Goal: Task Accomplishment & Management: Complete application form

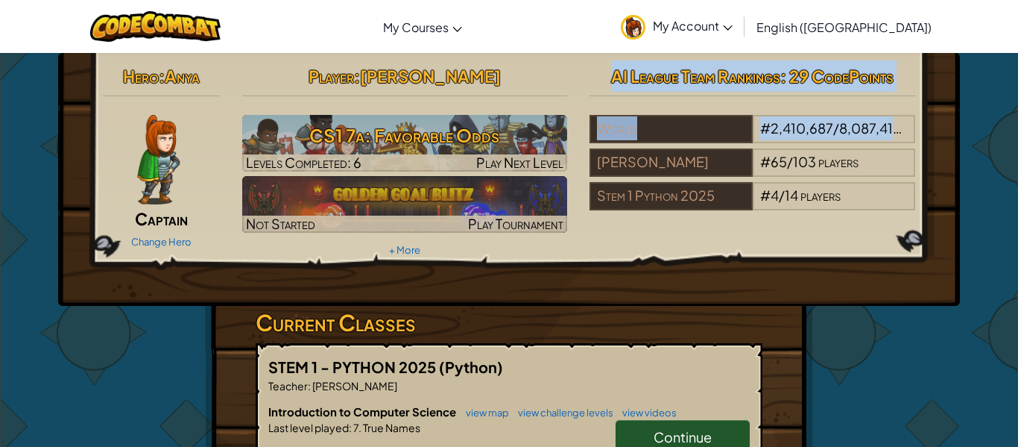
click at [669, 439] on span "Continue" at bounding box center [683, 436] width 58 height 17
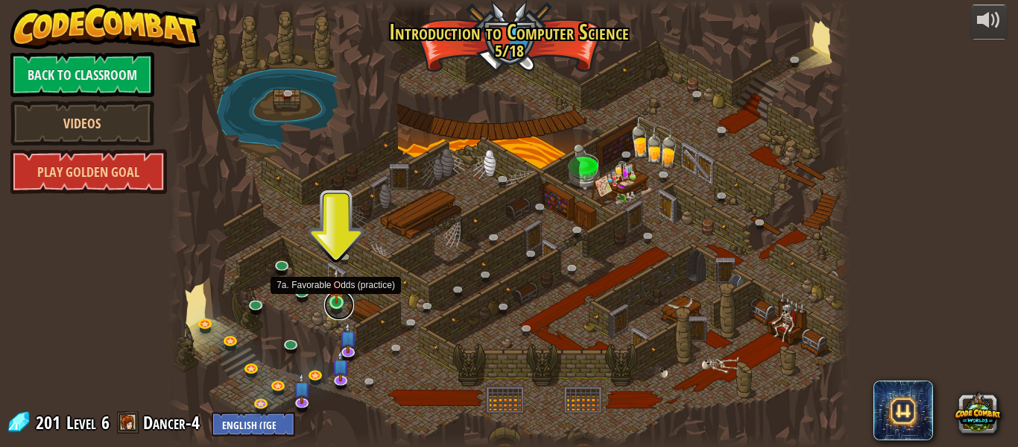
click at [342, 303] on link at bounding box center [339, 305] width 30 height 30
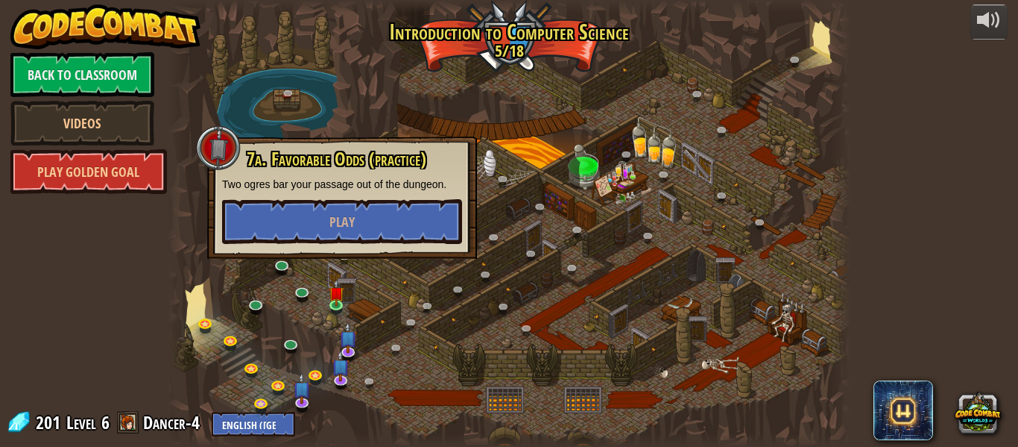
drag, startPoint x: 364, startPoint y: 280, endPoint x: 608, endPoint y: 300, distance: 244.7
click at [452, 300] on div "25. Kithgard Gates (Locked) Escape the Kithgard dungeons, and don't let the gua…" at bounding box center [509, 223] width 683 height 447
drag, startPoint x: 546, startPoint y: 265, endPoint x: 380, endPoint y: 332, distance: 178.6
click at [475, 297] on div "25. Kithgard Gates (Locked) Escape the Kithgard dungeons, and don't let the gua…" at bounding box center [509, 223] width 683 height 447
click at [435, 224] on button "Play" at bounding box center [342, 221] width 240 height 45
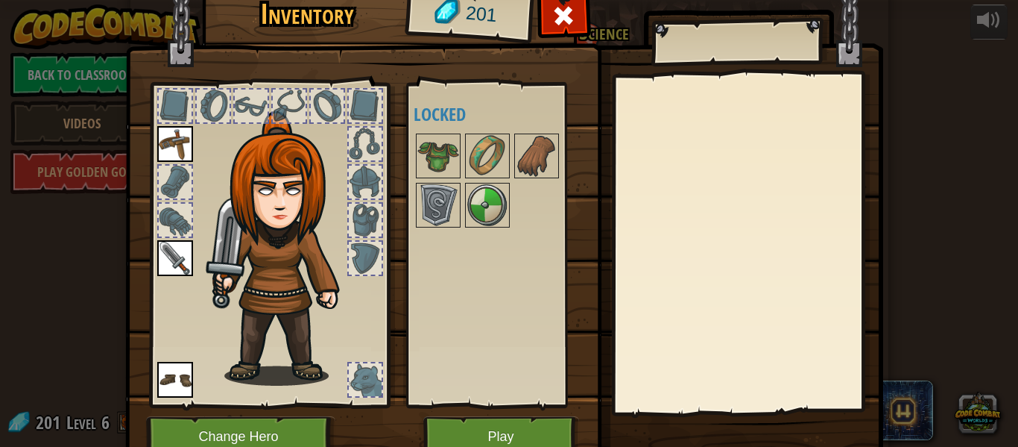
click at [180, 142] on img at bounding box center [175, 144] width 36 height 36
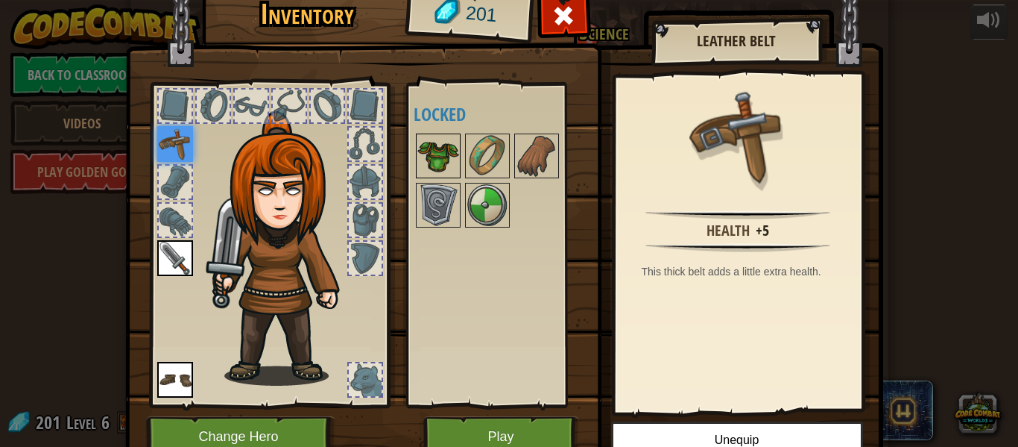
click at [431, 157] on img at bounding box center [438, 156] width 42 height 42
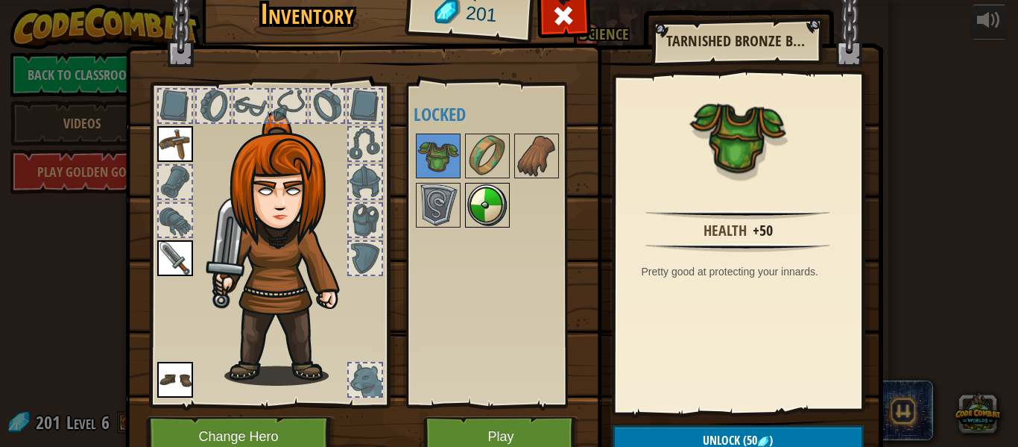
click at [475, 189] on img at bounding box center [488, 205] width 42 height 42
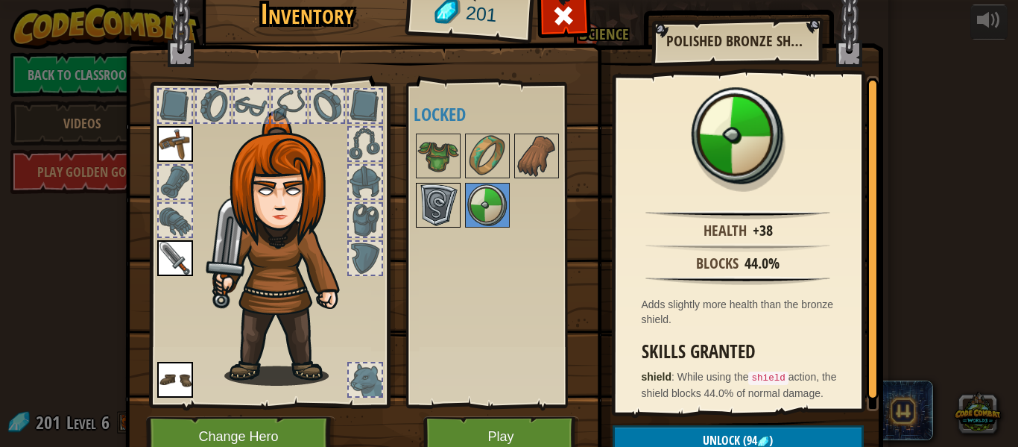
click at [446, 212] on img at bounding box center [438, 205] width 42 height 42
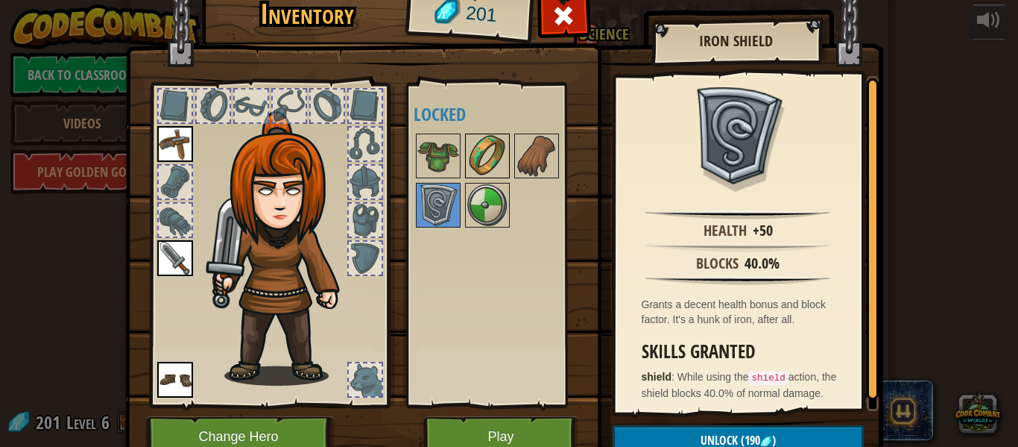
click at [479, 141] on img at bounding box center [488, 156] width 42 height 42
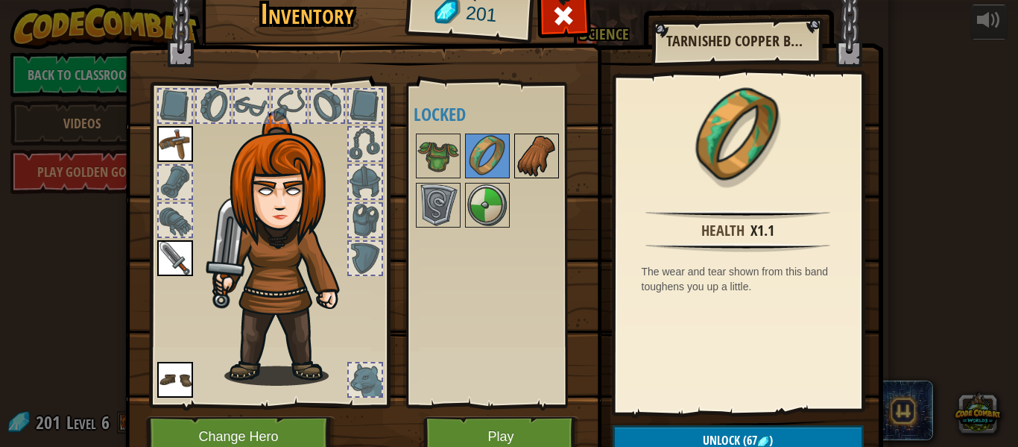
click at [534, 169] on img at bounding box center [537, 156] width 42 height 42
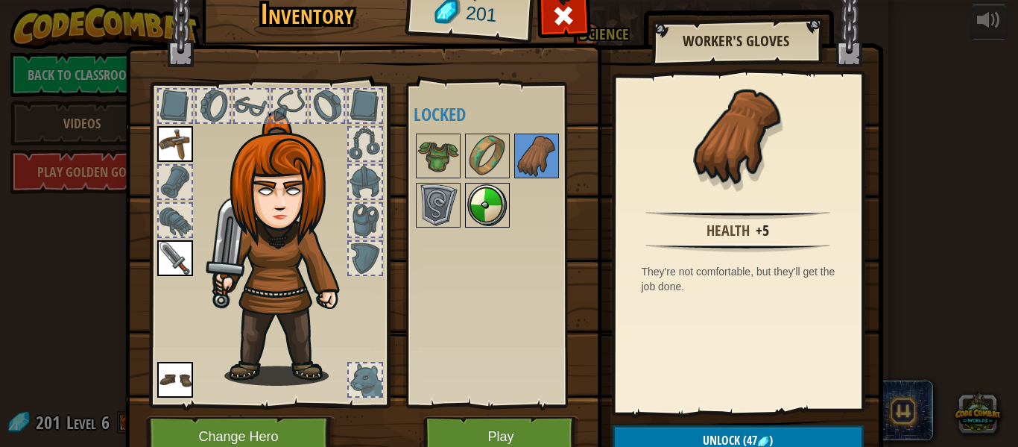
click at [496, 185] on img at bounding box center [488, 205] width 42 height 42
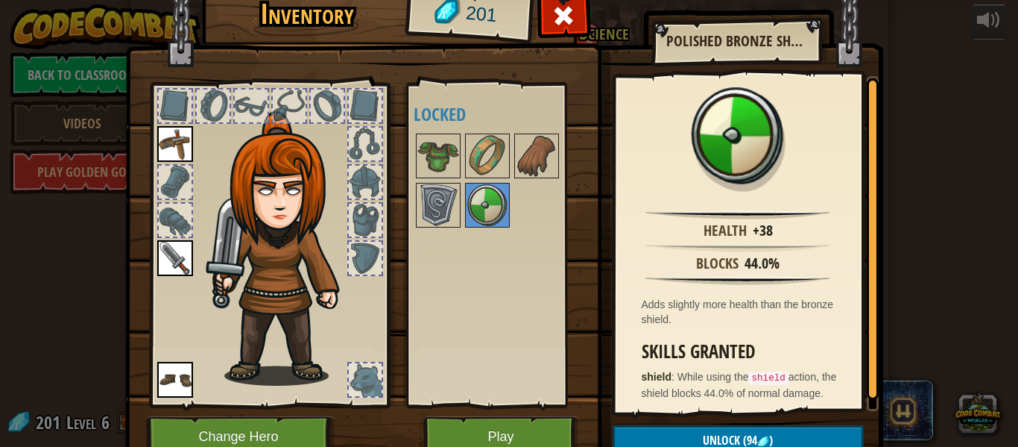
click at [396, 186] on img at bounding box center [504, 201] width 758 height 541
click at [537, 444] on button "Play" at bounding box center [501, 436] width 156 height 41
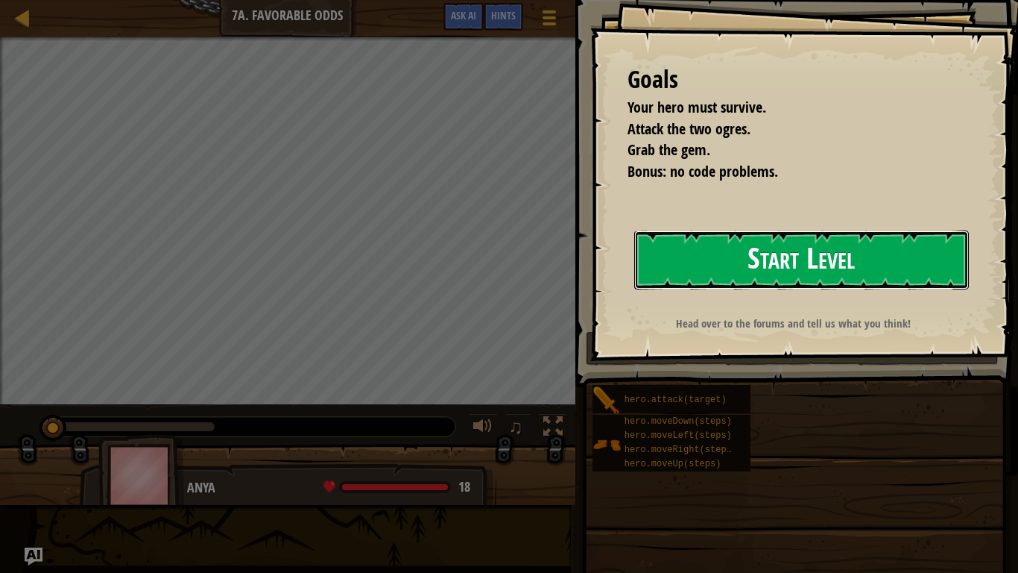
click at [699, 262] on button "Start Level" at bounding box center [801, 259] width 335 height 59
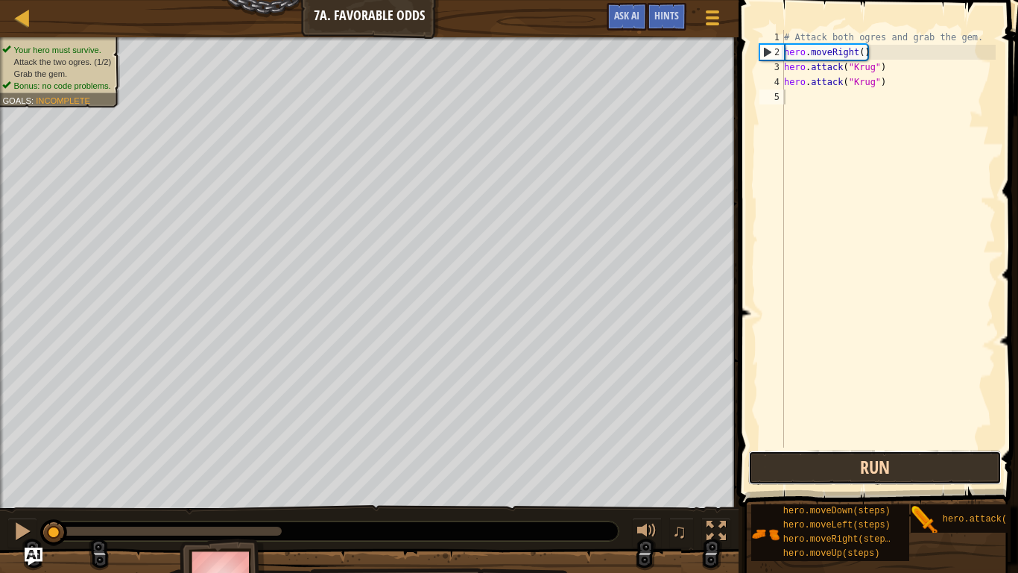
click at [947, 446] on button "Run" at bounding box center [874, 467] width 253 height 34
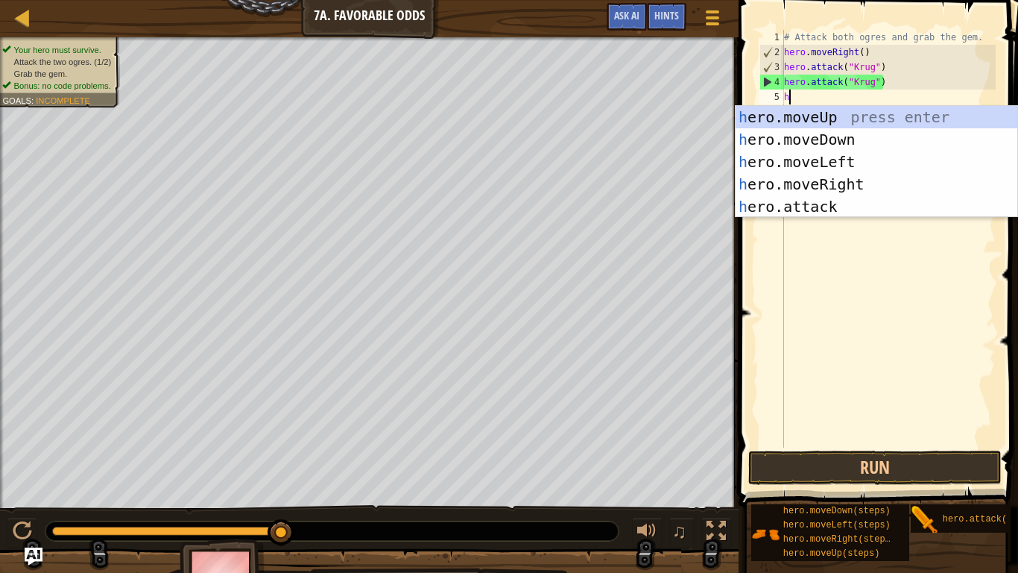
scroll to position [7, 0]
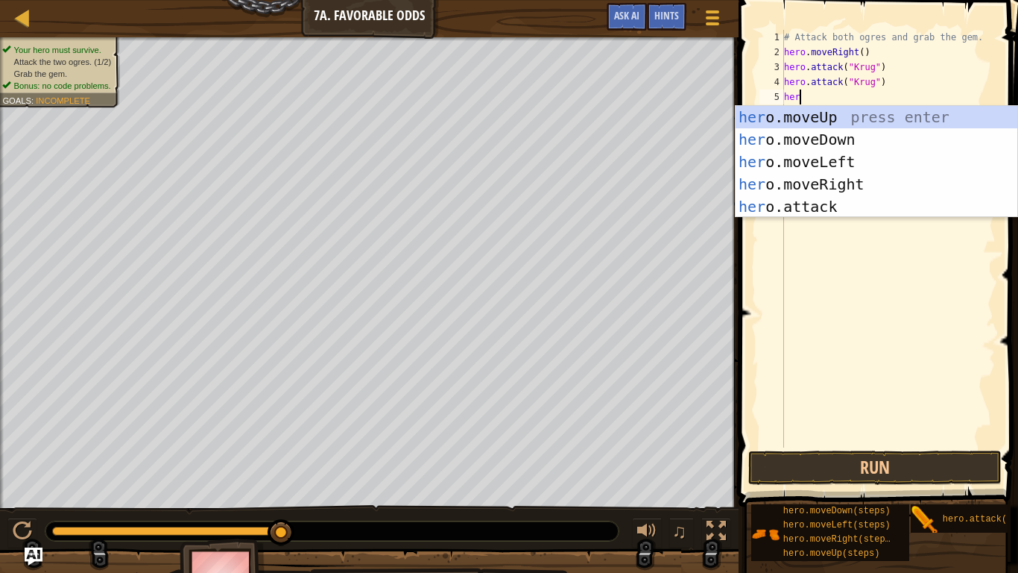
type textarea "hero"
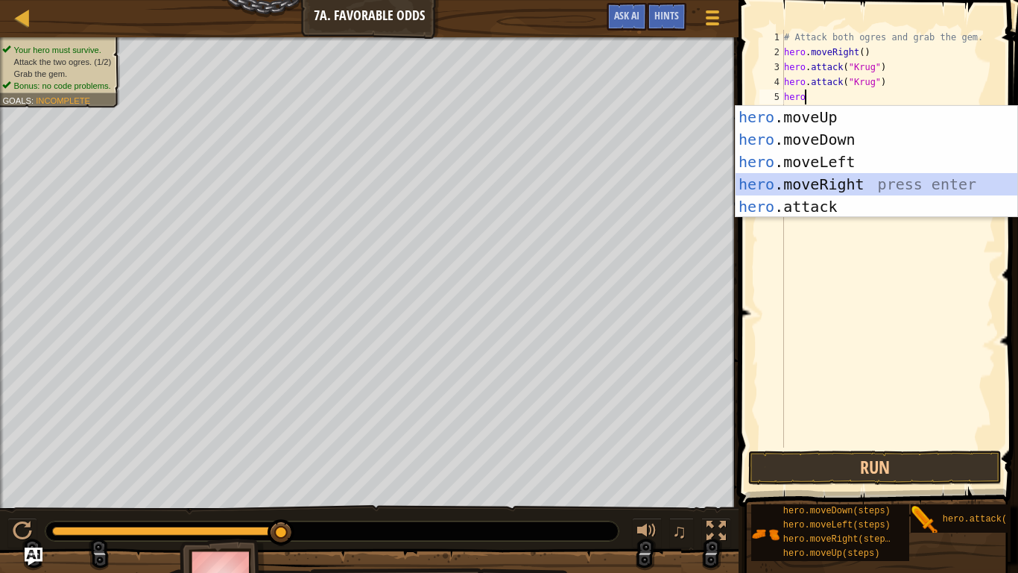
click at [864, 182] on div "hero .moveUp press enter hero .moveDown press enter hero .moveLeft press enter …" at bounding box center [877, 184] width 282 height 157
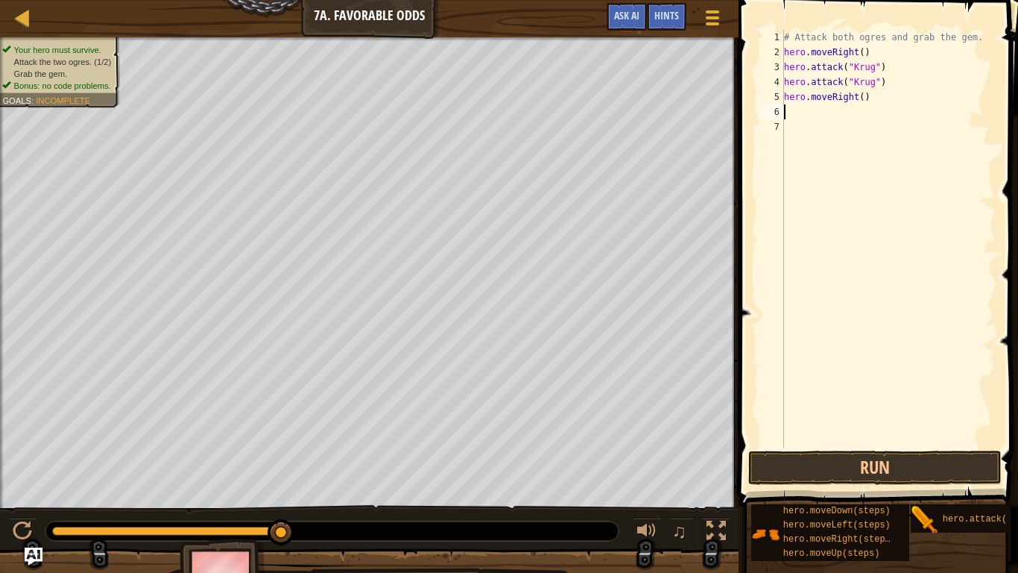
scroll to position [7, 0]
click at [908, 446] on button "Run" at bounding box center [874, 467] width 253 height 34
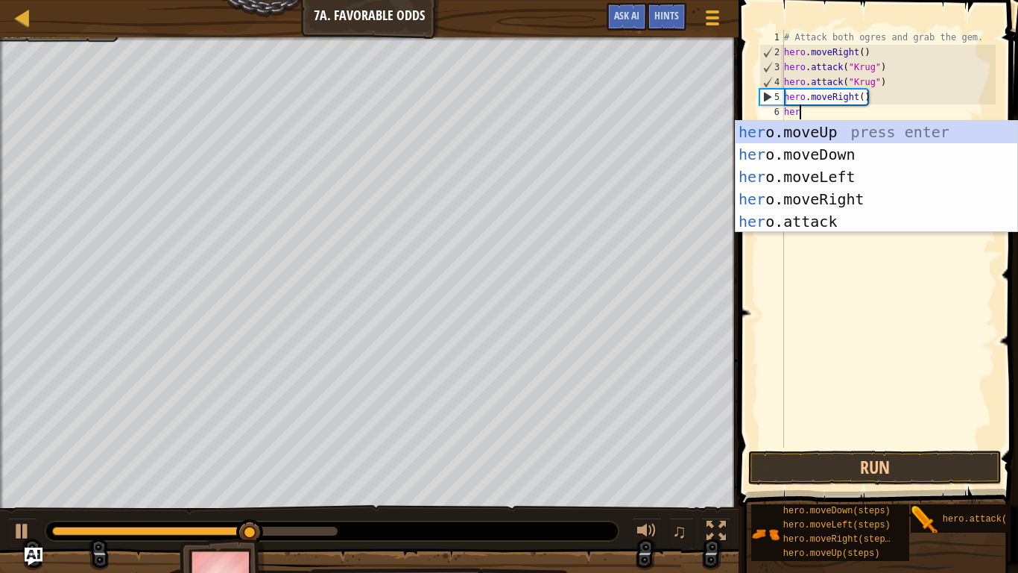
type textarea "hero"
click at [814, 126] on div "hero .moveUp press enter hero .moveDown press enter hero .moveLeft press enter …" at bounding box center [877, 199] width 282 height 157
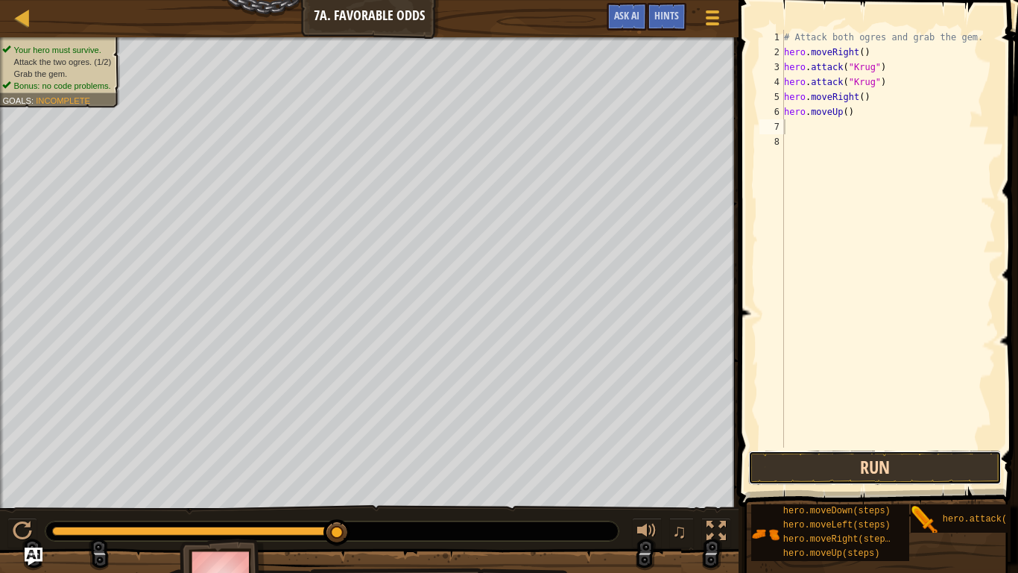
click at [885, 446] on button "Run" at bounding box center [874, 467] width 253 height 34
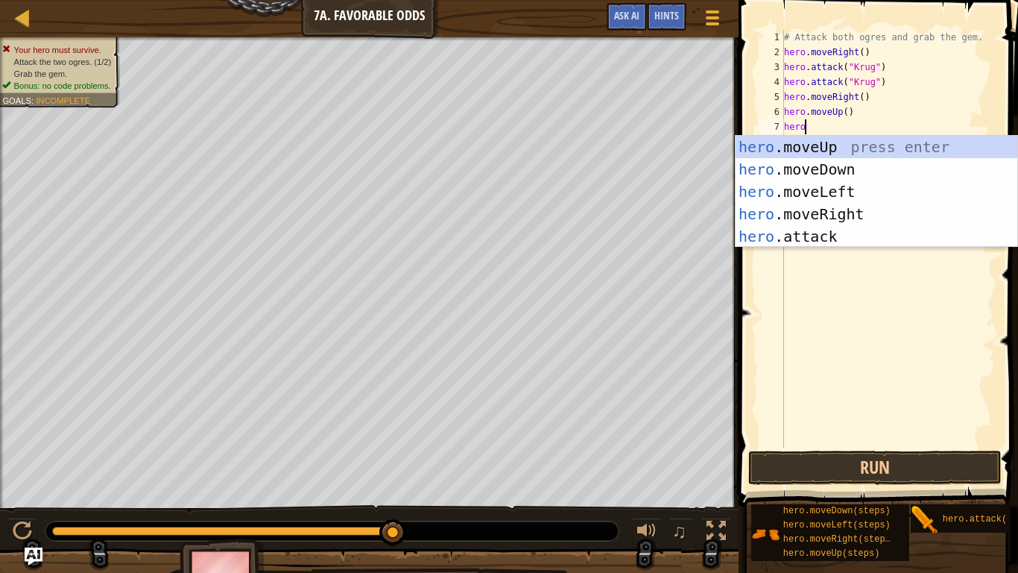
scroll to position [7, 2]
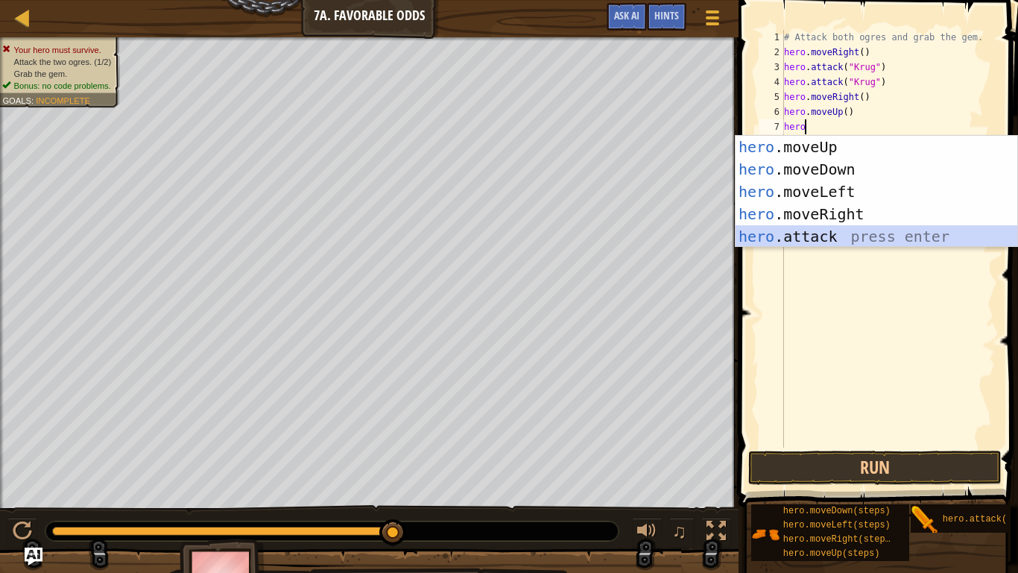
click at [828, 237] on div "hero .moveUp press enter hero .moveDown press enter hero .moveLeft press enter …" at bounding box center [877, 214] width 282 height 157
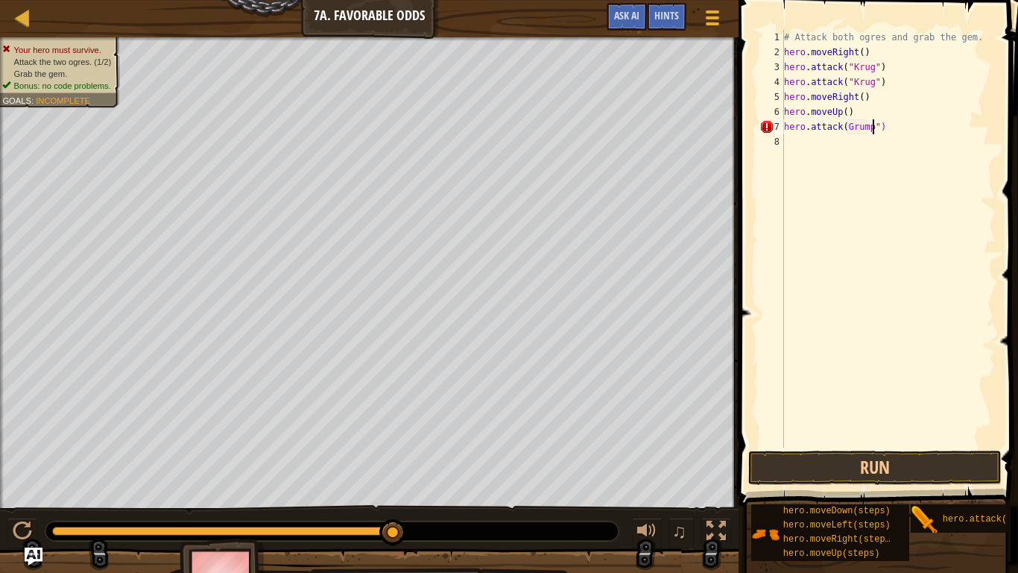
scroll to position [7, 13]
click at [845, 130] on div "# Attack both ogres and grab the gem. hero . moveRight ( ) hero . attack ( "[PE…" at bounding box center [888, 253] width 215 height 447
type textarea "hero.attack("Grump")"
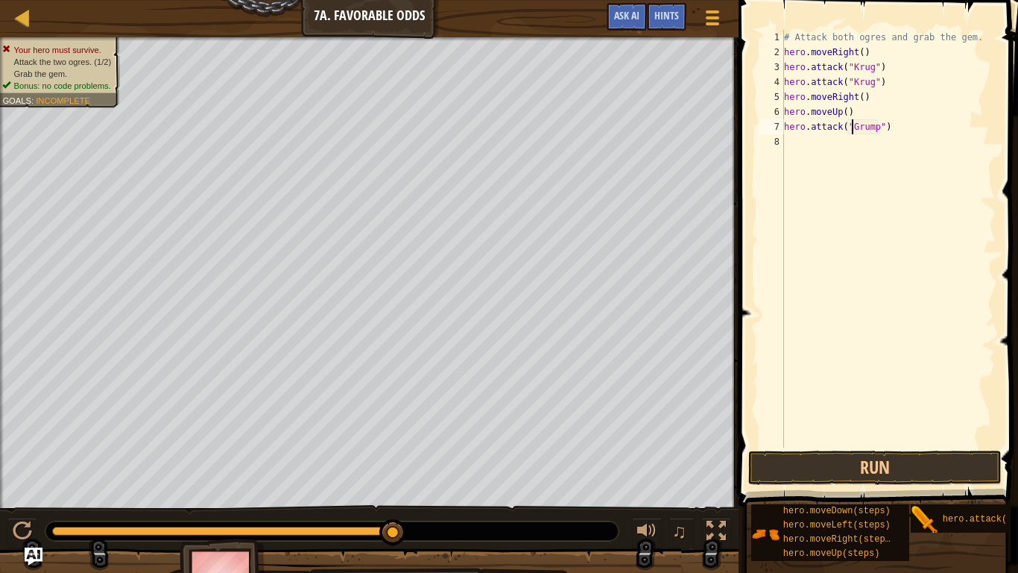
click at [786, 145] on div "# Attack both ogres and grab the gem. hero . moveRight ( ) hero . attack ( "[PE…" at bounding box center [888, 253] width 215 height 447
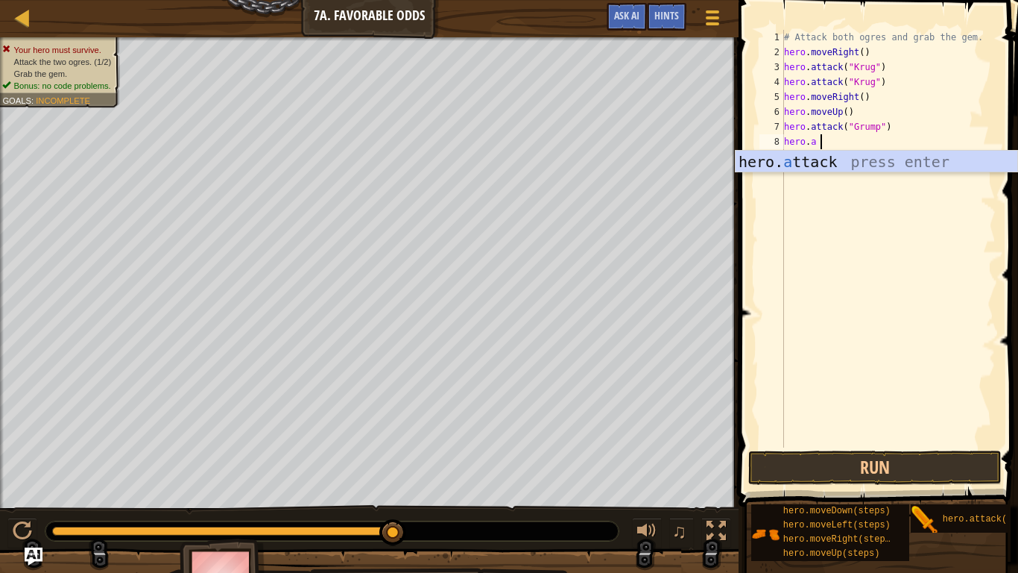
scroll to position [7, 4]
click at [906, 167] on div "hero. a ttack press enter" at bounding box center [877, 184] width 282 height 67
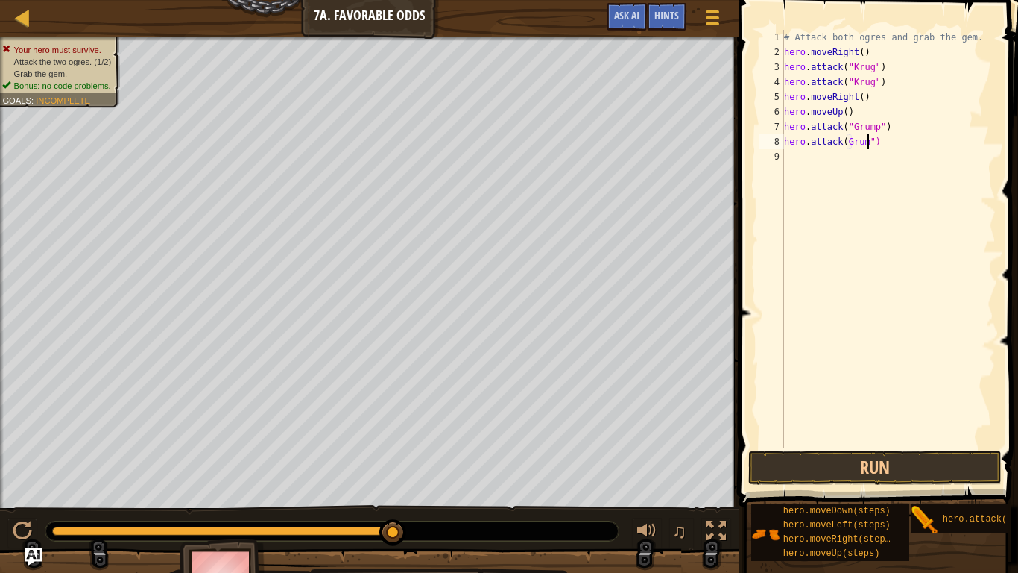
scroll to position [7, 13]
click at [845, 146] on div "# Attack both ogres and grab the gem. hero . moveRight ( ) hero . attack ( "[PE…" at bounding box center [888, 253] width 215 height 447
type textarea "hero.attack("Grump")"
click at [792, 157] on div "# Attack both ogres and grab the gem. hero . moveRight ( ) hero . attack ( "[PE…" at bounding box center [888, 253] width 215 height 447
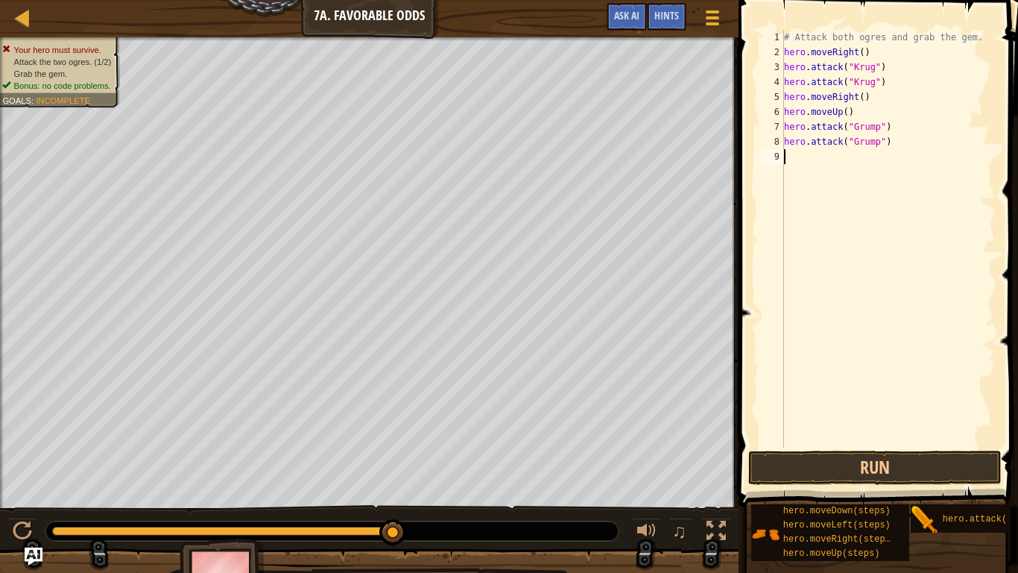
scroll to position [7, 0]
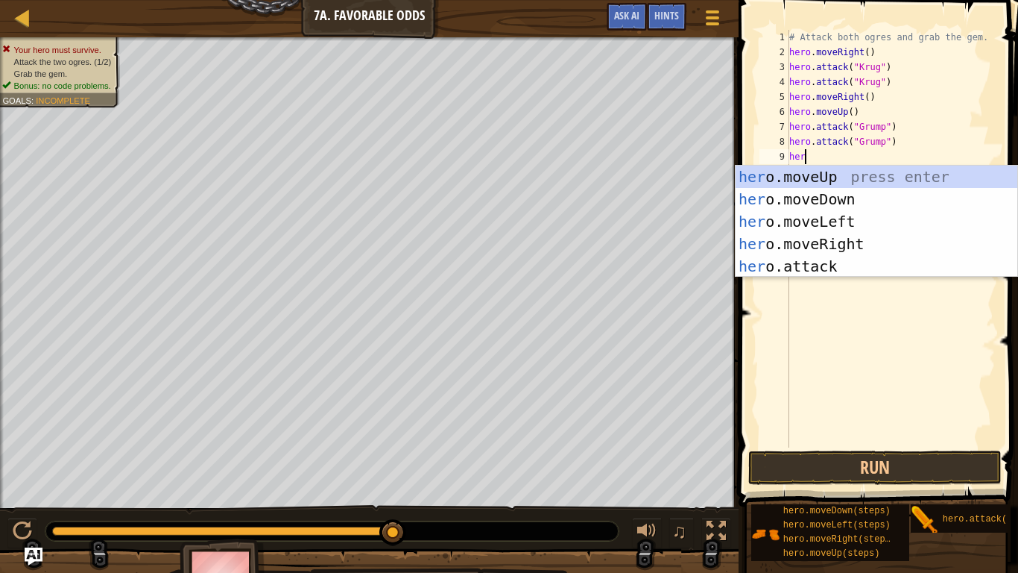
type textarea "hero"
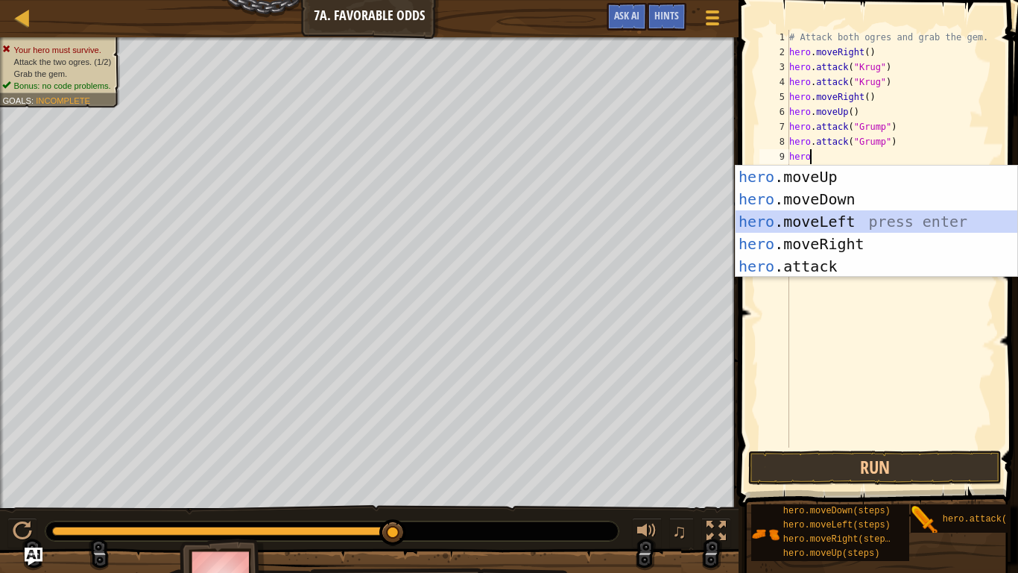
drag, startPoint x: 811, startPoint y: 222, endPoint x: 825, endPoint y: 264, distance: 44.1
click at [811, 222] on div "hero .moveUp press enter hero .moveDown press enter hero .moveLeft press enter …" at bounding box center [877, 243] width 282 height 157
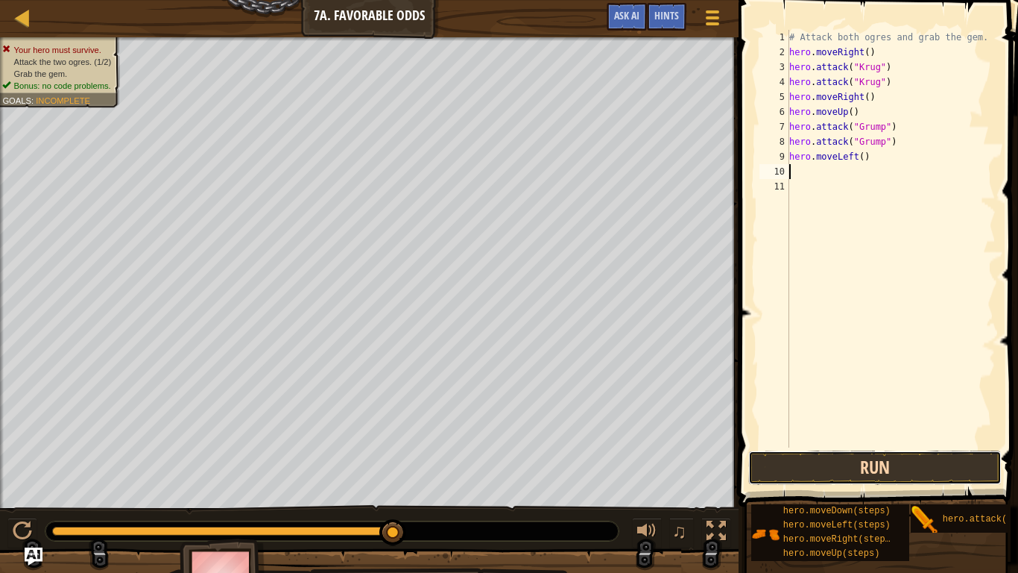
click at [861, 446] on button "Run" at bounding box center [874, 467] width 253 height 34
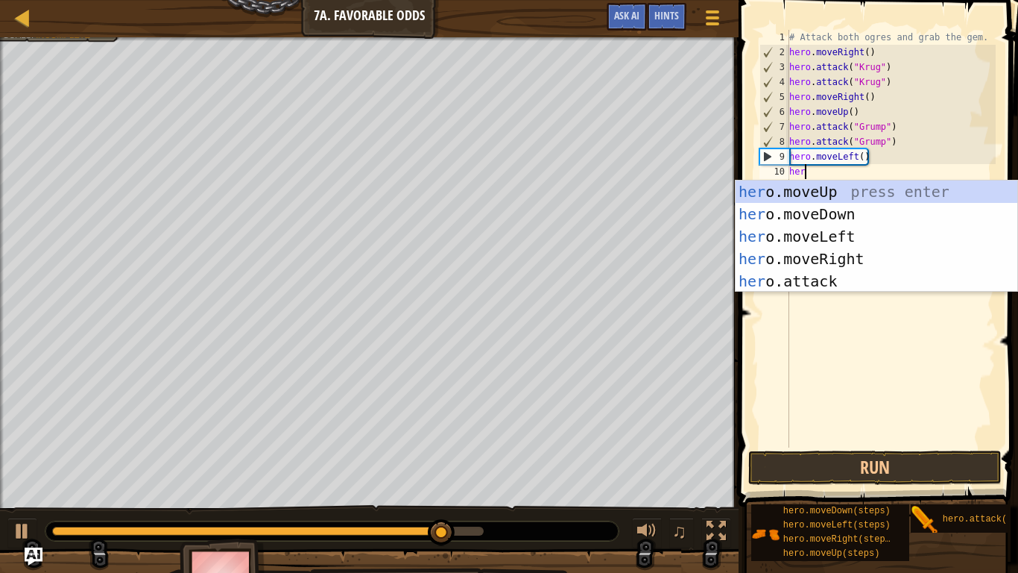
type textarea "hero"
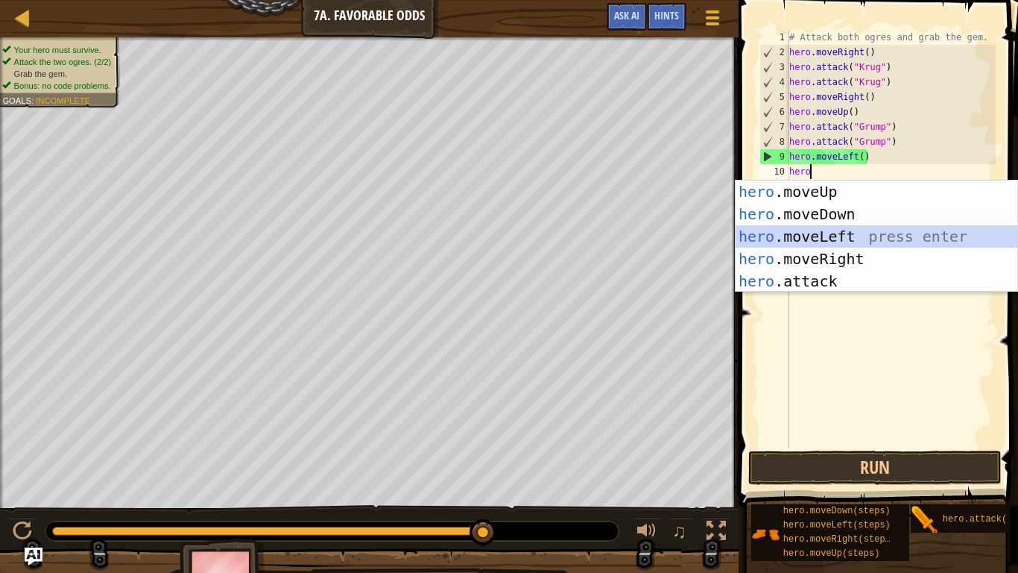
click at [860, 226] on div "hero .moveUp press enter hero .moveDown press enter hero .moveLeft press enter …" at bounding box center [877, 258] width 282 height 157
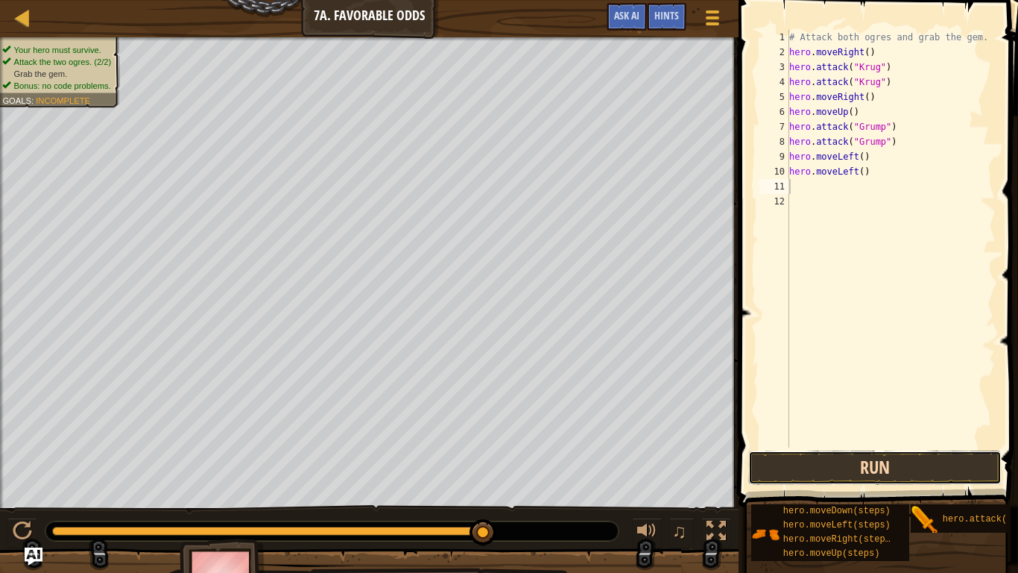
click at [854, 446] on button "Run" at bounding box center [874, 467] width 253 height 34
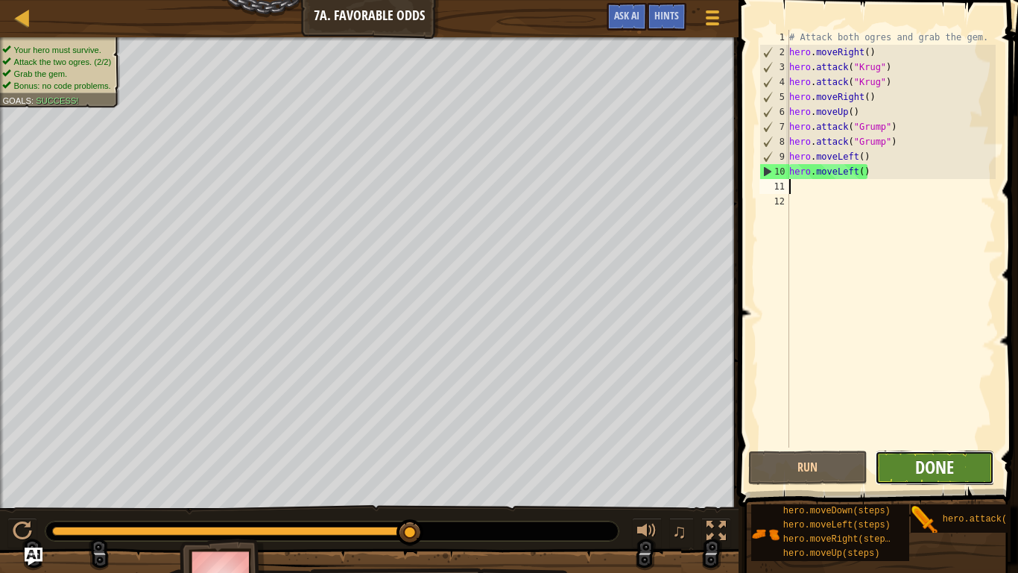
click at [917, 446] on span "Done" at bounding box center [934, 467] width 39 height 24
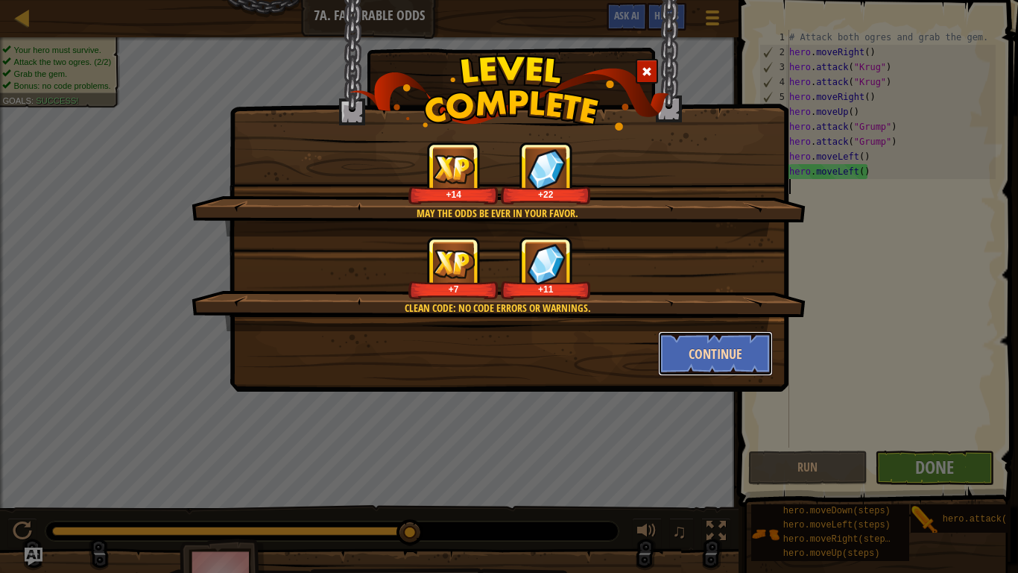
click at [711, 359] on button "Continue" at bounding box center [716, 353] width 116 height 45
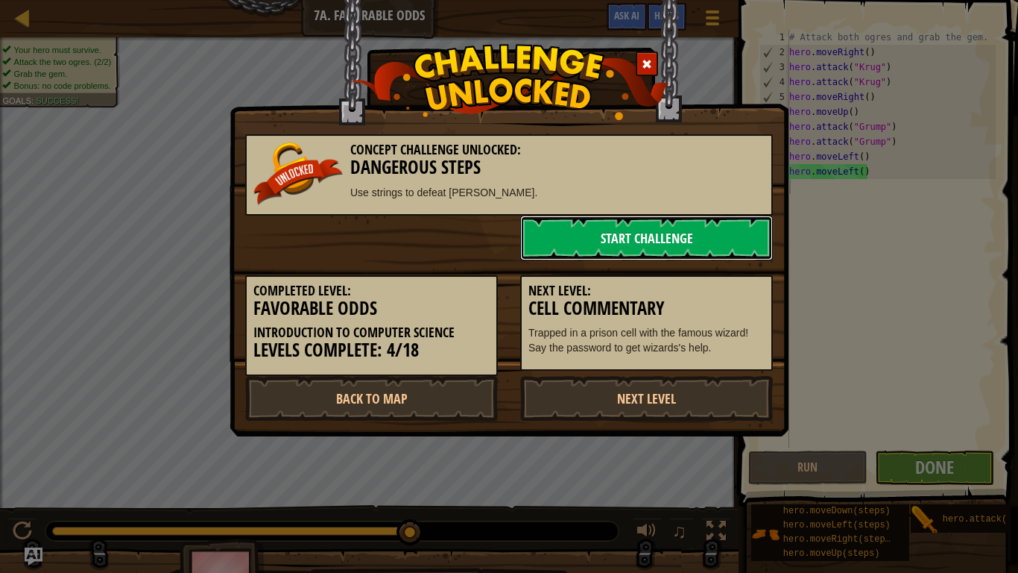
click at [647, 233] on link "Start Challenge" at bounding box center [646, 237] width 253 height 45
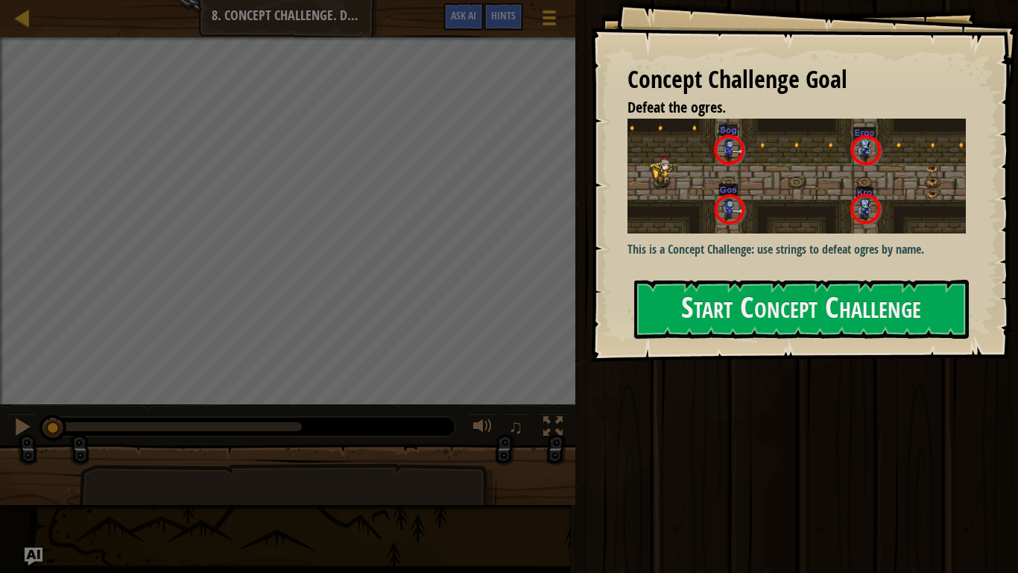
click at [783, 277] on div "Concept Challenge Goal Defeat the ogres. This is a Concept Challenge: use strin…" at bounding box center [804, 181] width 428 height 362
click at [766, 312] on button "Start Concept Challenge" at bounding box center [801, 309] width 335 height 59
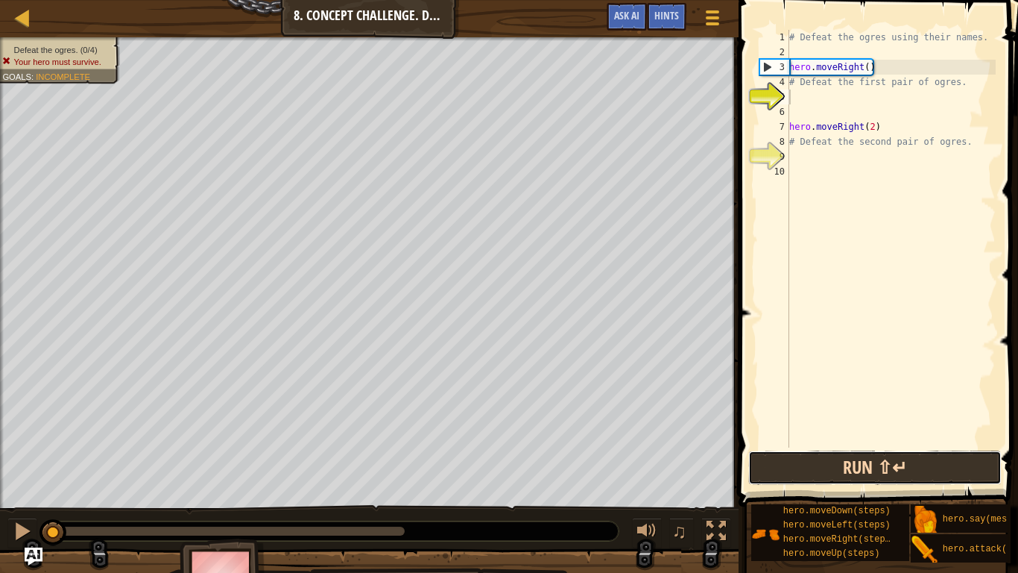
click at [911, 446] on button "Run ⇧↵" at bounding box center [874, 467] width 253 height 34
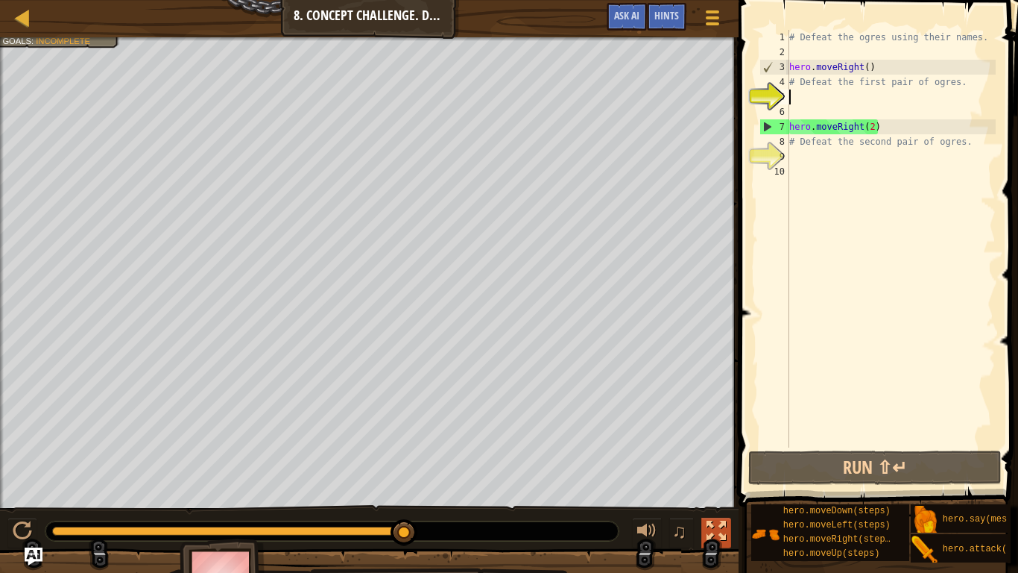
click at [710, 446] on div at bounding box center [716, 530] width 19 height 19
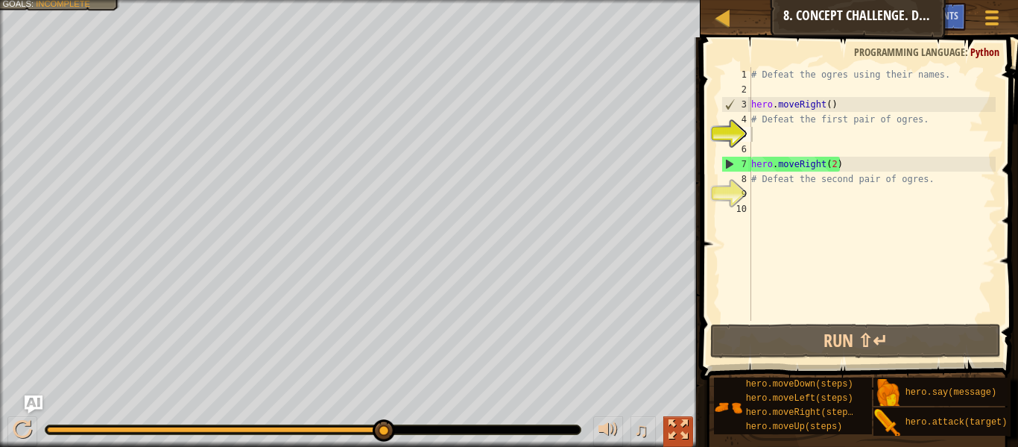
click at [677, 425] on div at bounding box center [678, 429] width 19 height 19
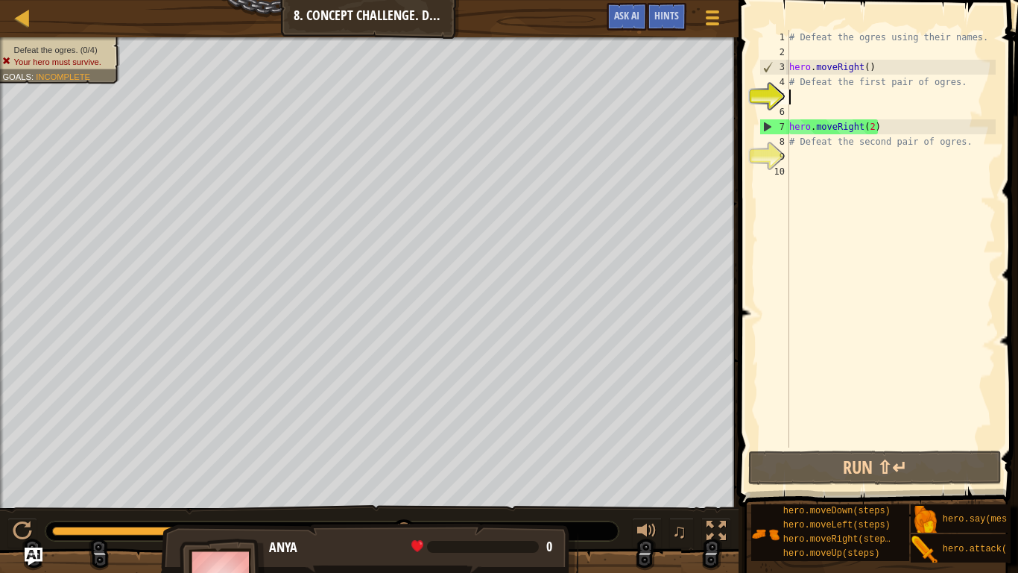
drag, startPoint x: 406, startPoint y: 523, endPoint x: 489, endPoint y: 572, distance: 96.3
click at [489, 446] on div "Defeat the ogres. (0/4) Your hero must survive. Goals : Incomplete ♫ Anya 0 x: …" at bounding box center [509, 323] width 1018 height 572
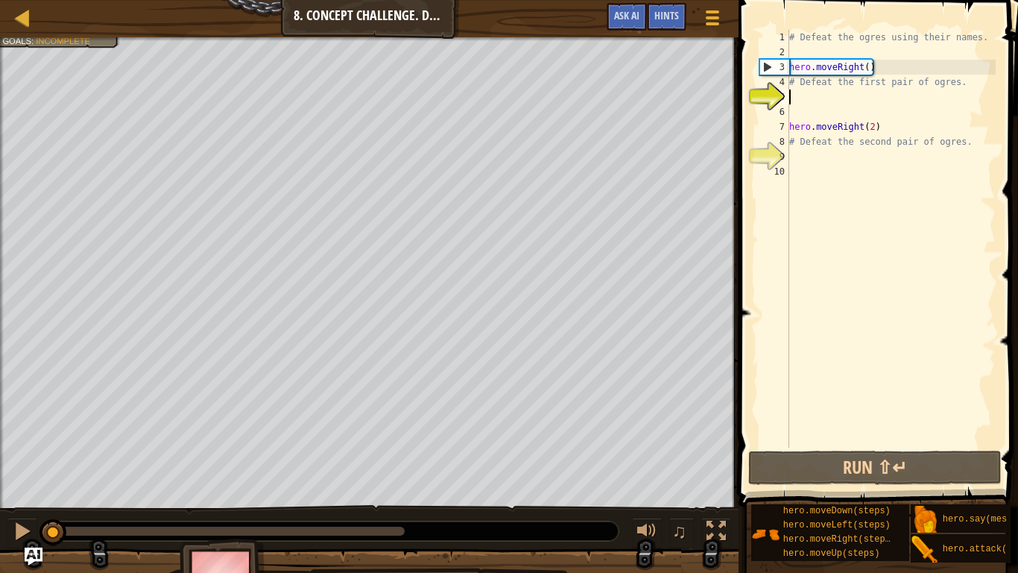
click at [6, 435] on div "Defeat the ogres. (0/4) Your hero must survive. Goals : Incomplete ♫ Anya 88 x:…" at bounding box center [509, 323] width 1018 height 572
click at [62, 446] on div "Defeat the ogres. (0/4) Your hero must survive. Goals : Incomplete ♫ Anya 88 x:…" at bounding box center [509, 323] width 1018 height 572
click at [321, 15] on div "Map Introduction to Computer Science 8. Concept Challenge. Dangerous Steps Game…" at bounding box center [369, 18] width 739 height 37
click at [29, 446] on div at bounding box center [22, 530] width 19 height 19
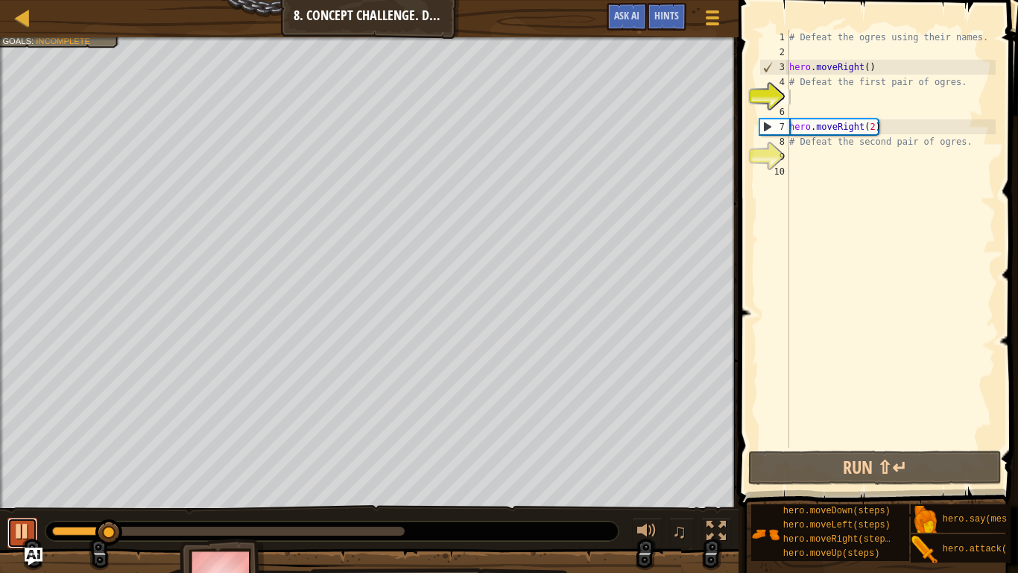
click at [22, 446] on div at bounding box center [22, 530] width 19 height 19
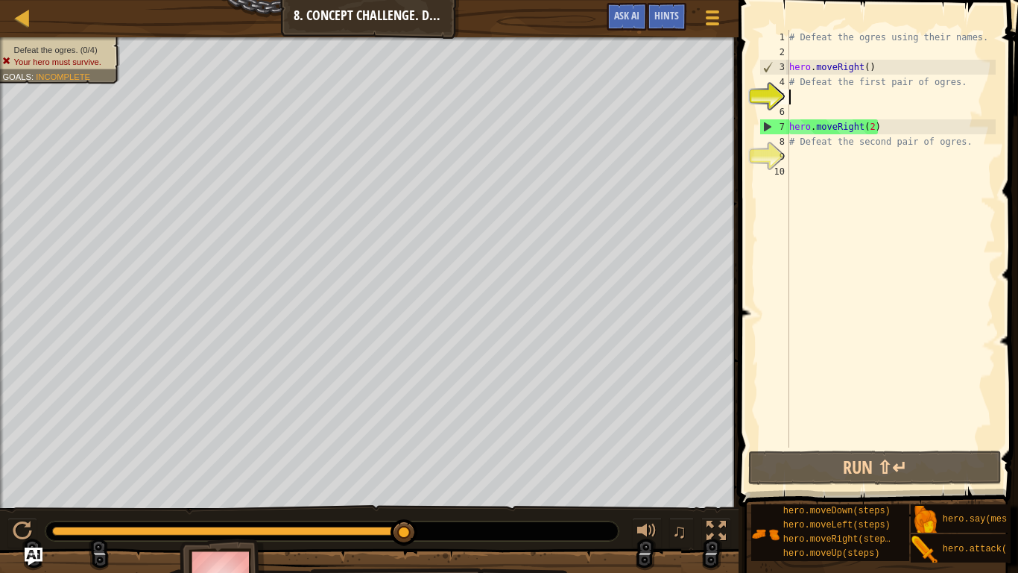
drag, startPoint x: 112, startPoint y: 532, endPoint x: 707, endPoint y: 572, distance: 596.2
click at [707, 446] on div "Defeat the ogres. (0/4) Your hero must survive. Goals : Incomplete ♫ Anya 0 x: …" at bounding box center [509, 323] width 1018 height 572
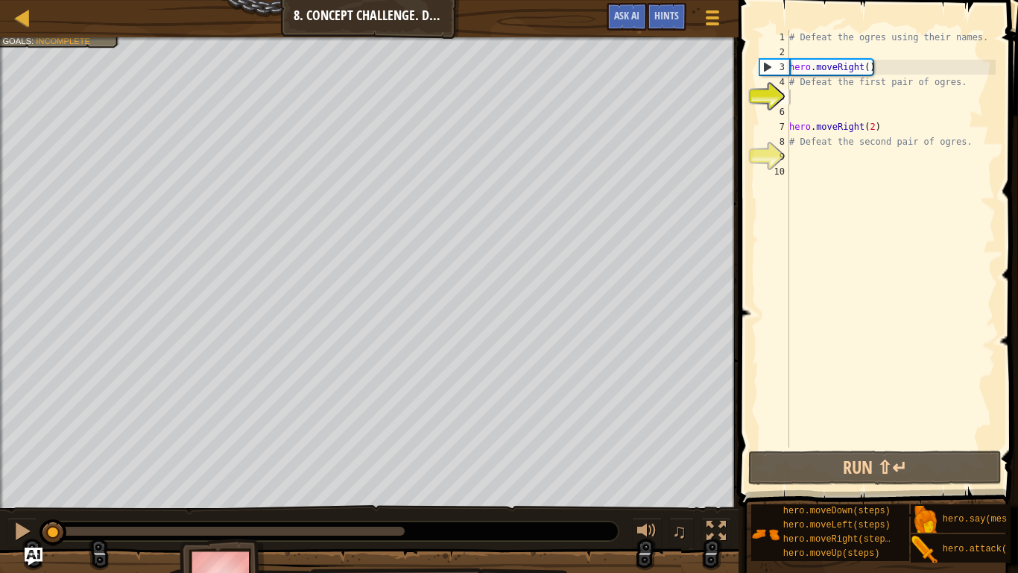
click at [26, 394] on div "Defeat the ogres. (0/4) Your hero must survive. Goals : Incomplete ♫ Anya 88 x:…" at bounding box center [509, 323] width 1018 height 572
drag, startPoint x: 400, startPoint y: 529, endPoint x: 4, endPoint y: 526, distance: 395.8
click at [4, 446] on div "Defeat the ogres. (0/4) Your hero must survive. Goals : Incomplete ♫ Anya 88 x:…" at bounding box center [509, 323] width 1018 height 572
drag, startPoint x: 15, startPoint y: 529, endPoint x: 34, endPoint y: 512, distance: 25.9
click at [17, 446] on div at bounding box center [22, 530] width 19 height 19
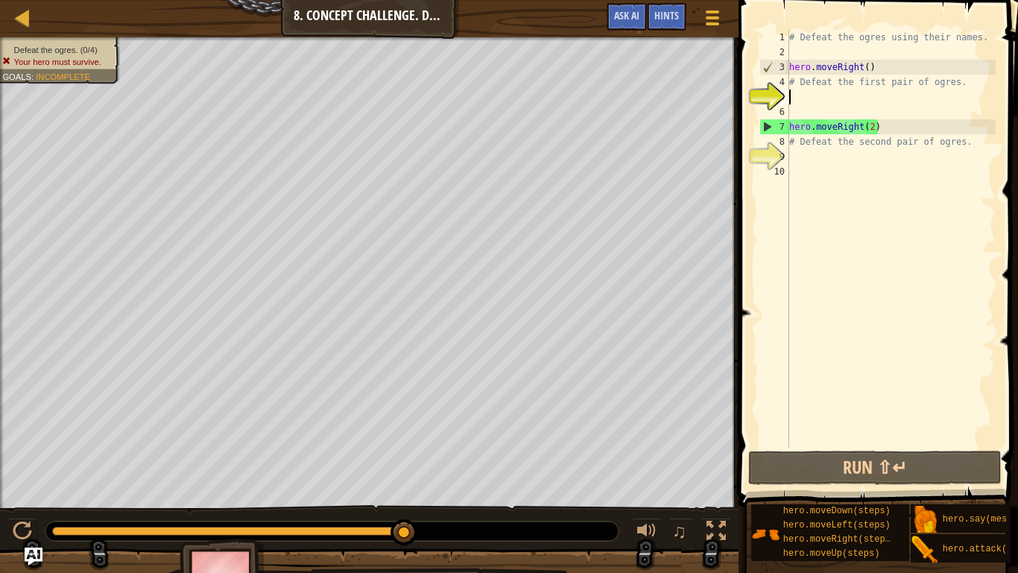
drag, startPoint x: 394, startPoint y: 524, endPoint x: 433, endPoint y: 529, distance: 39.1
click at [433, 446] on div at bounding box center [331, 530] width 573 height 19
click at [27, 16] on div at bounding box center [22, 17] width 19 height 19
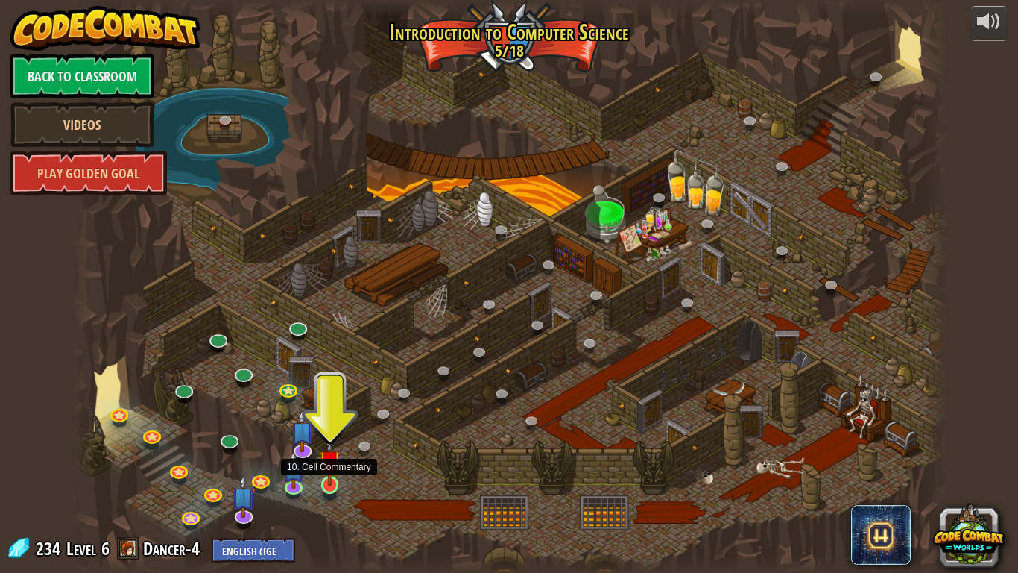
click at [328, 446] on img at bounding box center [330, 460] width 22 height 51
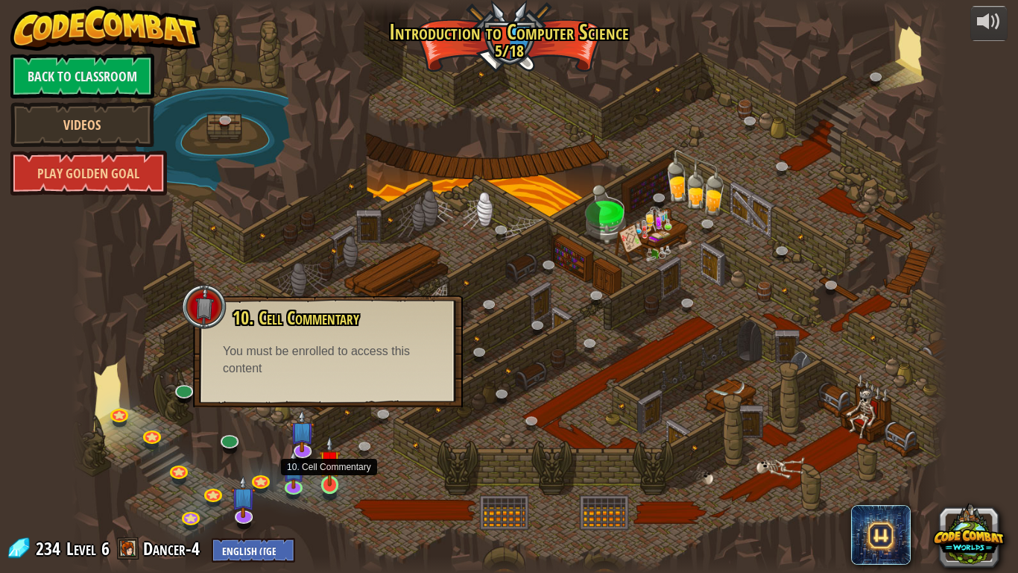
click at [331, 446] on img at bounding box center [330, 460] width 22 height 51
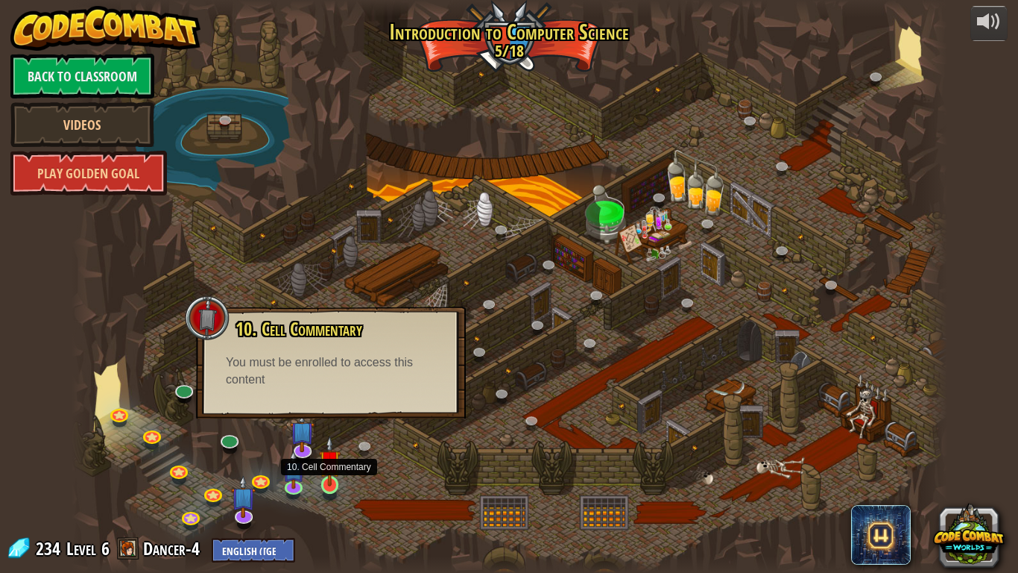
click at [331, 446] on img at bounding box center [330, 460] width 22 height 51
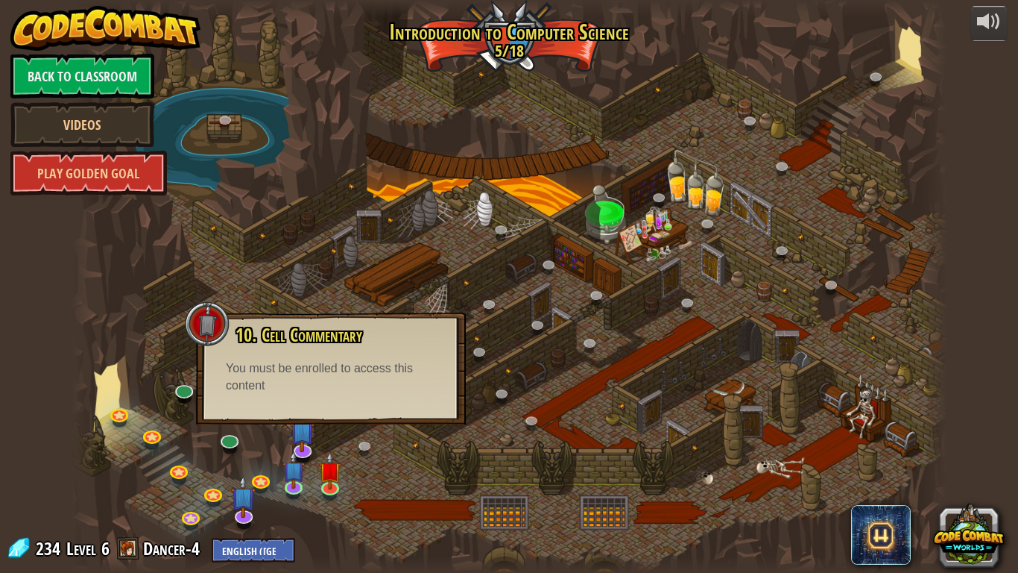
click at [286, 337] on span "10. Cell Commentary" at bounding box center [299, 334] width 127 height 25
click at [194, 344] on div at bounding box center [207, 323] width 45 height 45
click at [180, 391] on link at bounding box center [184, 388] width 30 height 30
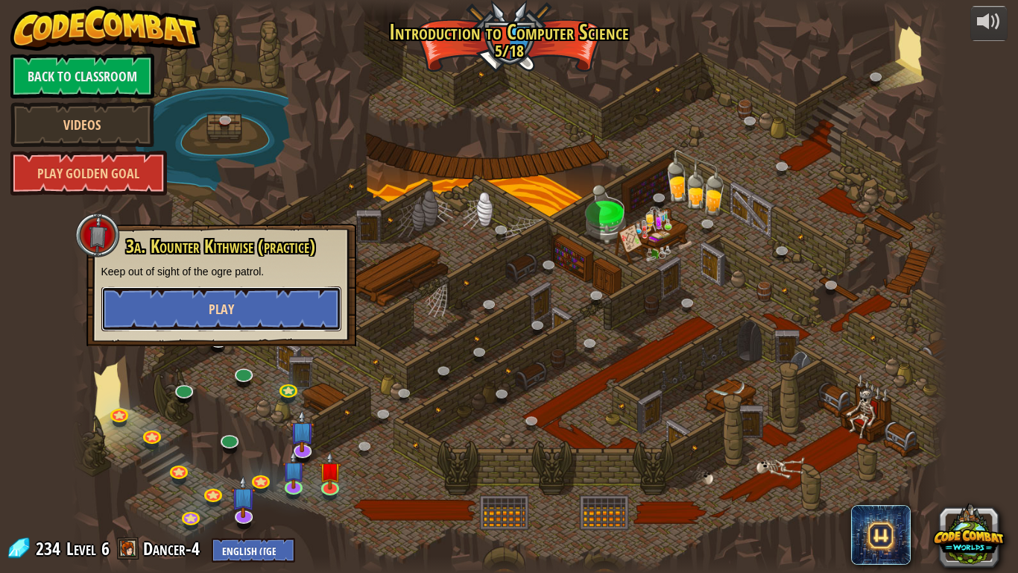
click at [163, 307] on button "Play" at bounding box center [221, 308] width 240 height 45
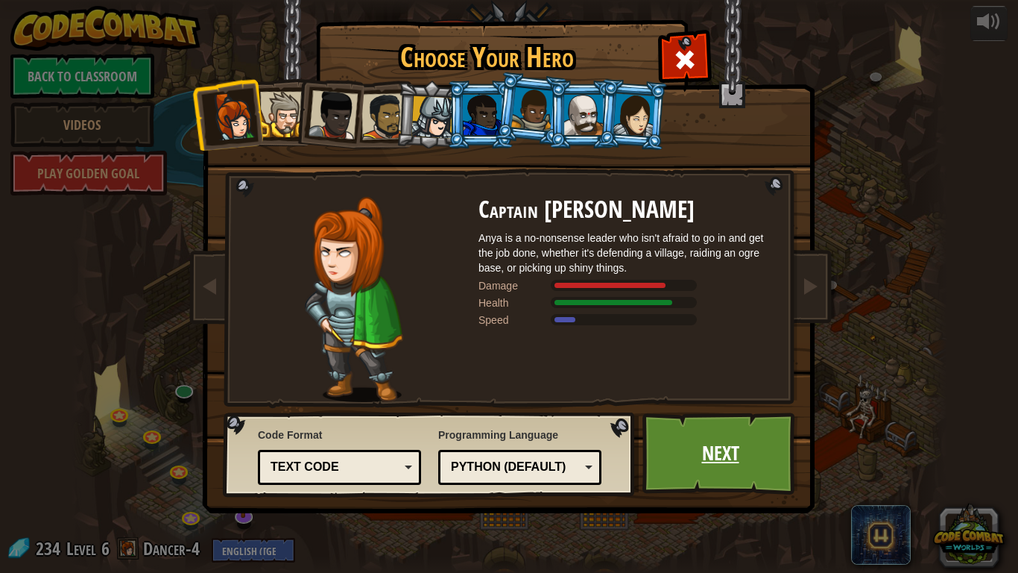
click at [748, 446] on link "Next" at bounding box center [721, 453] width 156 height 82
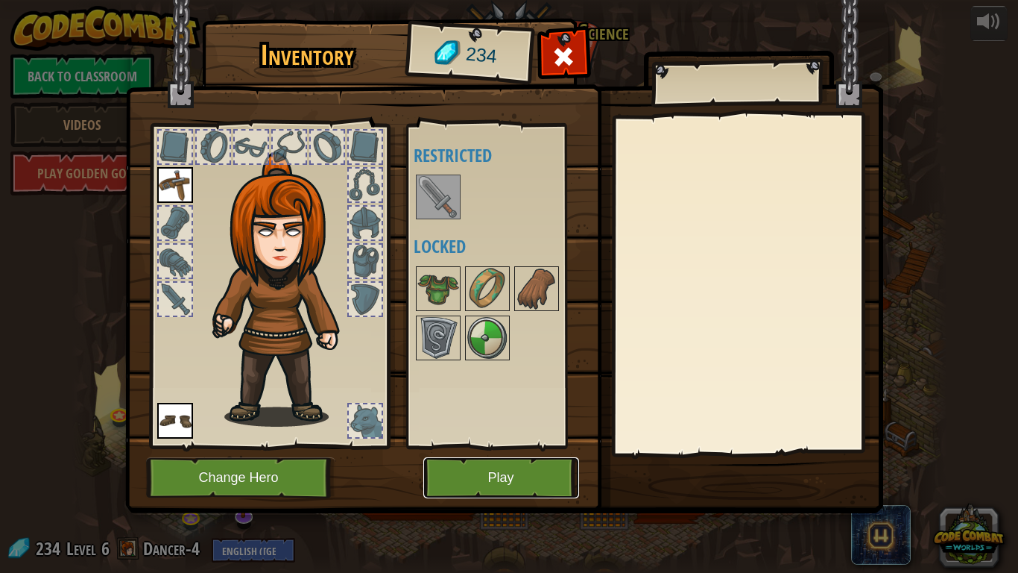
click at [494, 446] on button "Play" at bounding box center [501, 477] width 156 height 41
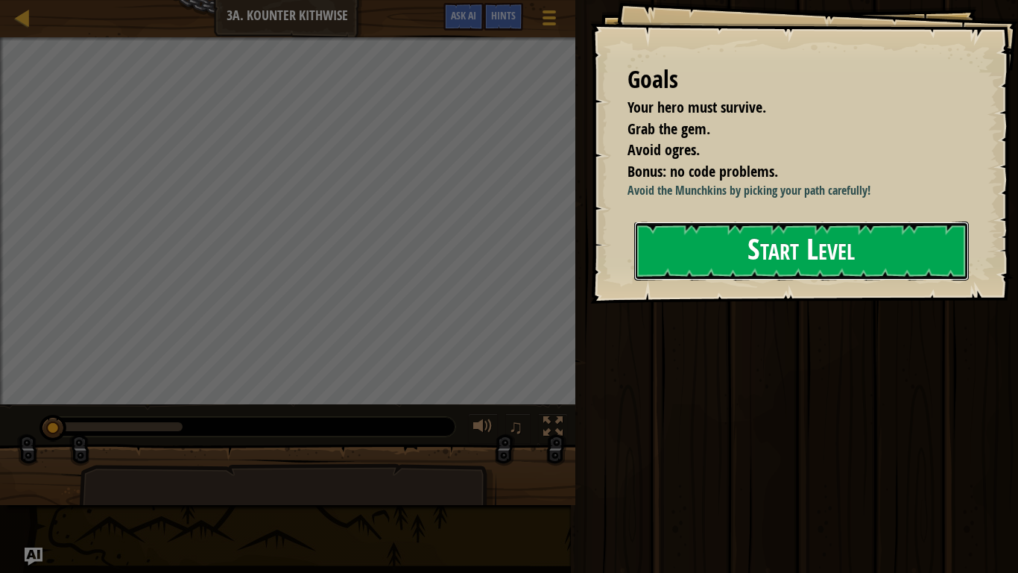
click at [737, 228] on button "Start Level" at bounding box center [801, 250] width 335 height 59
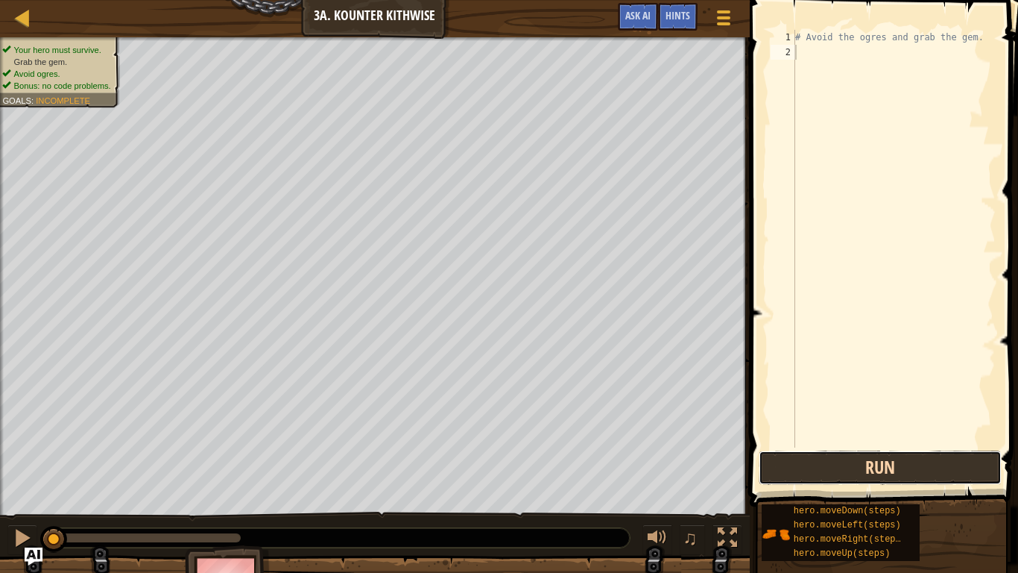
click at [823, 446] on button "Run" at bounding box center [880, 467] width 243 height 34
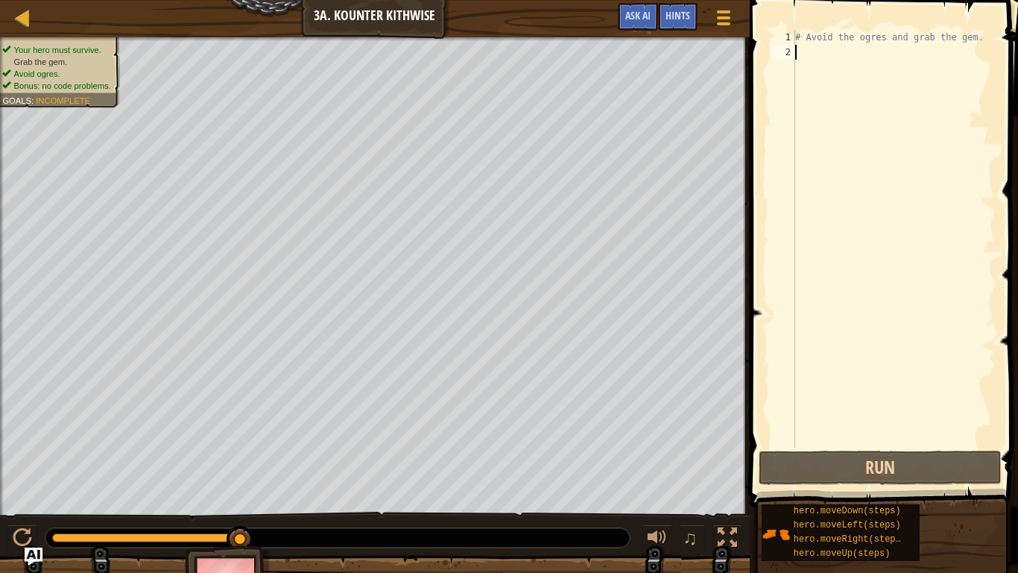
scroll to position [7, 0]
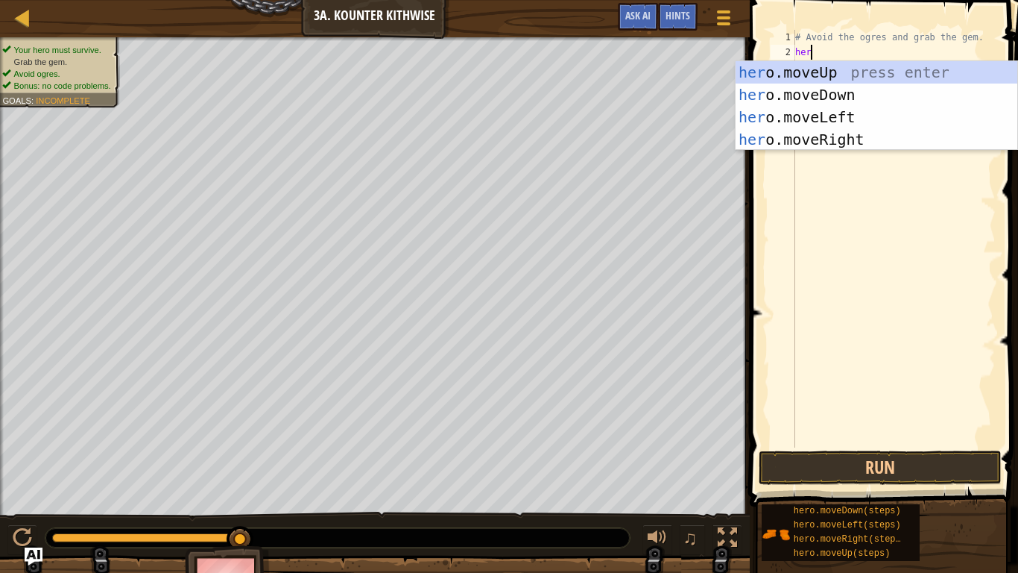
type textarea "hero"
click at [809, 81] on div "hero .moveUp press enter hero .moveDown press enter hero .moveLeft press enter …" at bounding box center [877, 128] width 282 height 134
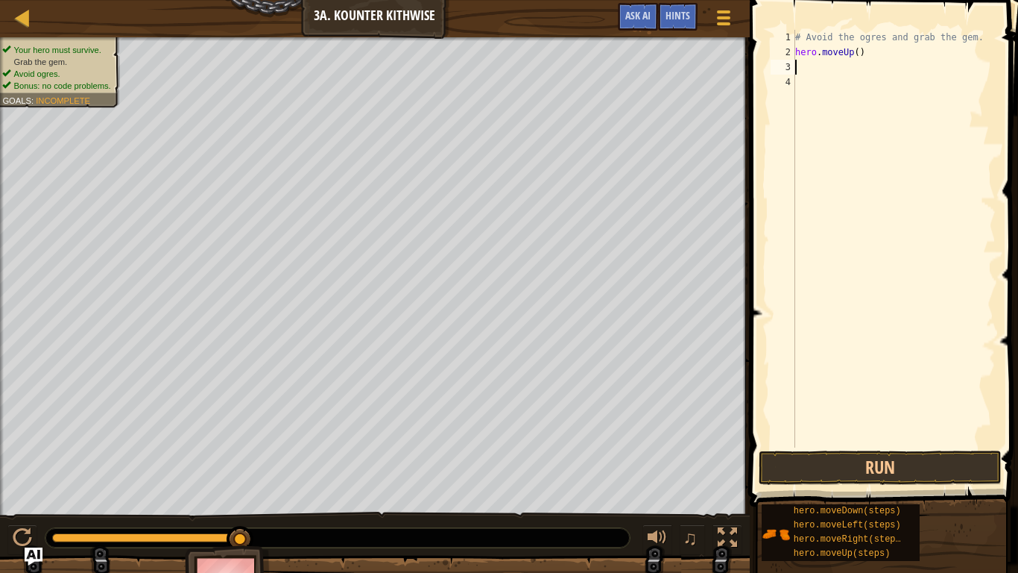
scroll to position [7, 0]
click at [862, 53] on div "# Avoid the ogres and grab the gem. hero . moveUp ( )" at bounding box center [894, 253] width 204 height 447
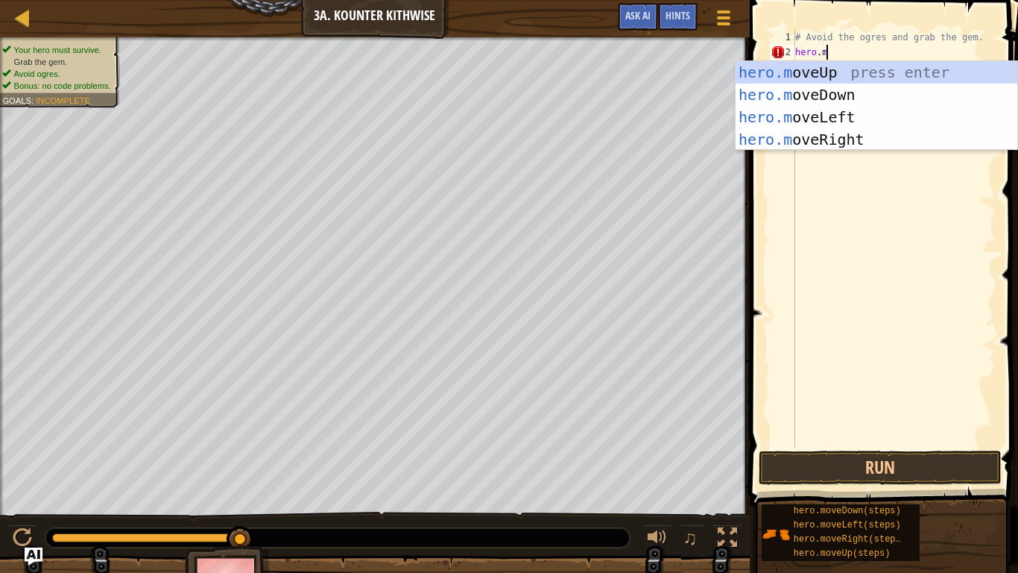
type textarea "[DOMAIN_NAME]"
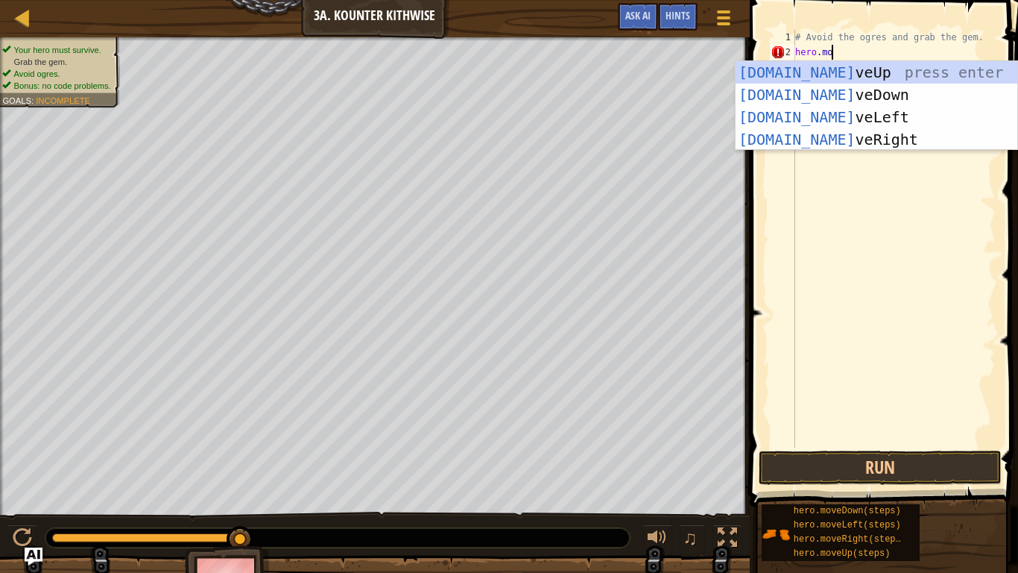
scroll to position [7, 4]
click at [860, 89] on div "[DOMAIN_NAME] veUp press enter [DOMAIN_NAME] veDown press enter [DOMAIN_NAME] v…" at bounding box center [877, 128] width 282 height 134
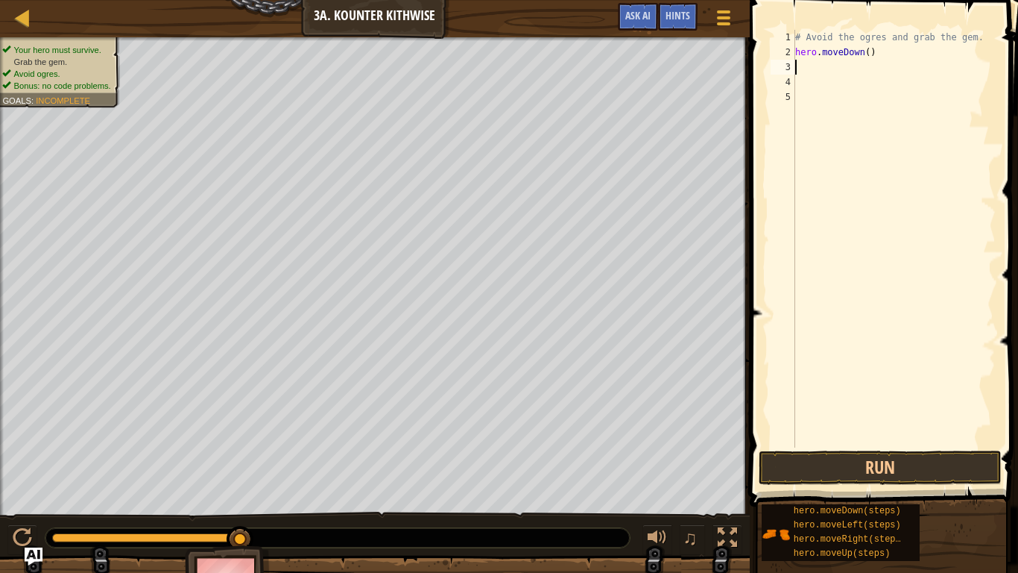
scroll to position [7, 0]
click at [857, 446] on button "Run" at bounding box center [880, 467] width 243 height 34
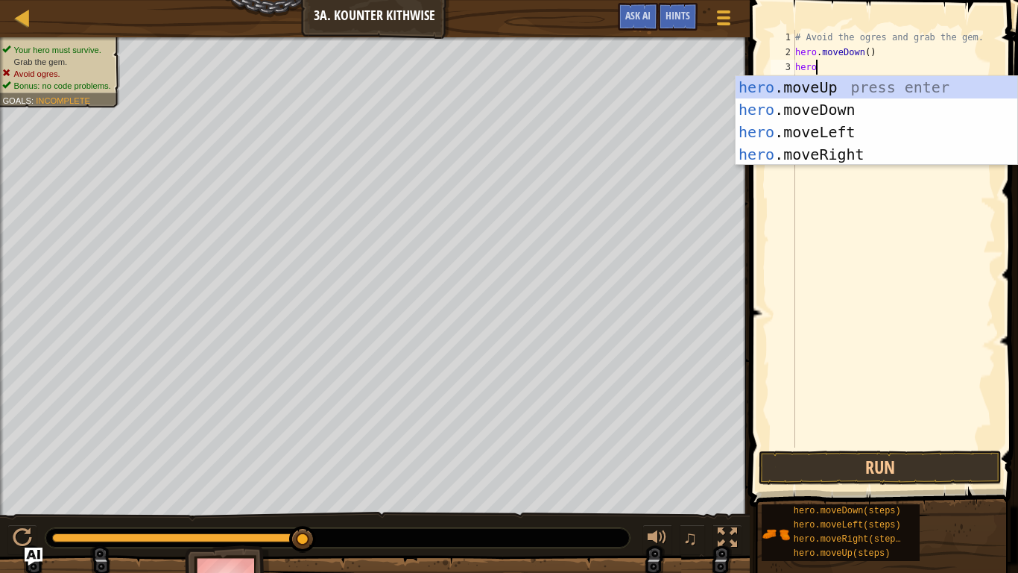
scroll to position [7, 2]
type textarea "hero mo"
click at [834, 106] on div "hero. mo veUp press enter hero. mo veDown press enter hero. mo veLeft press ent…" at bounding box center [877, 143] width 282 height 134
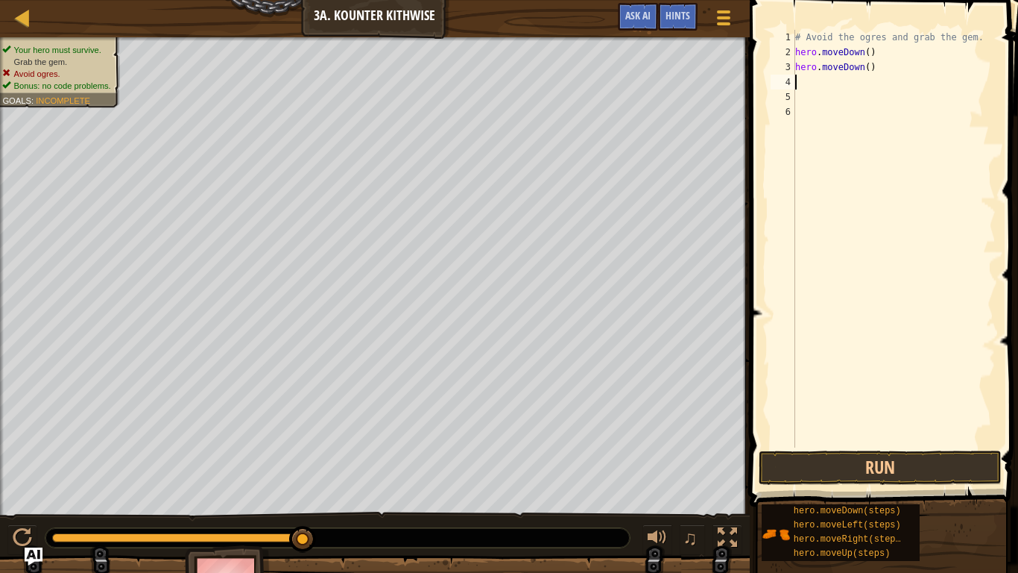
scroll to position [7, 0]
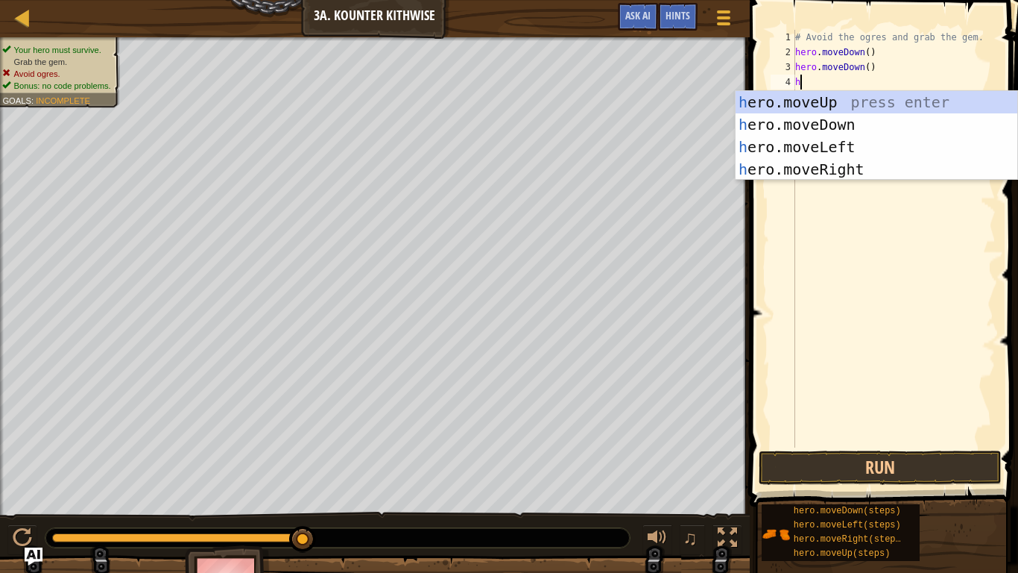
type textarea "her"
click at [854, 163] on div "her o.moveUp press enter her o.moveDown press enter her o.moveLeft press enter …" at bounding box center [877, 158] width 282 height 134
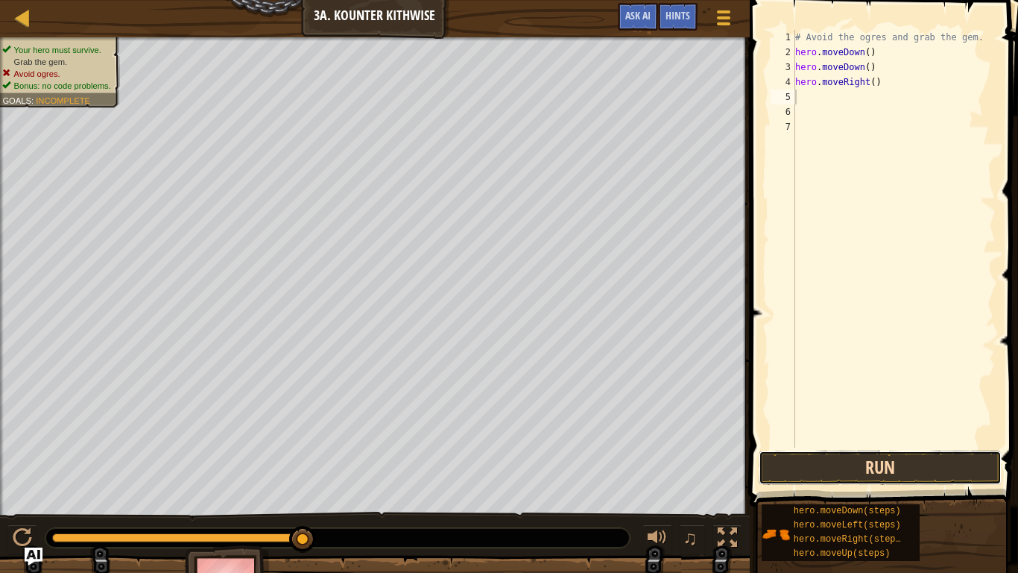
click at [914, 446] on button "Run" at bounding box center [880, 467] width 243 height 34
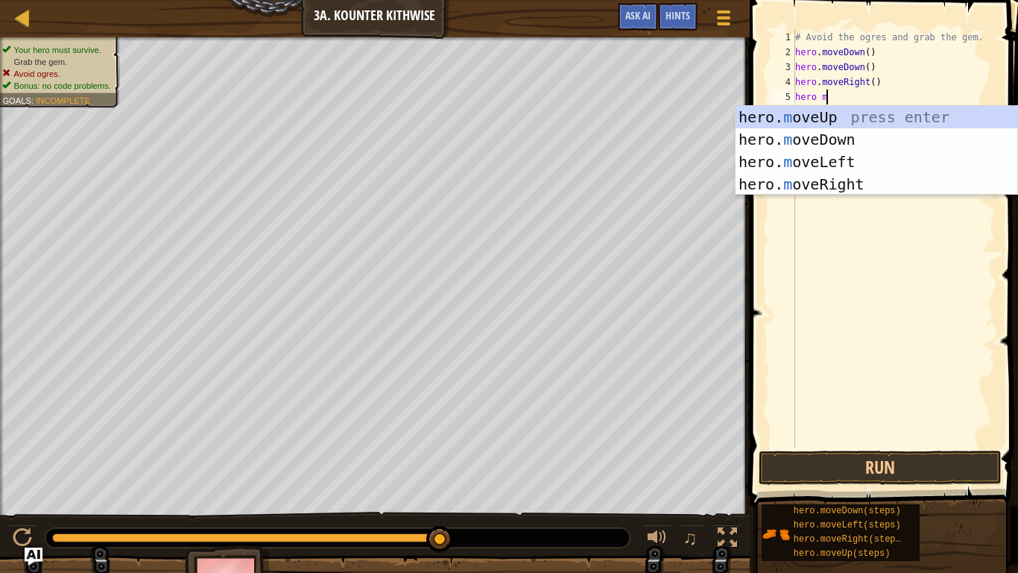
type textarea "hero mo"
click at [812, 117] on div "hero. mo veUp press enter hero. mo veDown press enter hero. mo veLeft press ent…" at bounding box center [877, 173] width 282 height 134
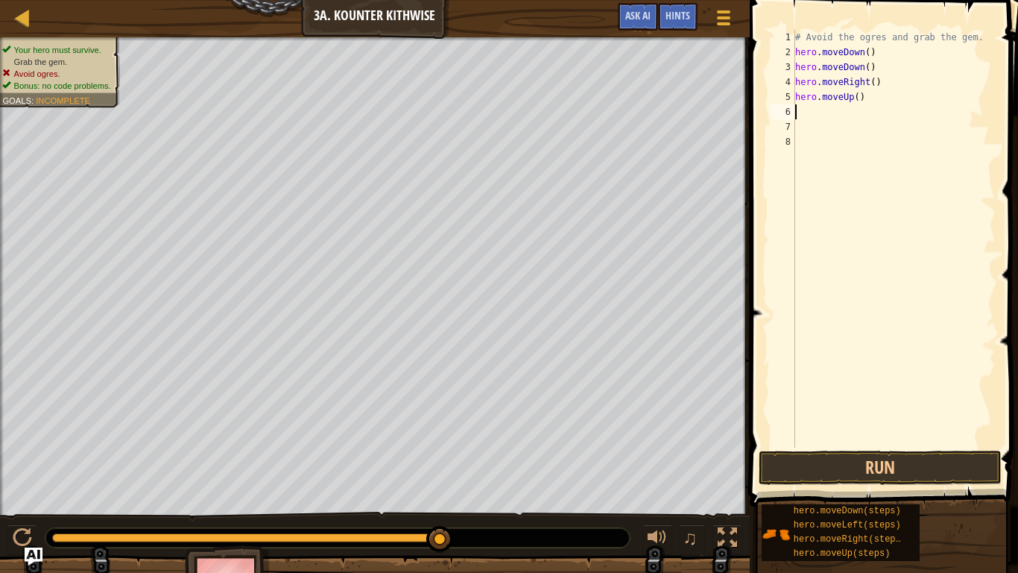
scroll to position [7, 0]
click at [852, 446] on button "Run" at bounding box center [880, 467] width 243 height 34
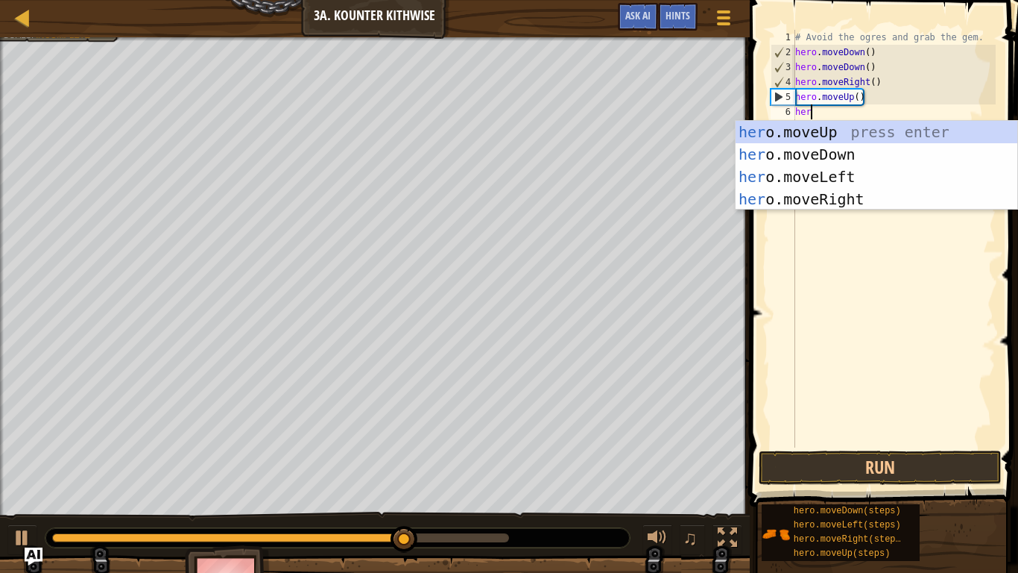
type textarea "hero"
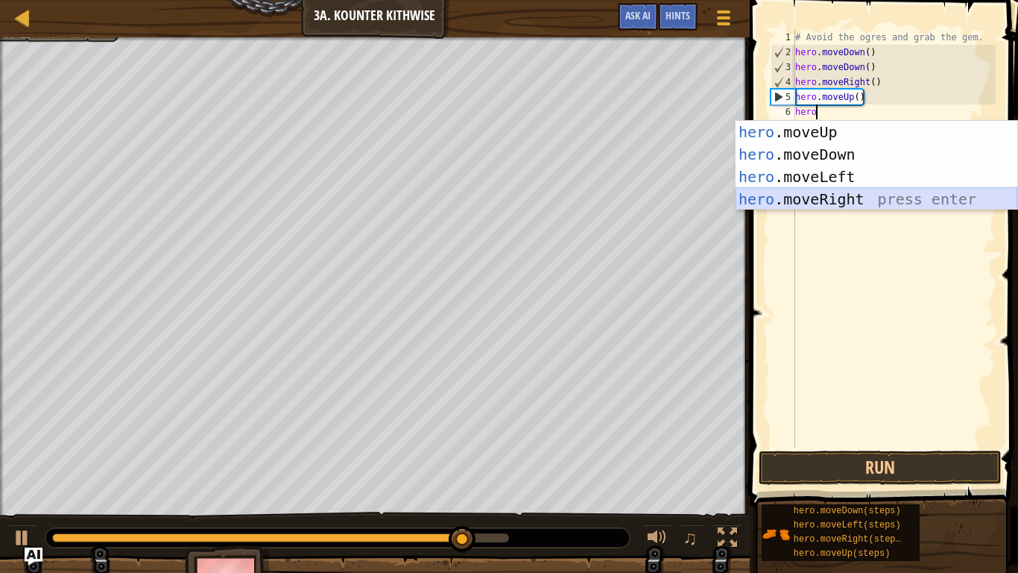
click at [795, 195] on div "hero .moveUp press enter hero .moveDown press enter hero .moveLeft press enter …" at bounding box center [877, 188] width 282 height 134
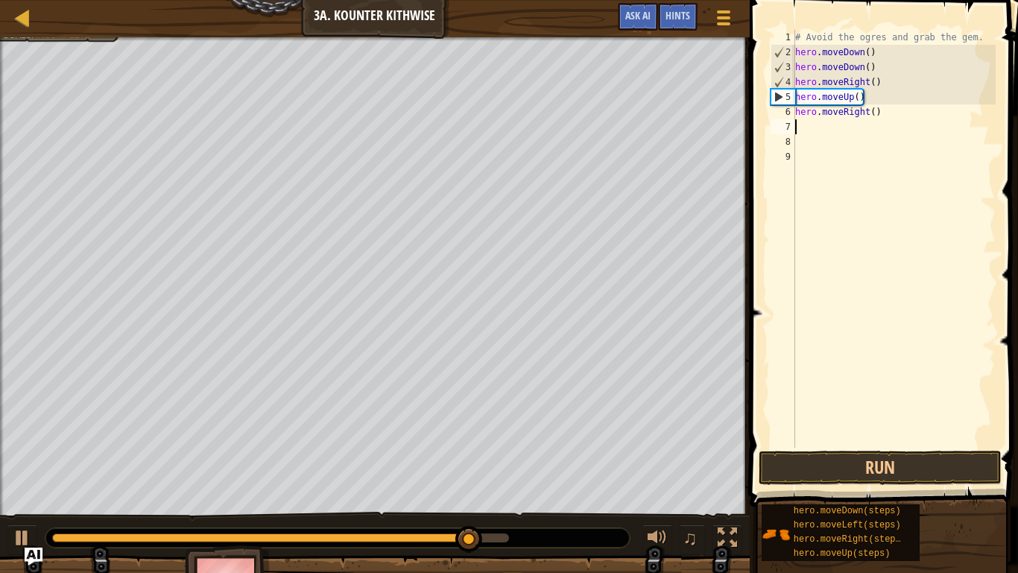
scroll to position [7, 0]
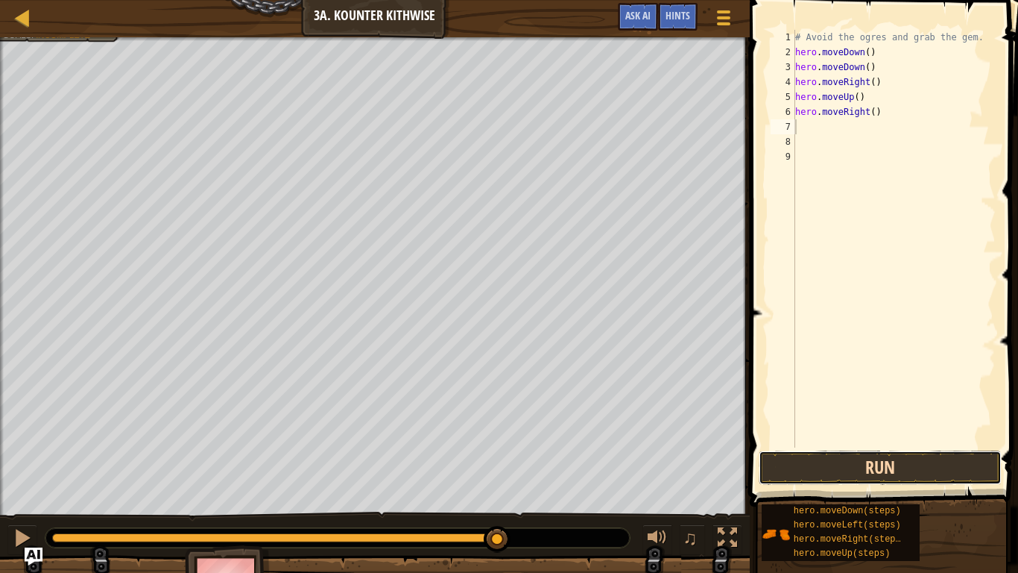
click at [818, 446] on button "Run" at bounding box center [880, 467] width 243 height 34
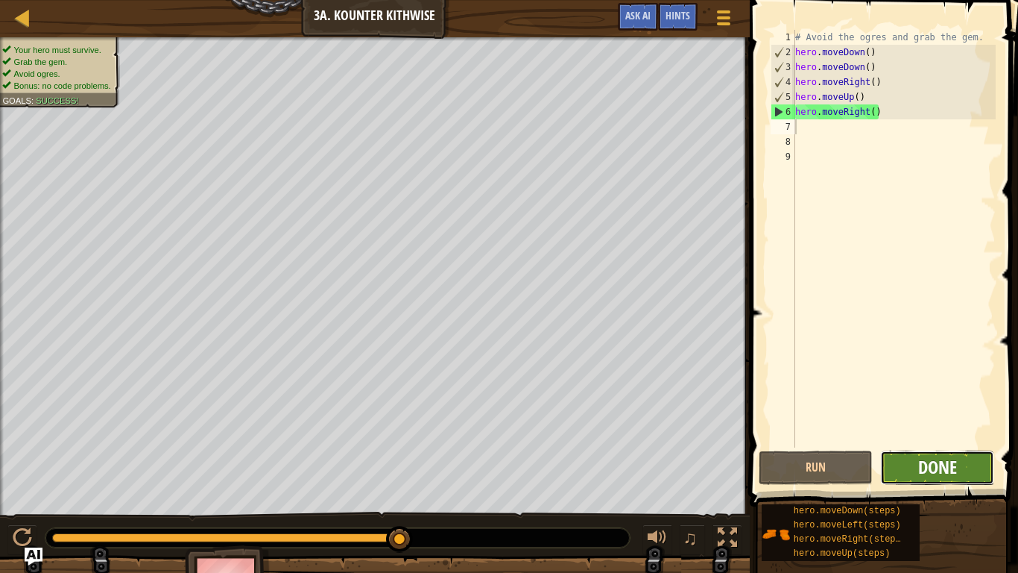
click at [956, 446] on button "Done" at bounding box center [937, 467] width 114 height 34
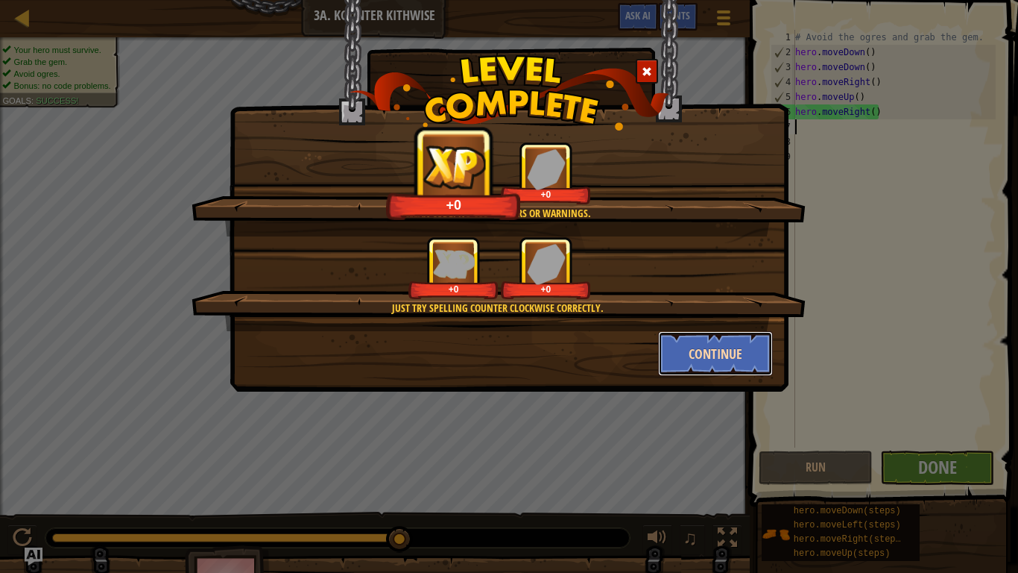
click at [704, 354] on button "Continue" at bounding box center [716, 353] width 116 height 45
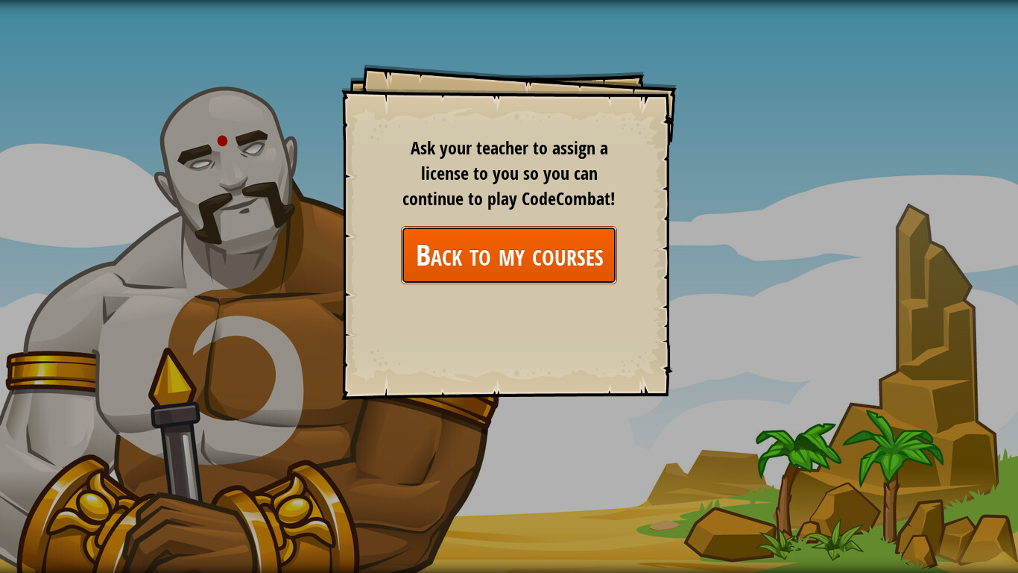
click at [552, 268] on link "Back to my courses" at bounding box center [509, 254] width 216 height 57
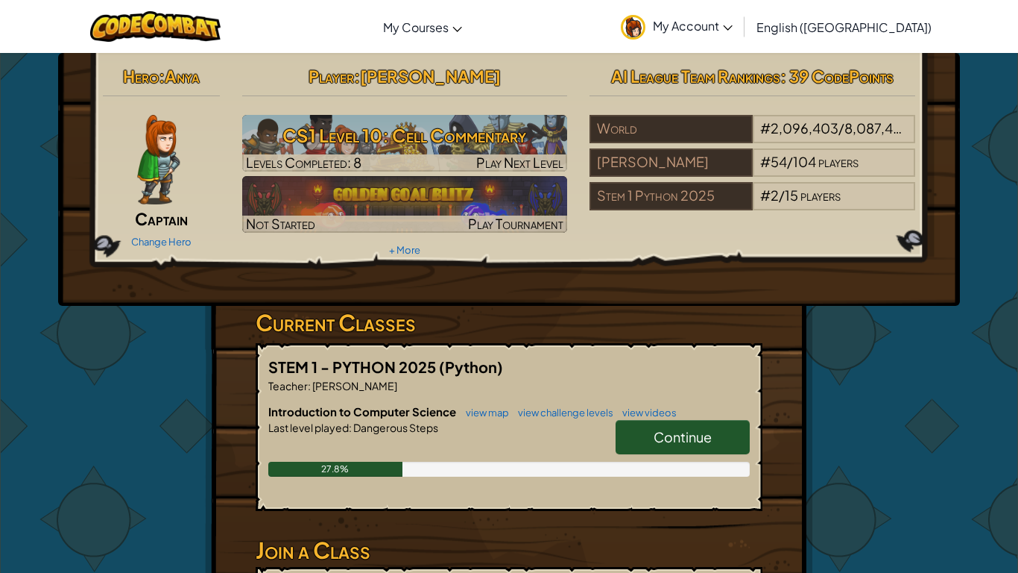
click at [706, 444] on span "Continue" at bounding box center [683, 436] width 58 height 17
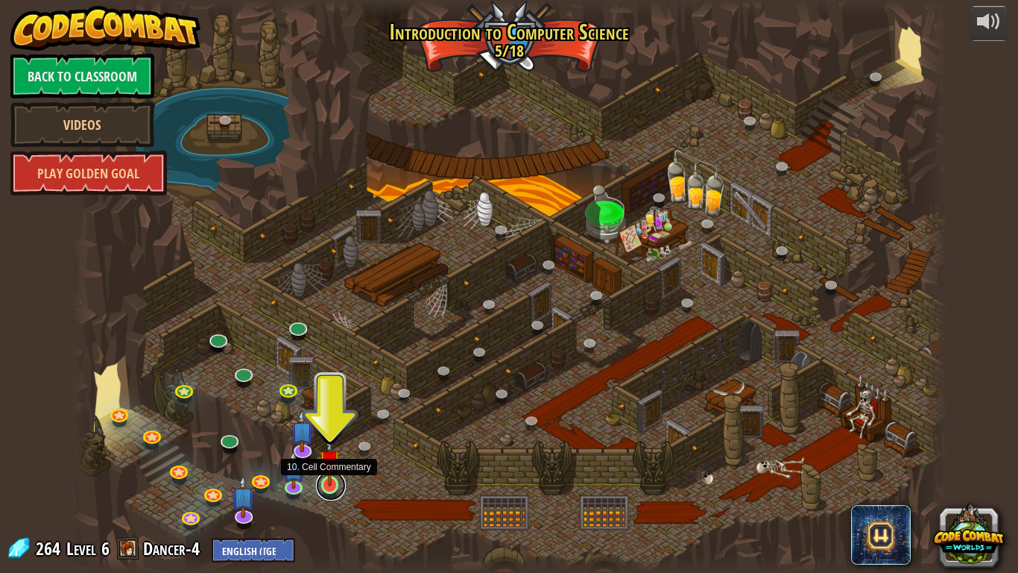
click at [330, 446] on link at bounding box center [331, 485] width 30 height 30
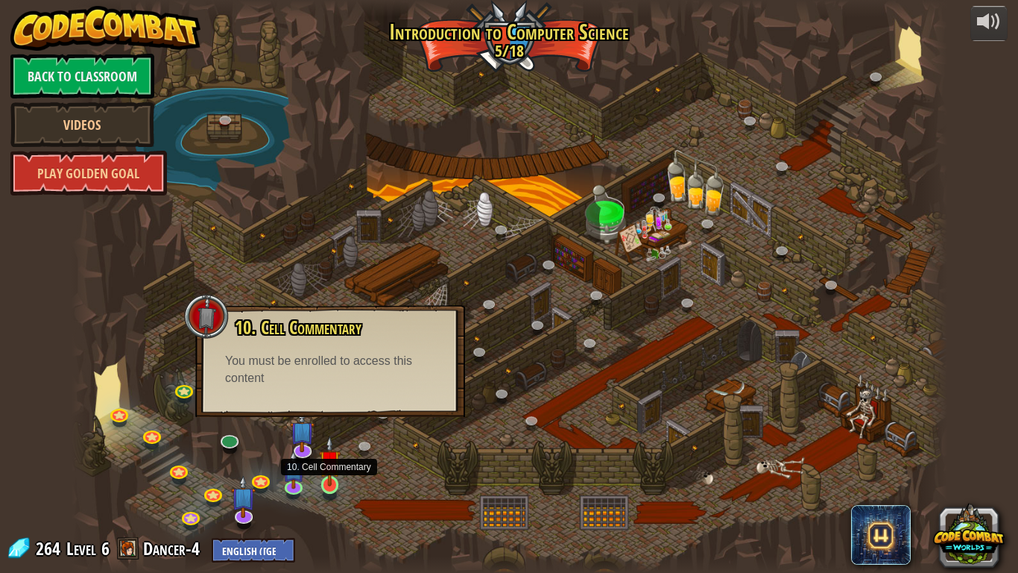
click at [331, 446] on img at bounding box center [330, 460] width 22 height 51
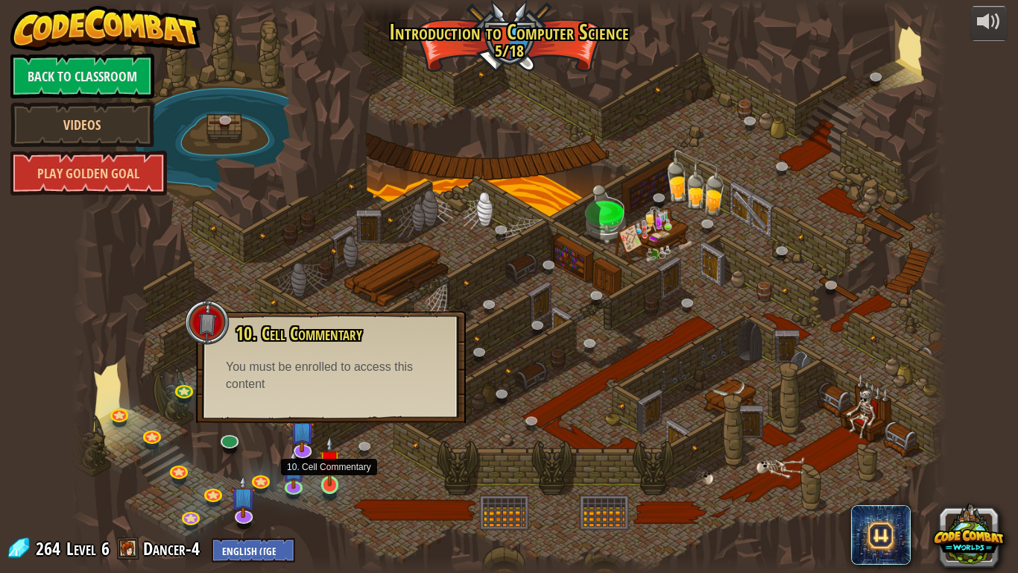
click at [335, 446] on img at bounding box center [330, 460] width 22 height 51
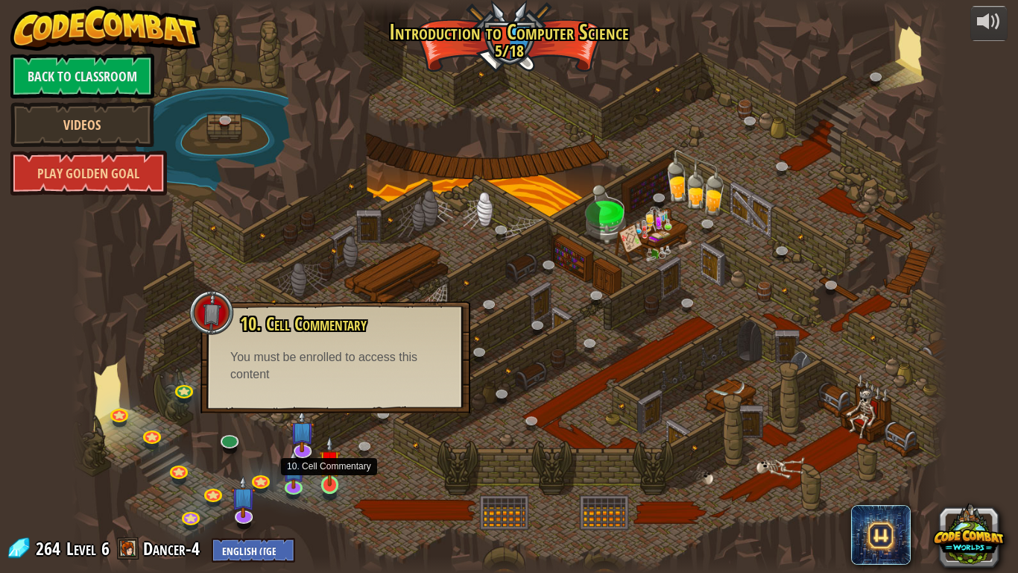
click at [327, 446] on img at bounding box center [330, 460] width 22 height 51
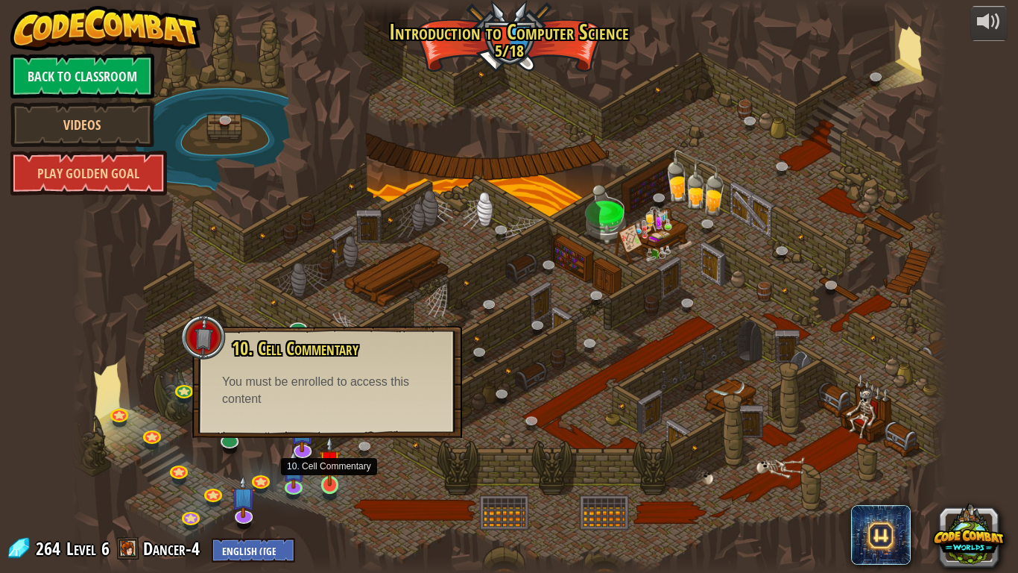
click at [327, 446] on img at bounding box center [330, 460] width 22 height 51
click at [507, 389] on link at bounding box center [505, 396] width 30 height 30
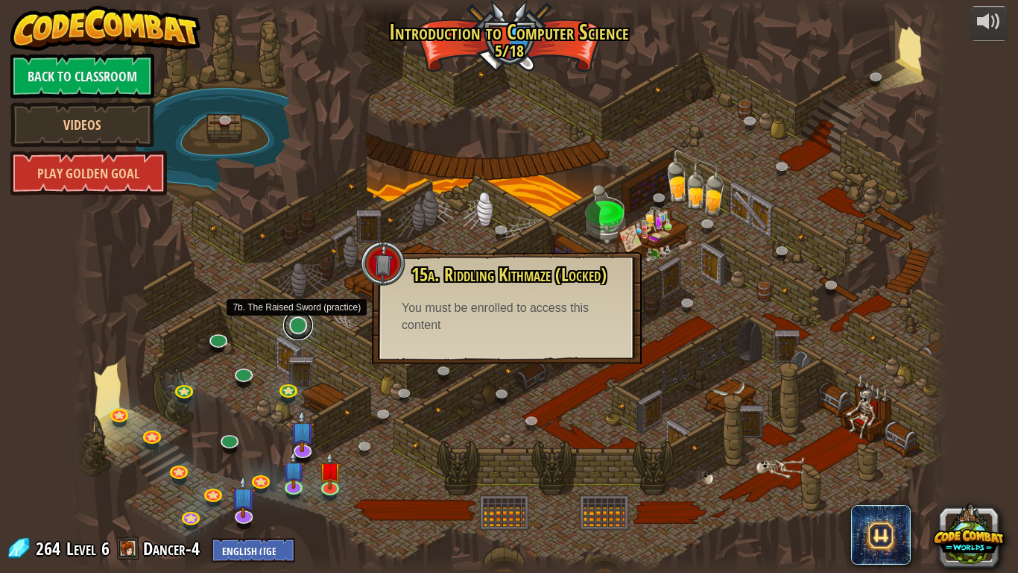
click at [296, 324] on link at bounding box center [298, 325] width 30 height 30
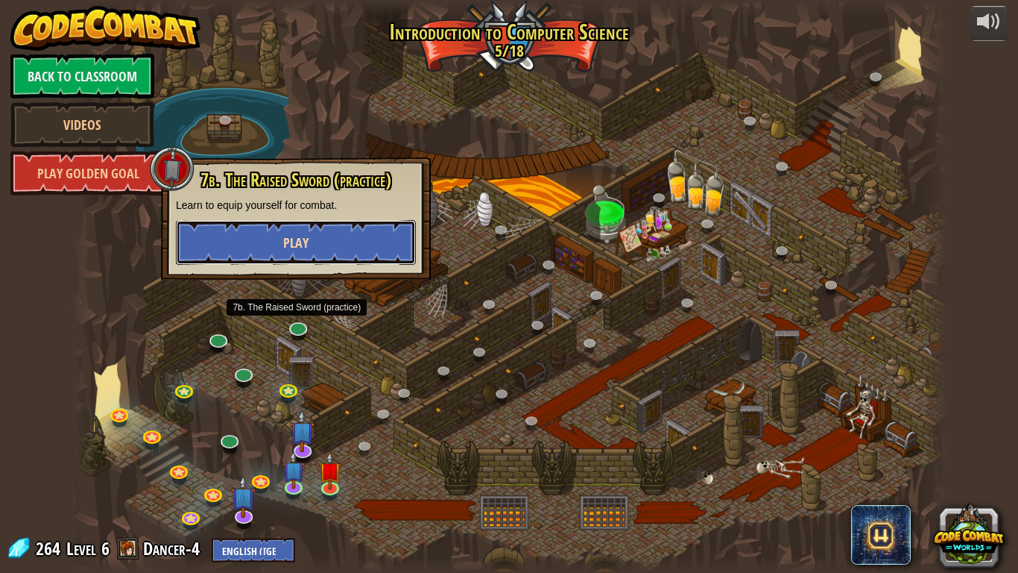
click at [315, 234] on button "Play" at bounding box center [296, 242] width 240 height 45
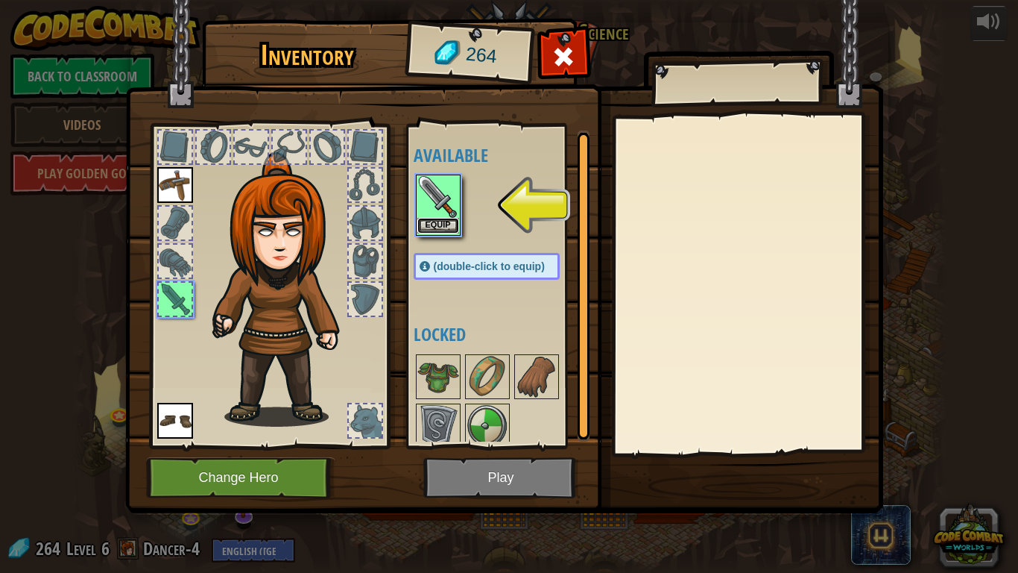
click at [429, 219] on button "Equip" at bounding box center [438, 226] width 42 height 16
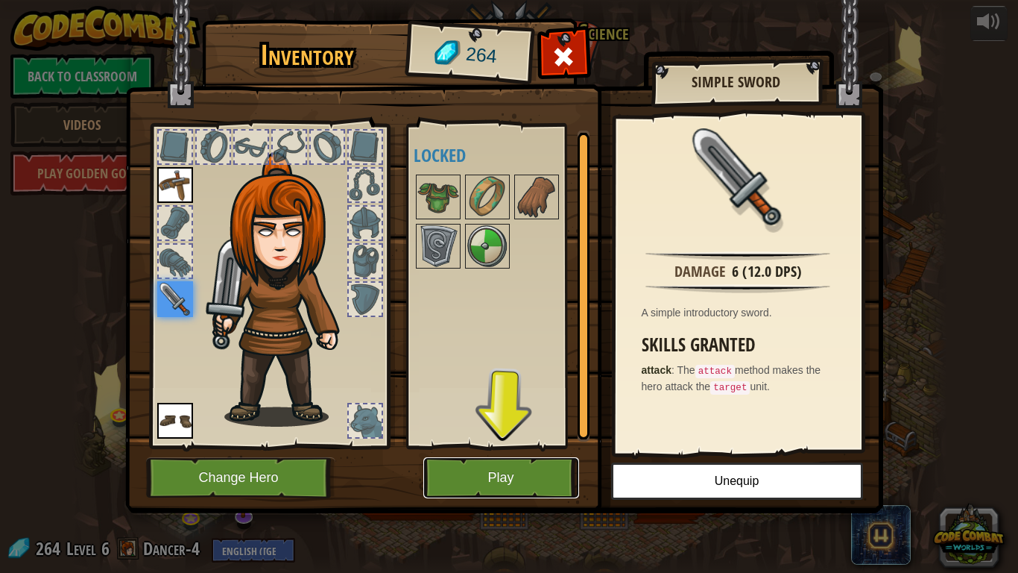
click at [479, 446] on button "Play" at bounding box center [501, 477] width 156 height 41
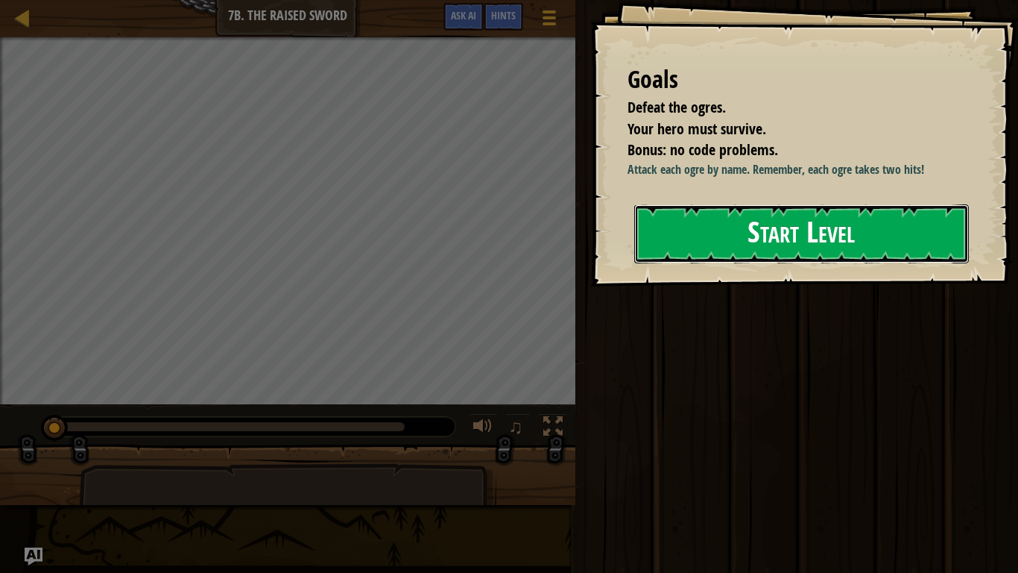
click at [826, 228] on button "Start Level" at bounding box center [801, 233] width 335 height 59
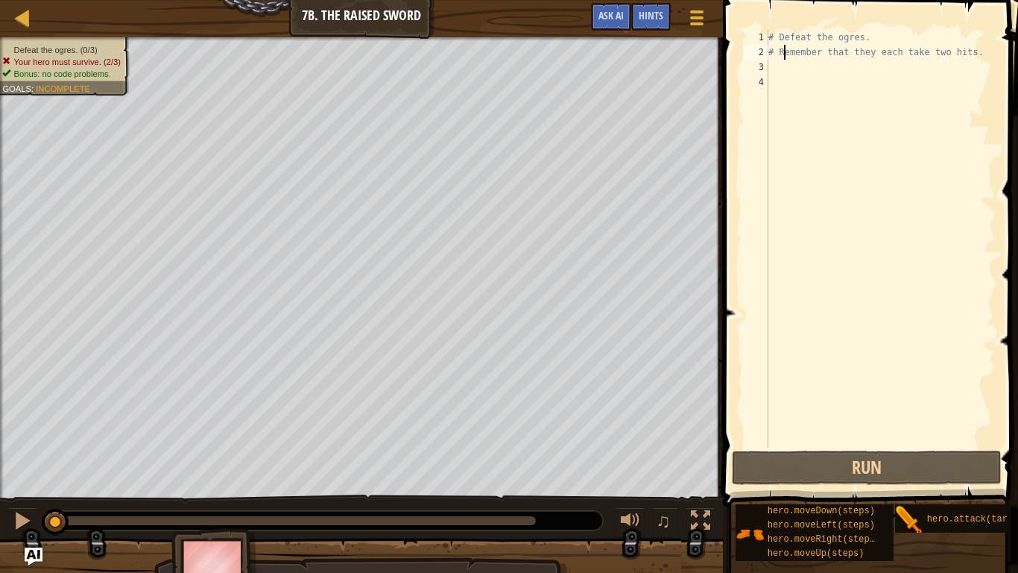
click at [785, 53] on div "# Defeat the ogres. # Remember that they each take two hits." at bounding box center [881, 253] width 230 height 447
type textarea "# Remember that they each take two hits."
click at [784, 63] on div "# Defeat the ogres. # Remember that they each take two hits." at bounding box center [881, 253] width 230 height 447
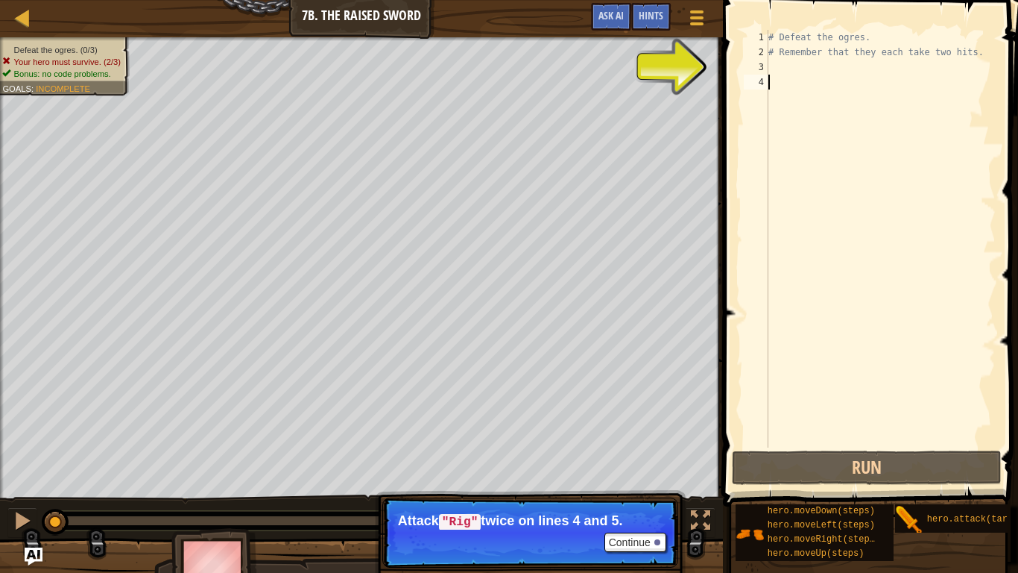
click at [777, 91] on div "# Defeat the ogres. # Remember that they each take two hits." at bounding box center [881, 253] width 230 height 447
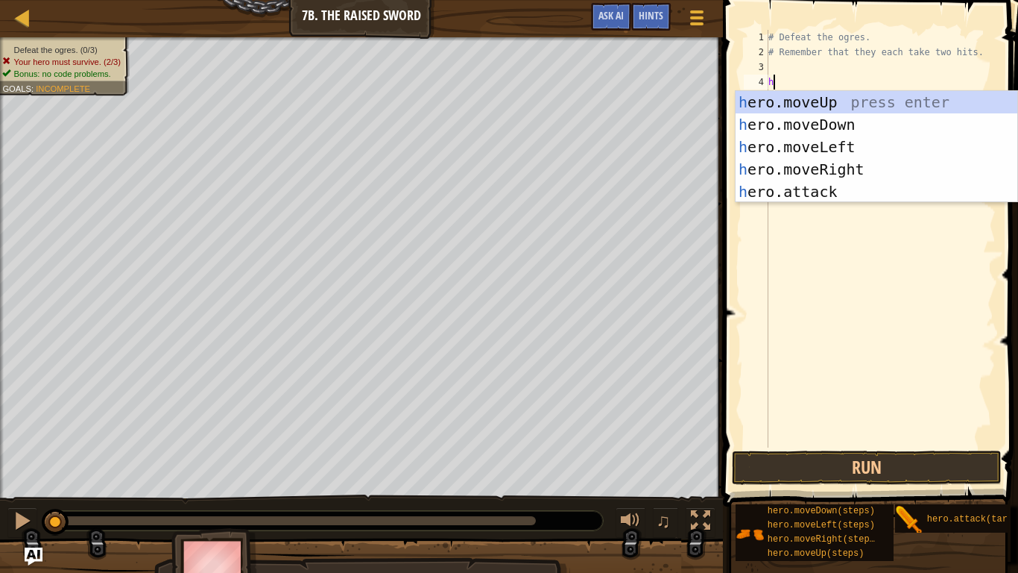
scroll to position [7, 1]
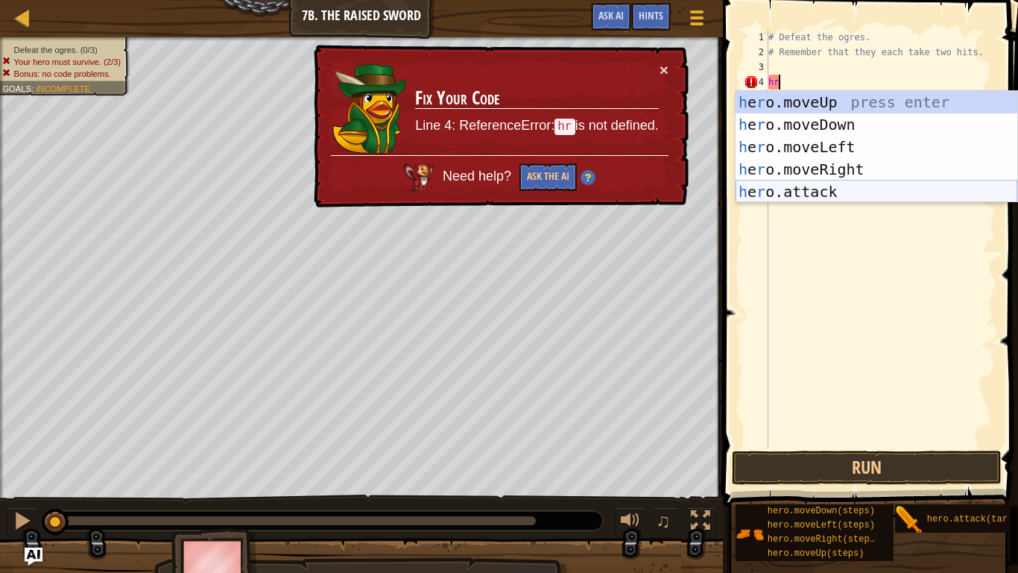
click at [787, 194] on div "h e r o.moveUp press enter h e r o.moveDown press enter h e r o.moveLeft press …" at bounding box center [877, 169] width 282 height 157
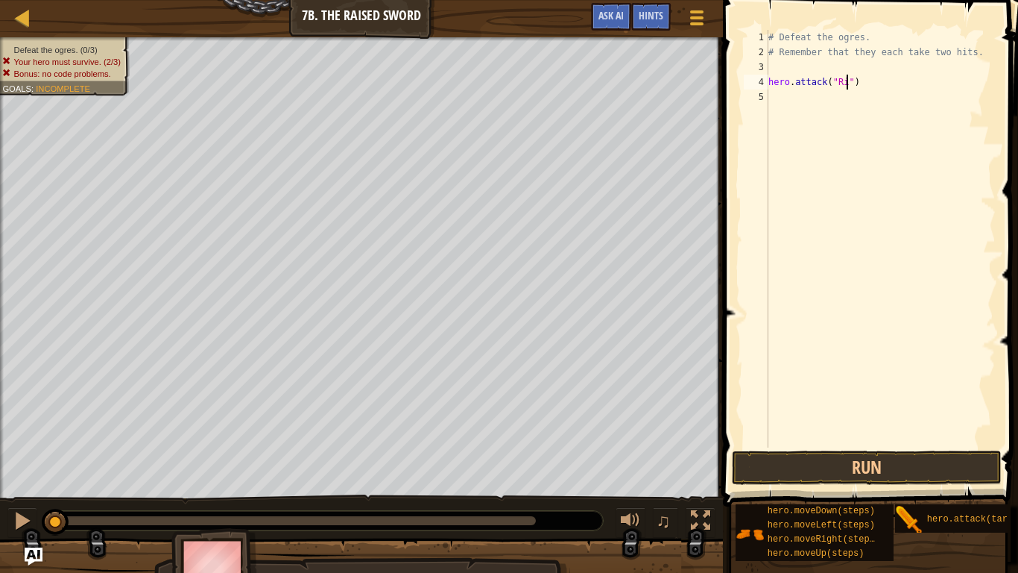
scroll to position [7, 11]
type textarea "hero.attack("Rig")"
click at [770, 96] on div "# Defeat the ogres. # Remember that they each take two hits. hero . attack ( "R…" at bounding box center [881, 253] width 230 height 447
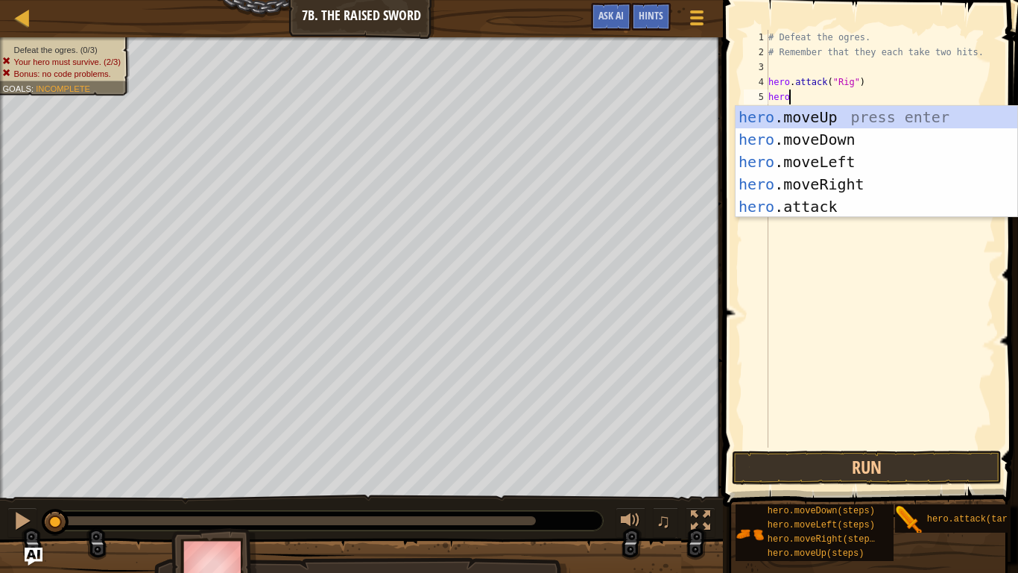
scroll to position [7, 2]
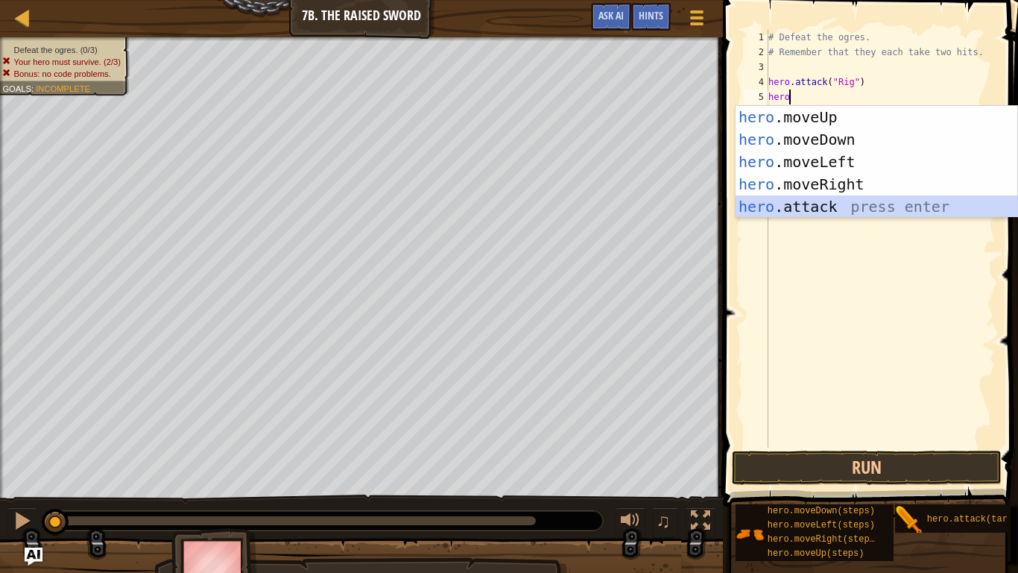
click at [851, 205] on div "hero .moveUp press enter hero .moveDown press enter hero .moveLeft press enter …" at bounding box center [877, 184] width 282 height 157
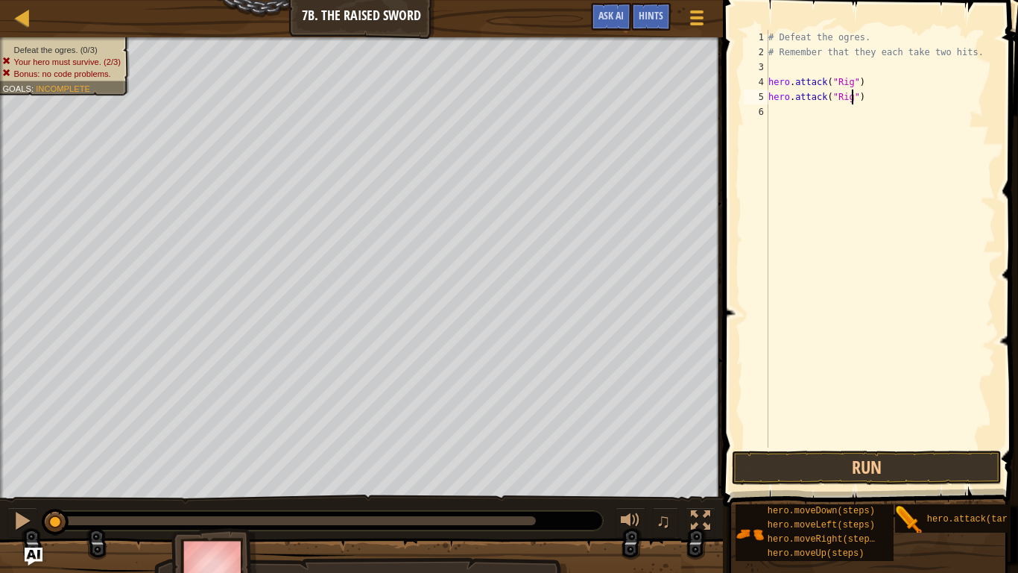
scroll to position [7, 12]
type textarea "hero.attack("Rig")"
click at [858, 446] on button "Run" at bounding box center [866, 467] width 269 height 34
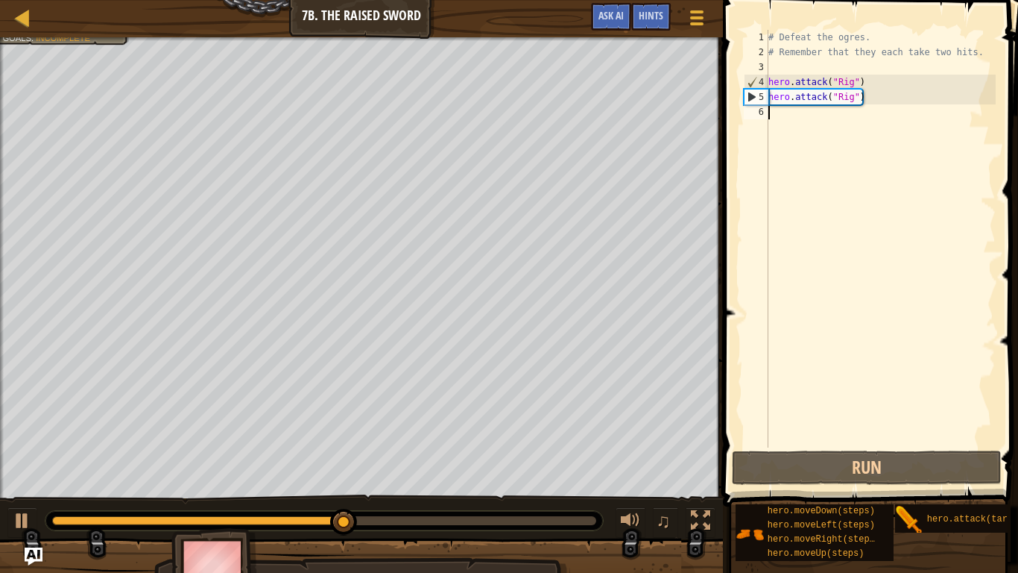
click at [772, 113] on div "# Defeat the ogres. # Remember that they each take two hits. hero . attack ( "R…" at bounding box center [881, 253] width 230 height 447
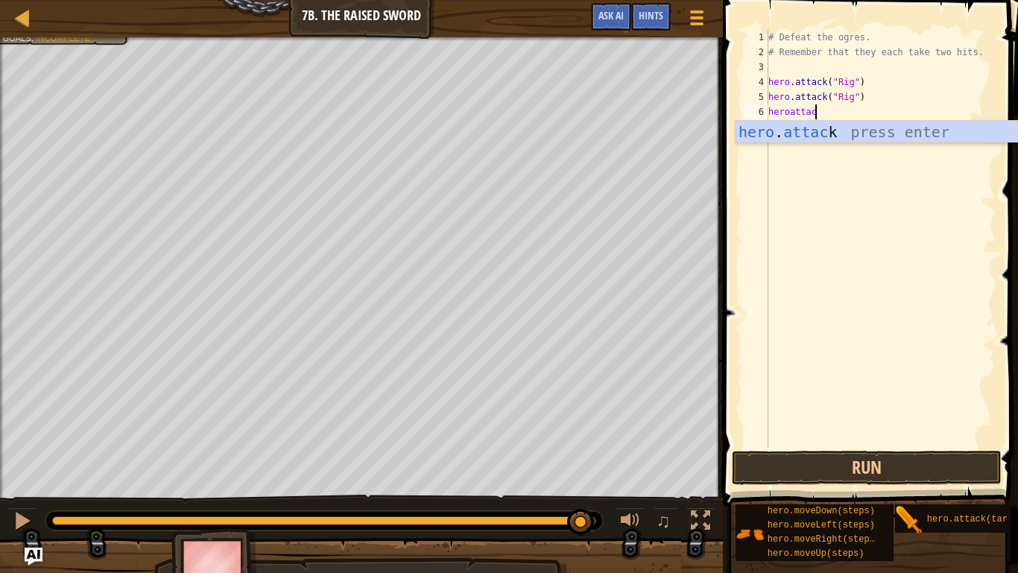
scroll to position [7, 7]
click at [914, 139] on div "hero . attack press enter" at bounding box center [877, 154] width 282 height 67
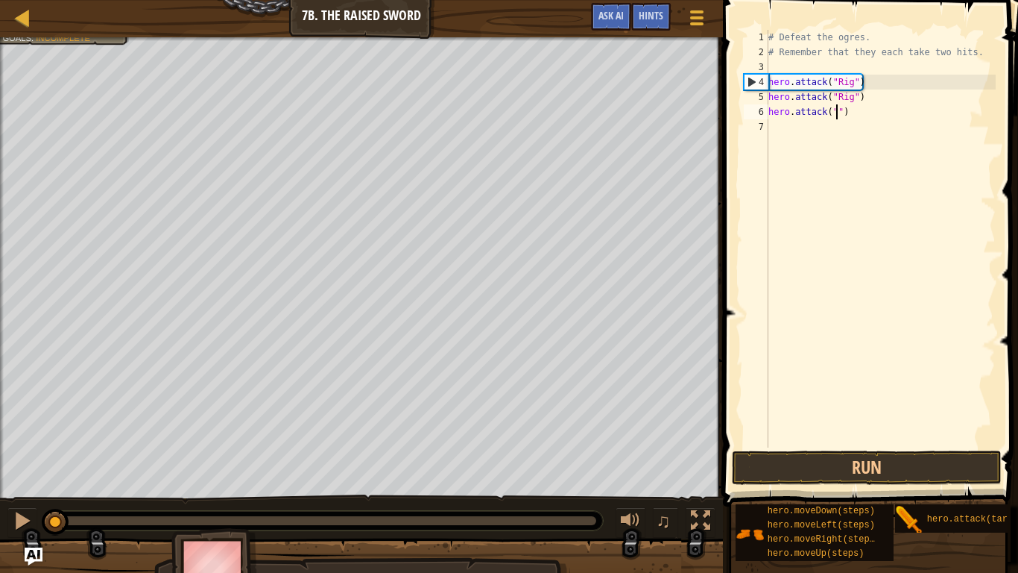
drag, startPoint x: 573, startPoint y: 517, endPoint x: 0, endPoint y: 442, distance: 578.2
click at [0, 442] on div "Defeat the ogres. (1/3) Your hero must survive. (2/3) Bonus: no code problems. …" at bounding box center [509, 317] width 1018 height 561
type textarea "hero.attack("Gurt")"
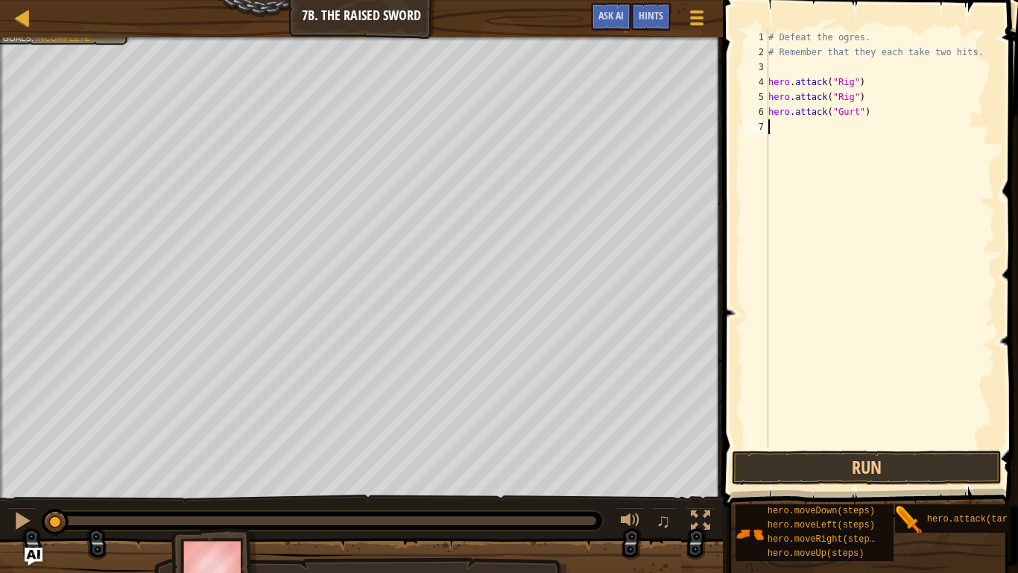
click at [789, 130] on div "# Defeat the ogres. # Remember that they each take two hits. hero . attack ( "R…" at bounding box center [881, 253] width 230 height 447
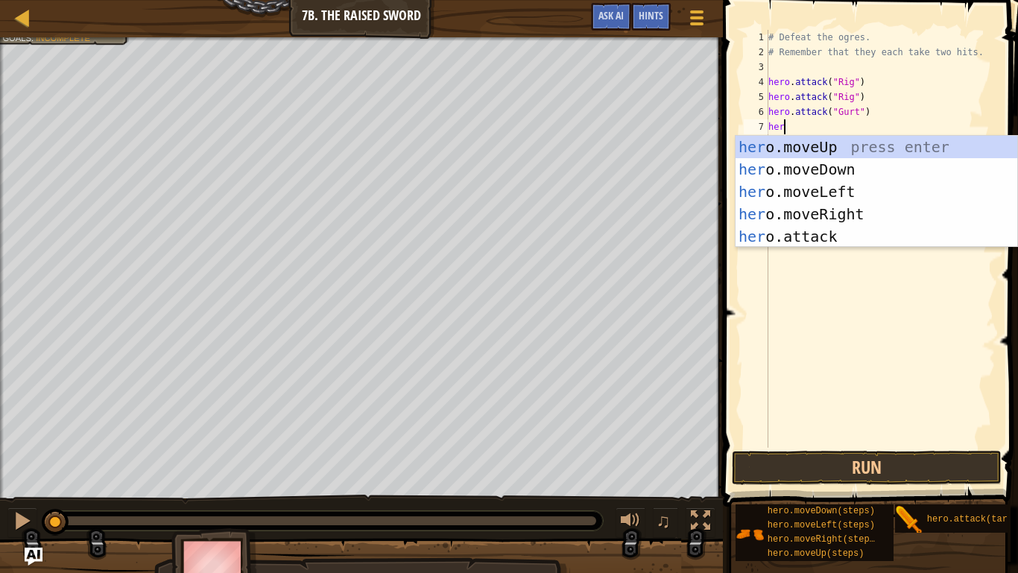
scroll to position [7, 2]
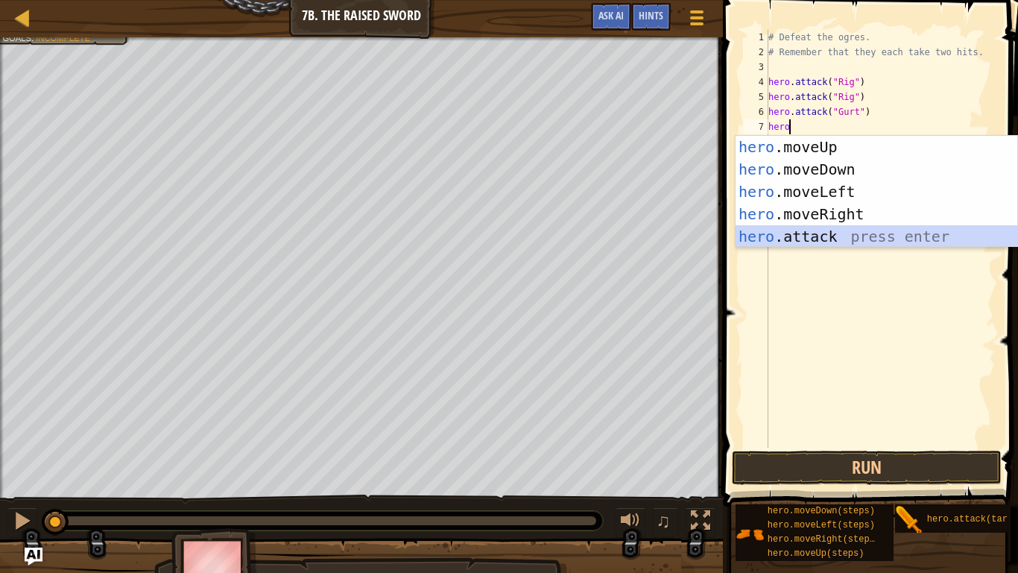
click at [752, 231] on div "hero .moveUp press enter hero .moveDown press enter hero .moveLeft press enter …" at bounding box center [877, 214] width 282 height 157
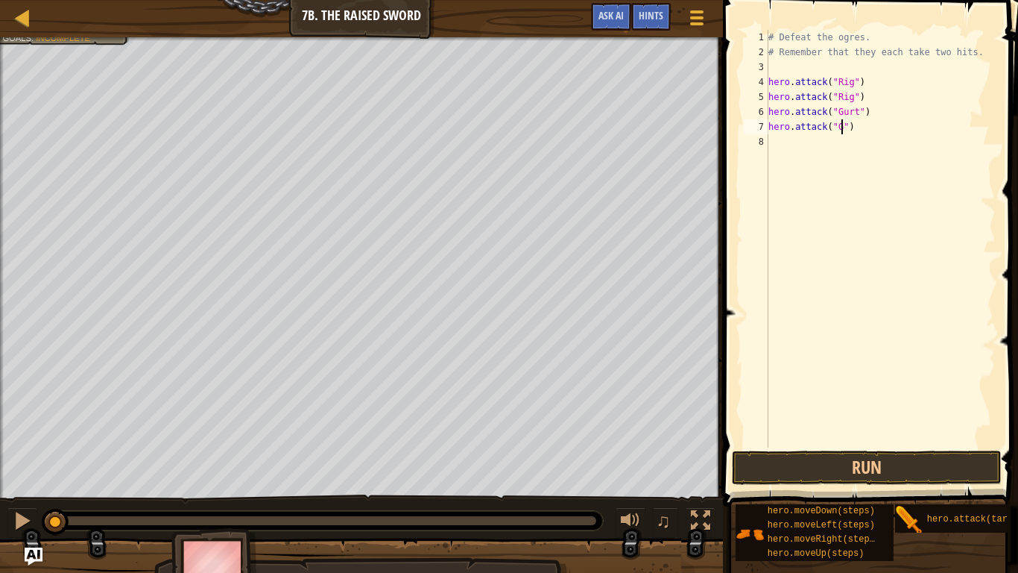
scroll to position [7, 10]
type textarea "hero.attack("Gurt")"
click at [770, 152] on div "# Defeat the ogres. # Remember that they each take two hits. hero . attack ( "R…" at bounding box center [881, 253] width 230 height 447
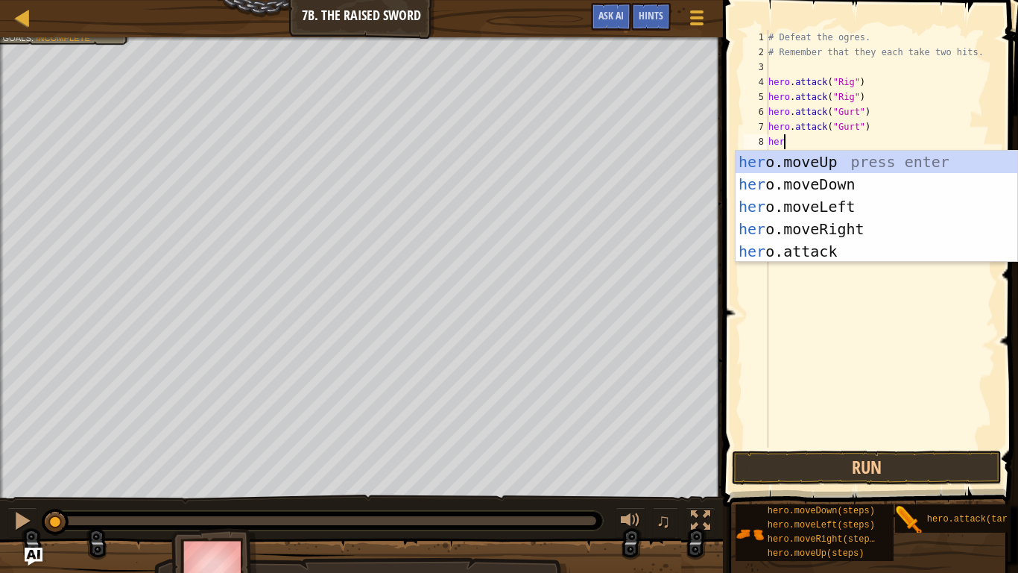
scroll to position [7, 2]
click at [814, 253] on div "hero .moveUp press enter hero .moveDown press enter hero .moveLeft press enter …" at bounding box center [877, 229] width 282 height 157
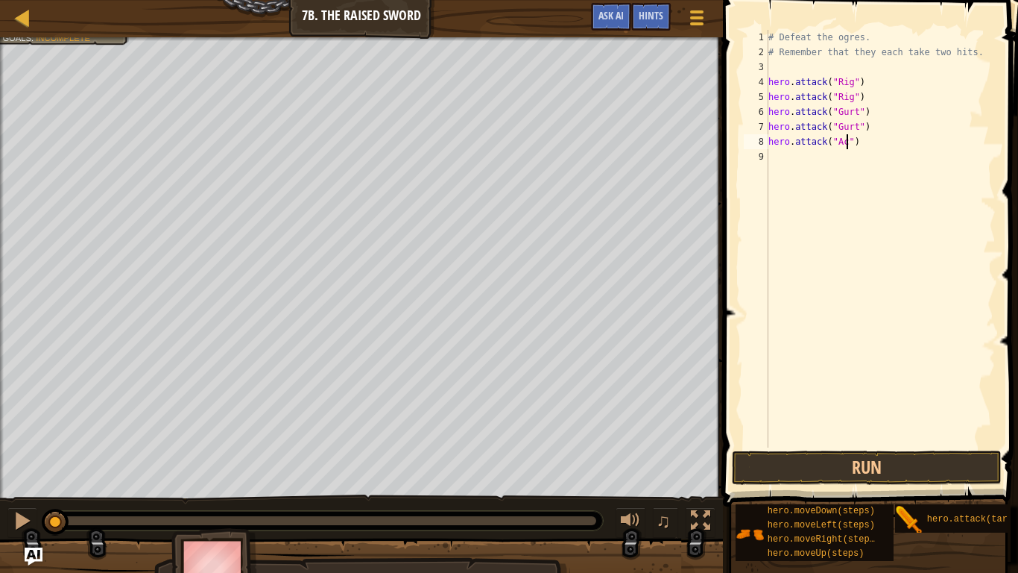
type textarea "hero.attack("Ack")"
click at [795, 157] on div "# Defeat the ogres. # Remember that they each take two hits. hero . attack ( "R…" at bounding box center [881, 253] width 230 height 447
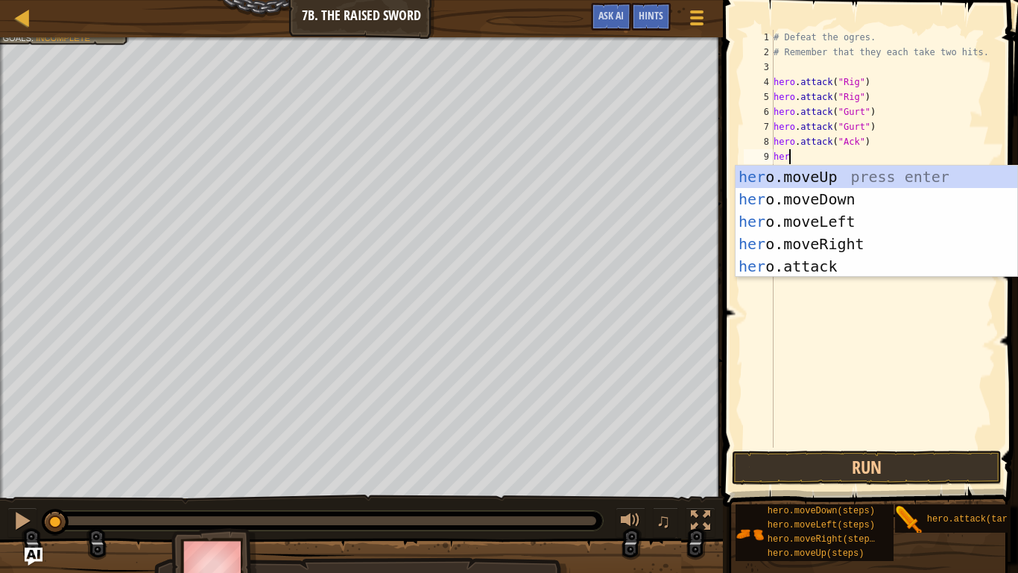
scroll to position [7, 2]
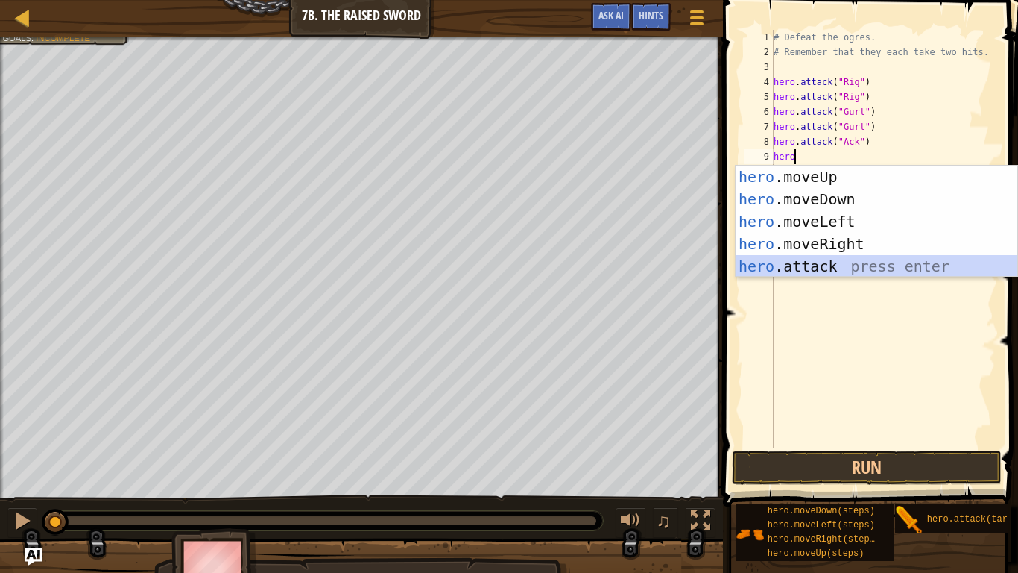
click at [831, 263] on div "hero .moveUp press enter hero .moveDown press enter hero .moveLeft press enter …" at bounding box center [877, 243] width 282 height 157
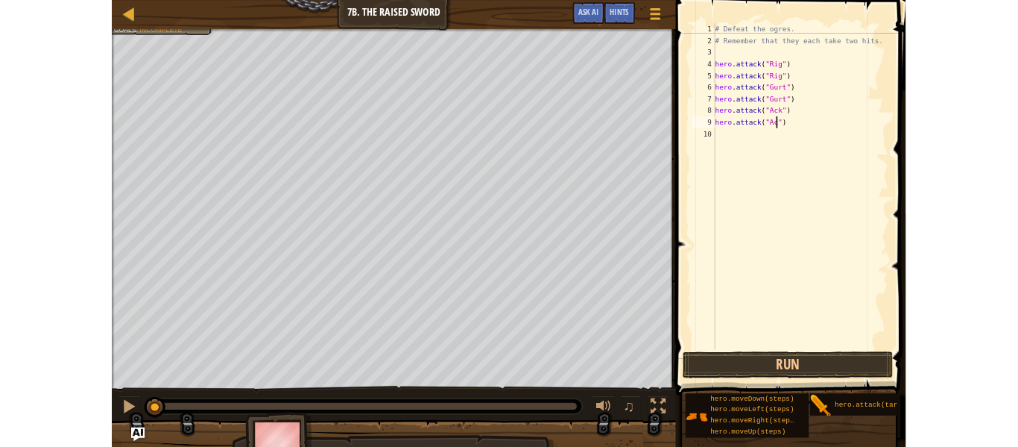
scroll to position [7, 12]
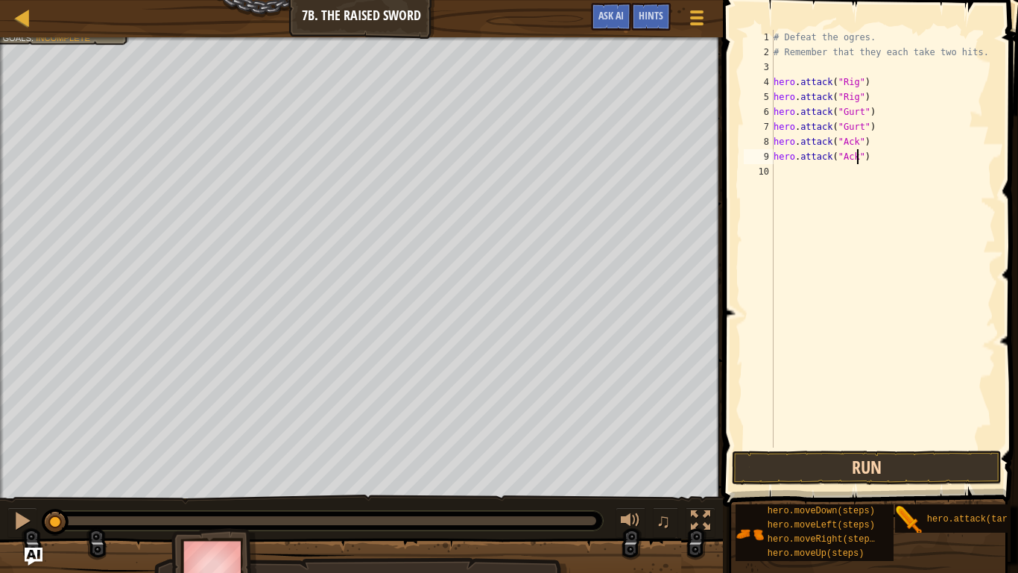
type textarea "hero.attack("Ack")"
drag, startPoint x: 837, startPoint y: 464, endPoint x: 840, endPoint y: 455, distance: 10.1
click at [836, 446] on button "Run" at bounding box center [866, 467] width 269 height 34
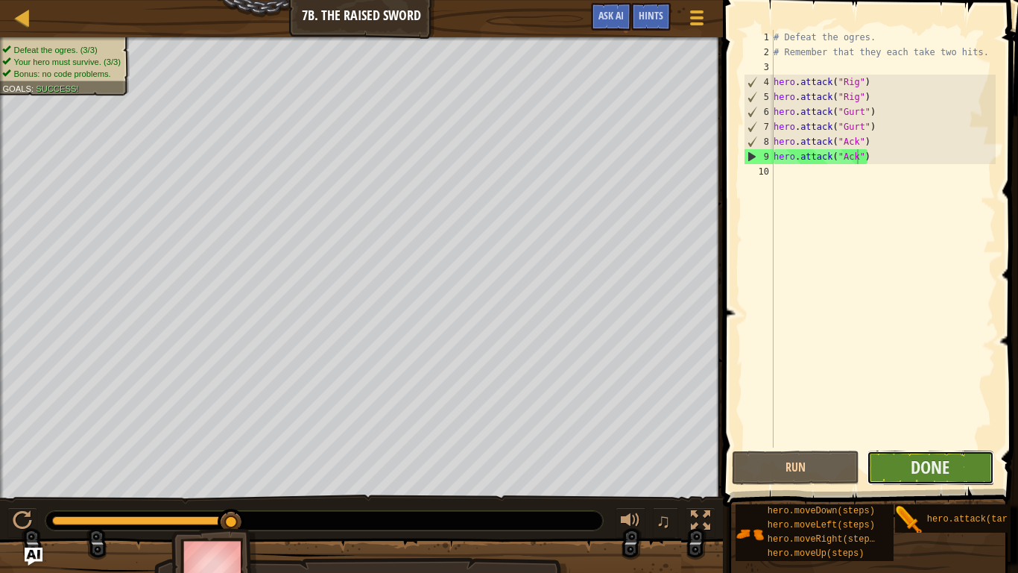
click at [909, 446] on button "Done" at bounding box center [930, 467] width 127 height 34
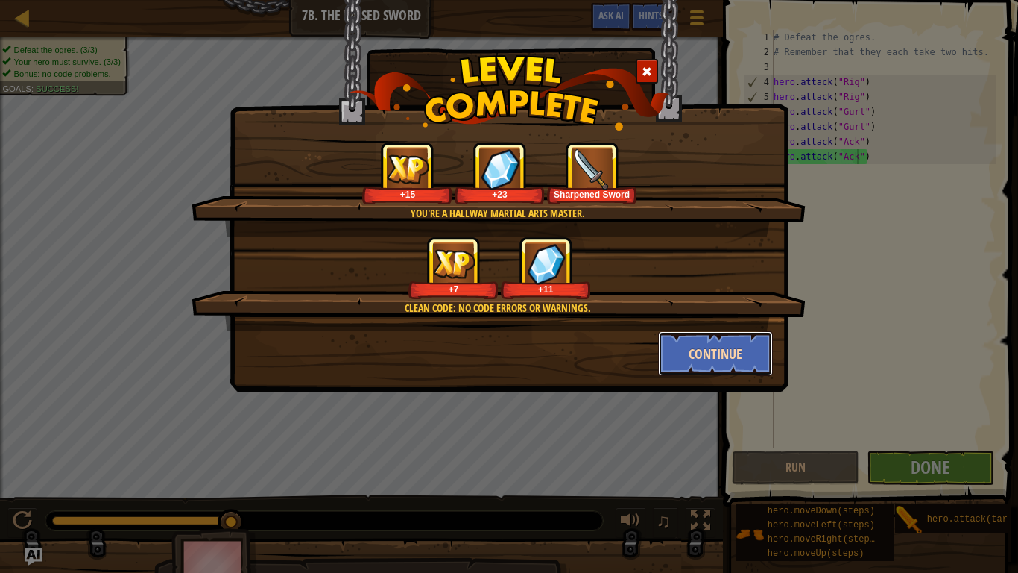
click at [741, 335] on button "Continue" at bounding box center [716, 353] width 116 height 45
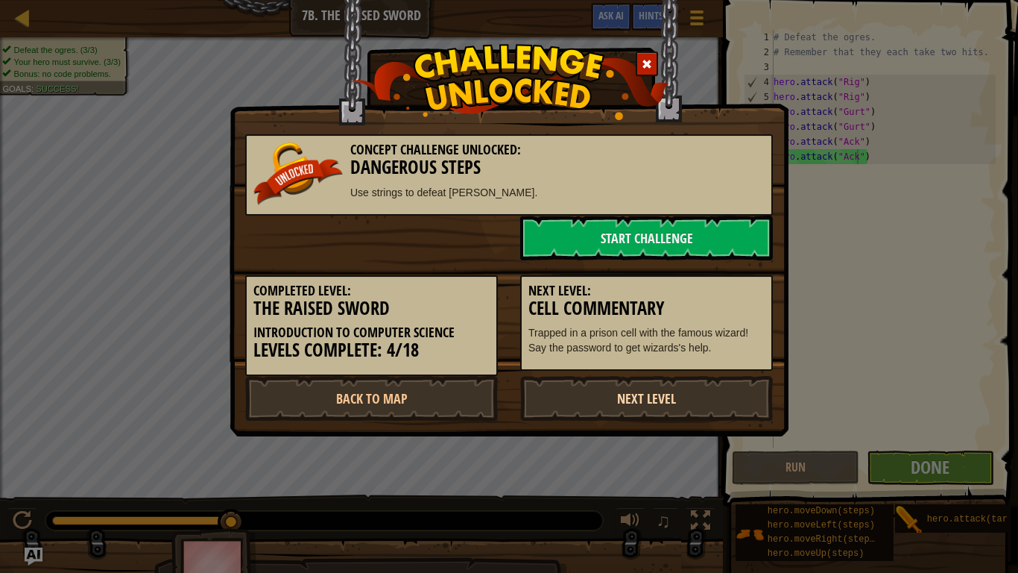
click at [686, 394] on link "Next Level" at bounding box center [646, 398] width 253 height 45
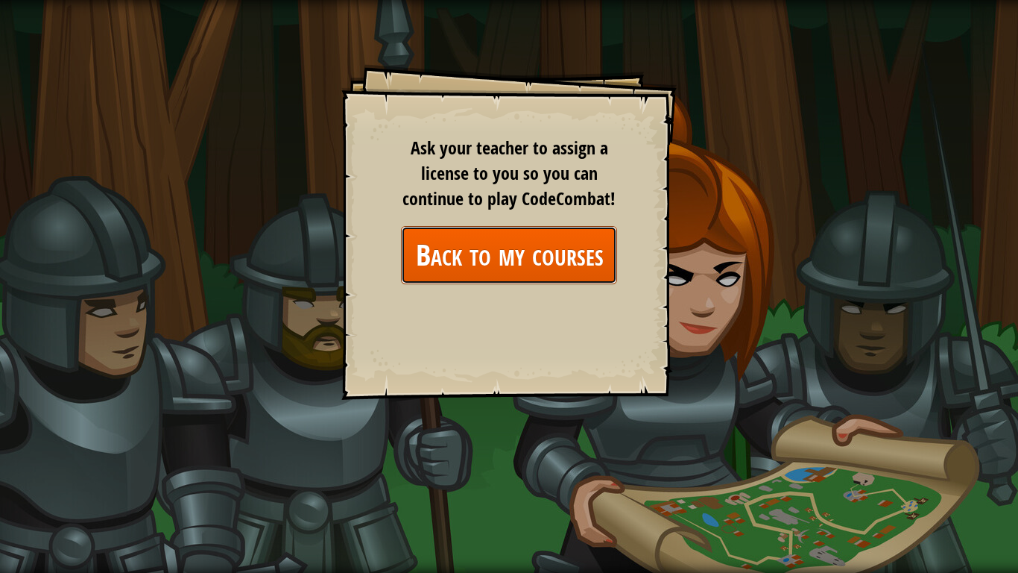
click at [487, 244] on link "Back to my courses" at bounding box center [509, 254] width 216 height 57
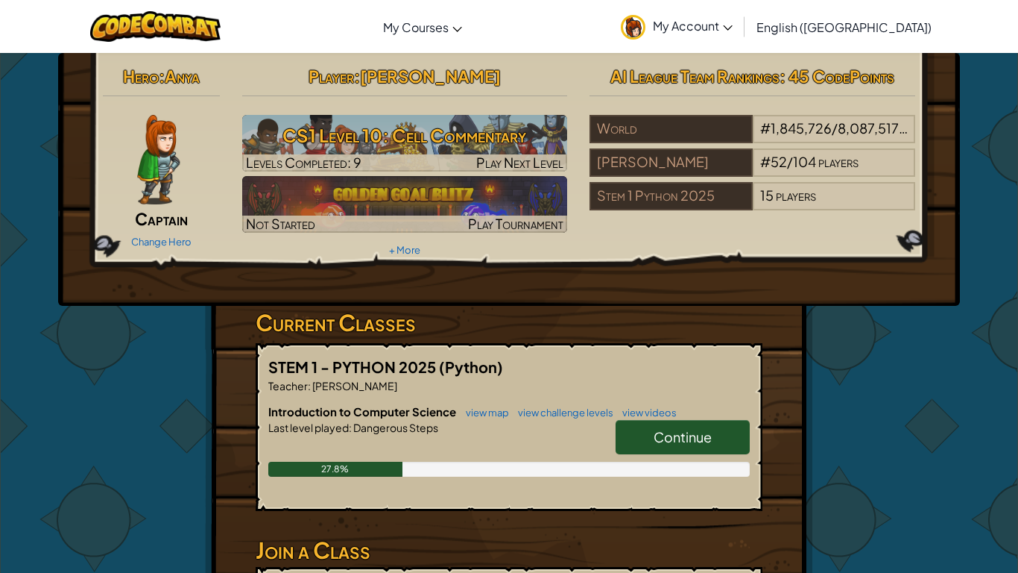
click at [655, 437] on span "Continue" at bounding box center [683, 436] width 58 height 17
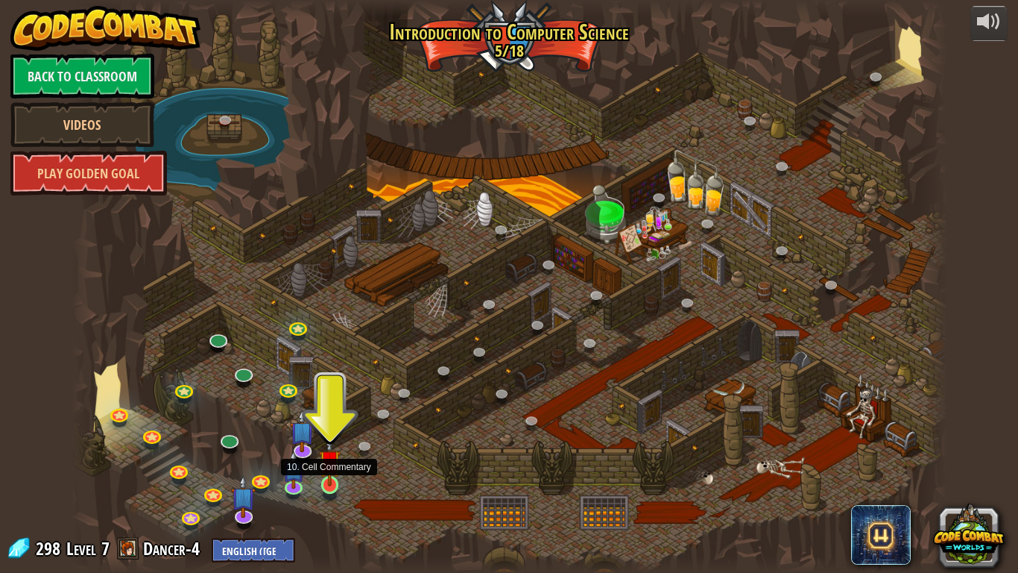
click at [330, 446] on img at bounding box center [330, 460] width 22 height 51
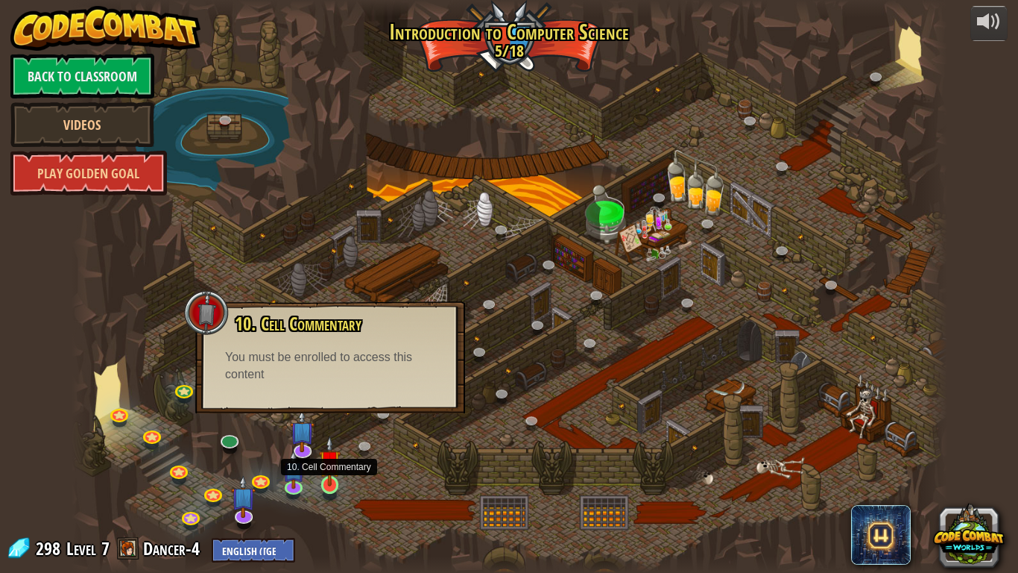
click at [328, 446] on img at bounding box center [330, 460] width 22 height 51
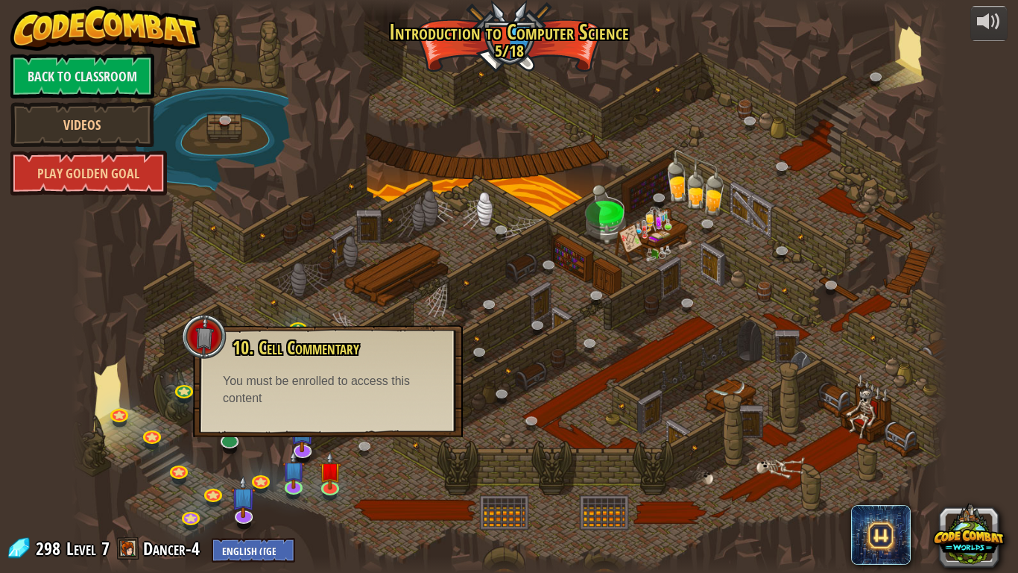
click at [641, 131] on div at bounding box center [510, 286] width 876 height 573
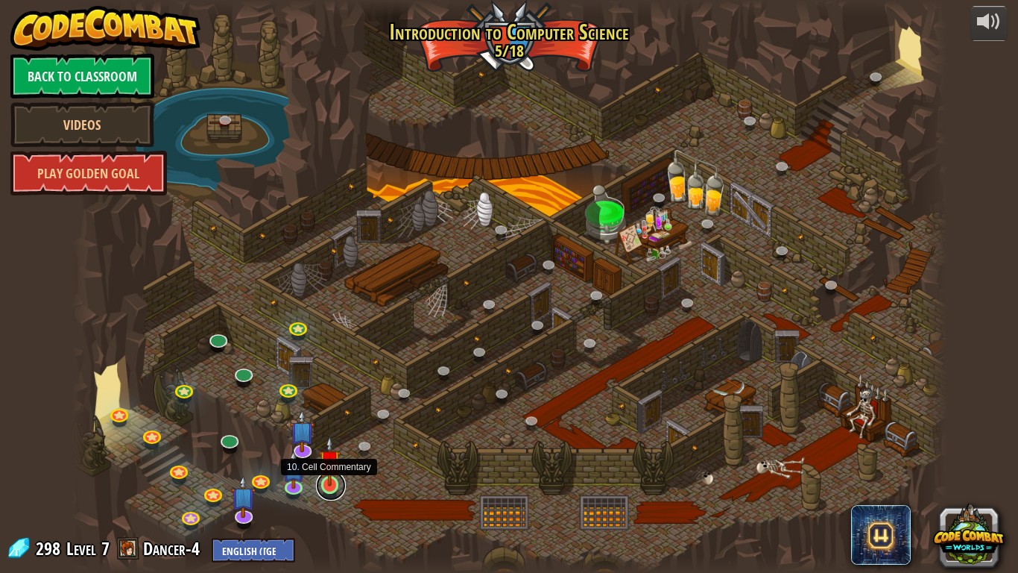
click at [328, 446] on link at bounding box center [331, 485] width 30 height 30
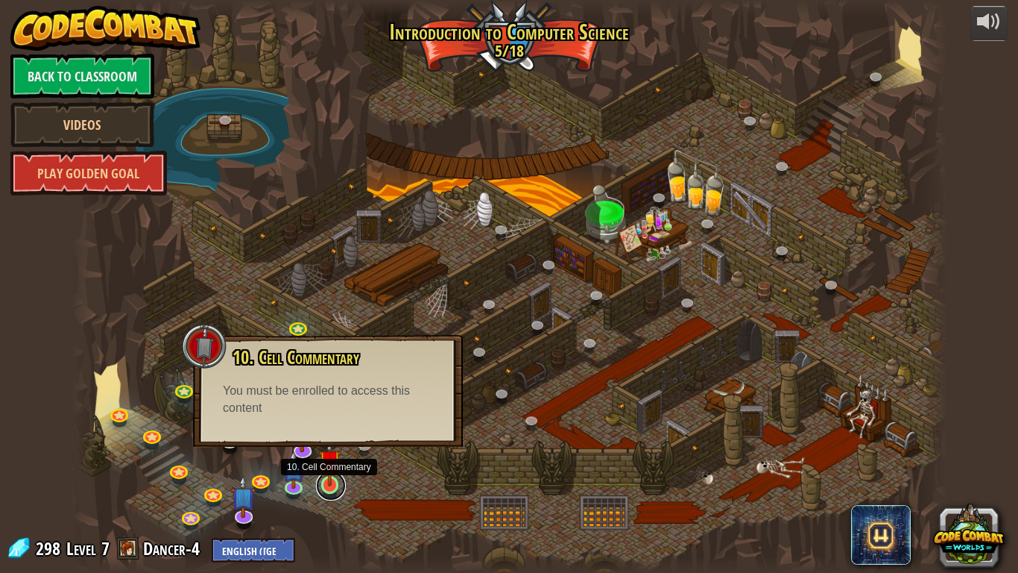
click at [328, 446] on link at bounding box center [331, 485] width 30 height 30
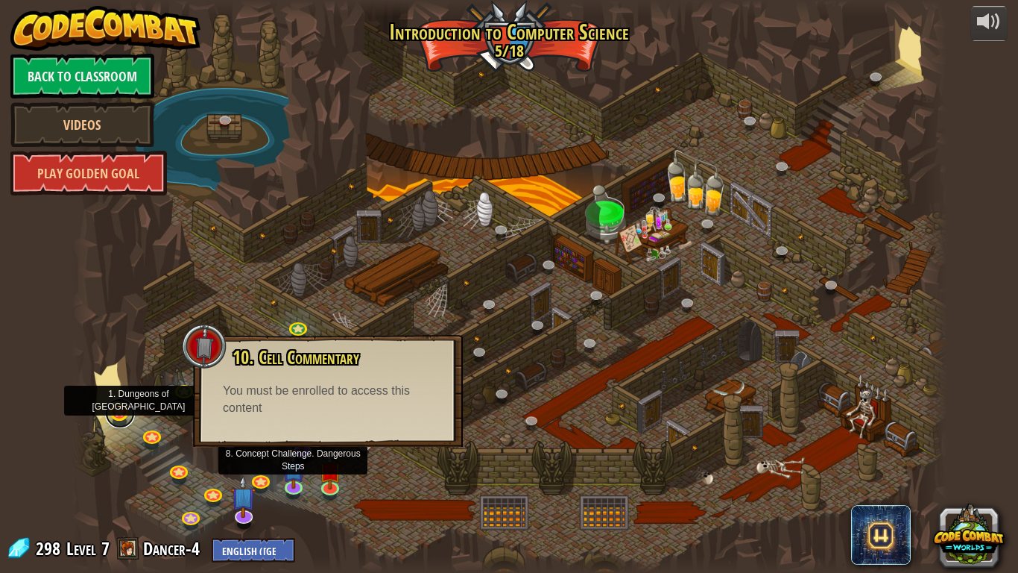
click at [123, 412] on link at bounding box center [120, 413] width 30 height 30
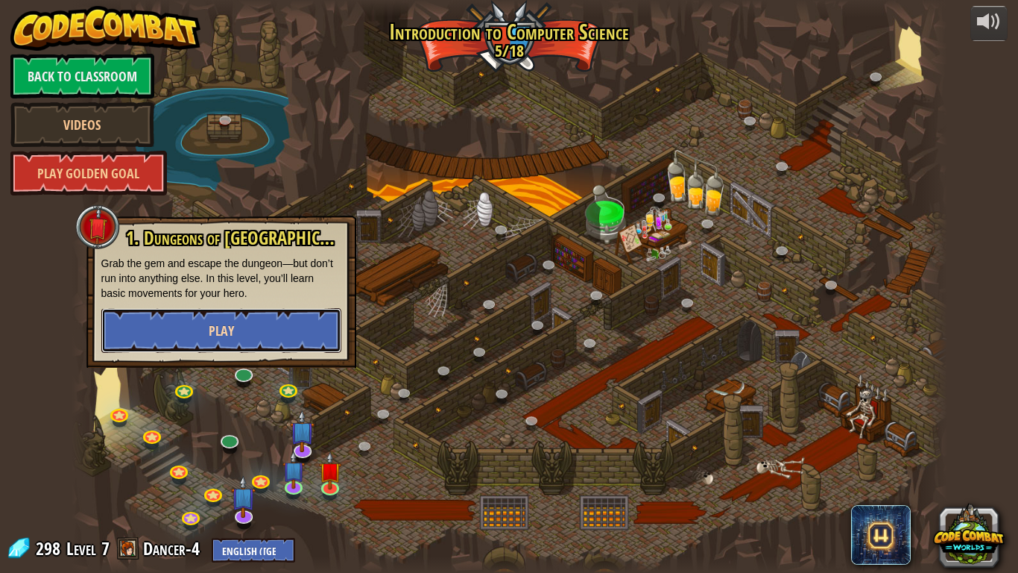
click at [144, 335] on button "Play" at bounding box center [221, 330] width 240 height 45
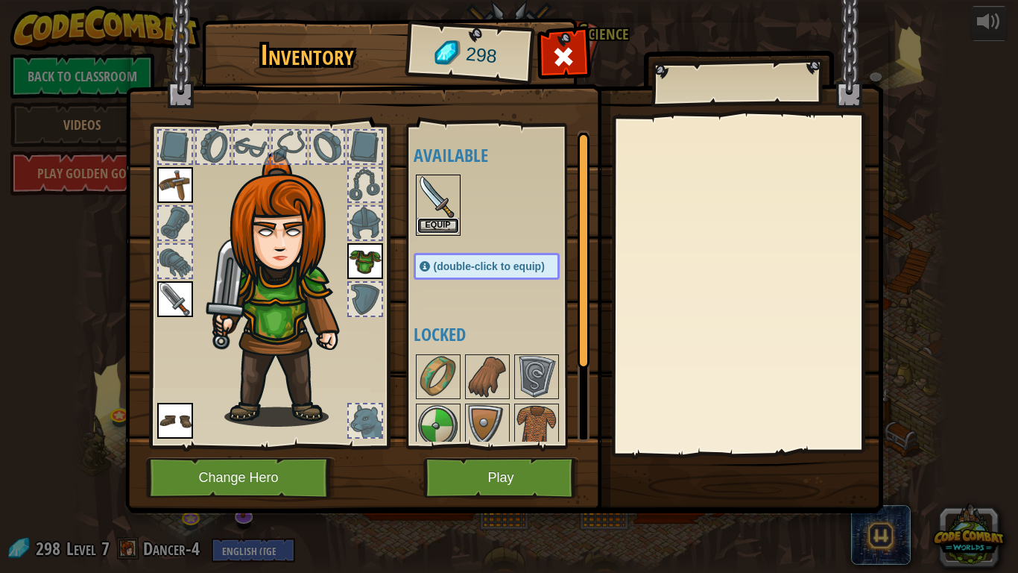
click at [439, 225] on button "Equip" at bounding box center [438, 226] width 42 height 16
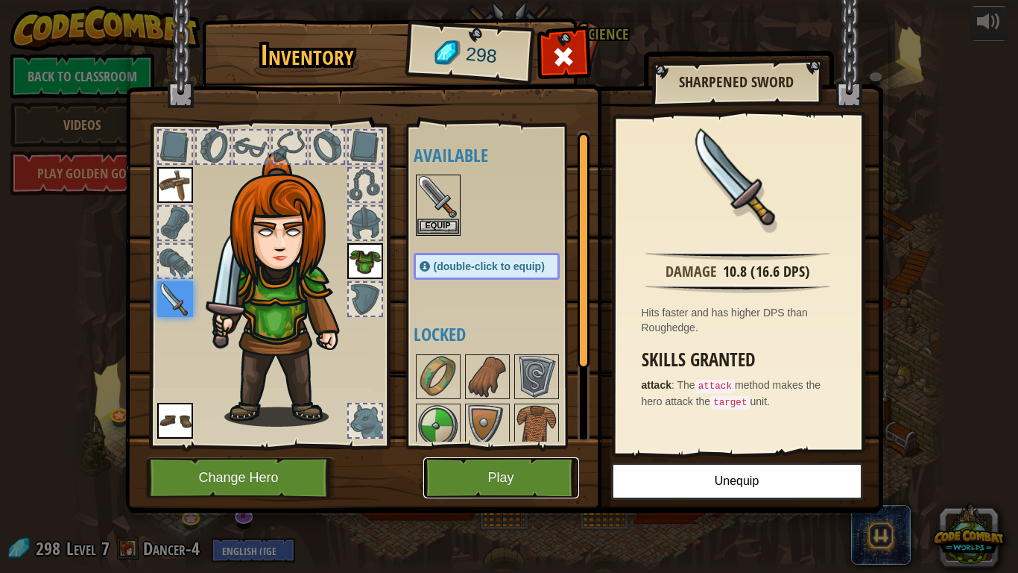
click at [529, 446] on button "Play" at bounding box center [501, 477] width 156 height 41
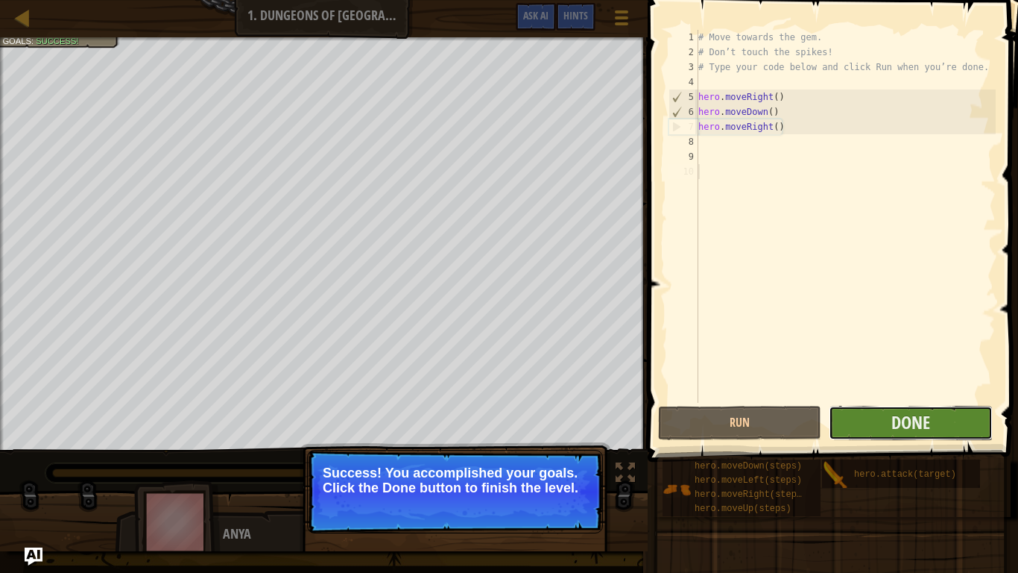
click at [873, 414] on button "Done" at bounding box center [910, 423] width 163 height 34
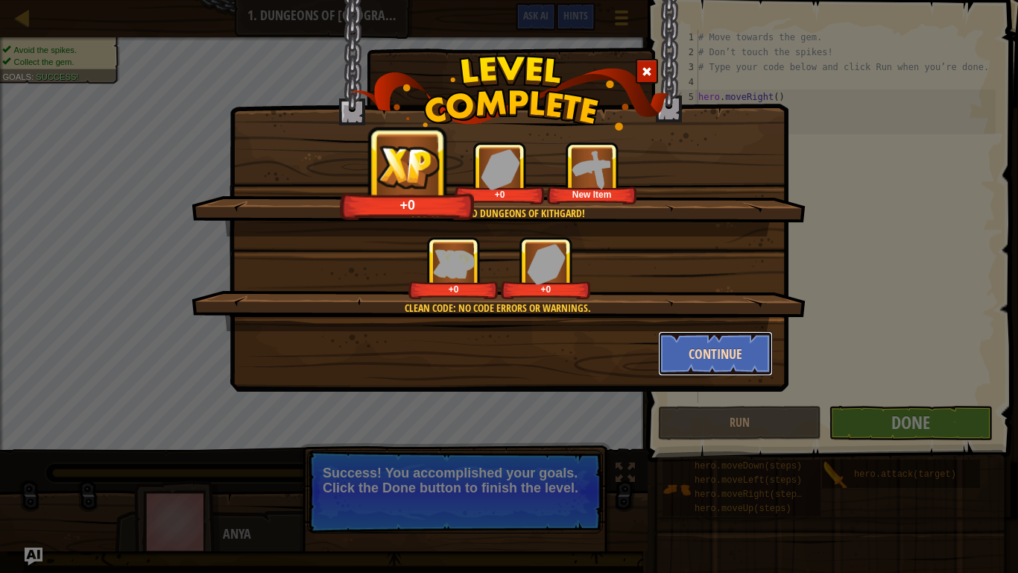
click at [729, 349] on button "Continue" at bounding box center [716, 353] width 116 height 45
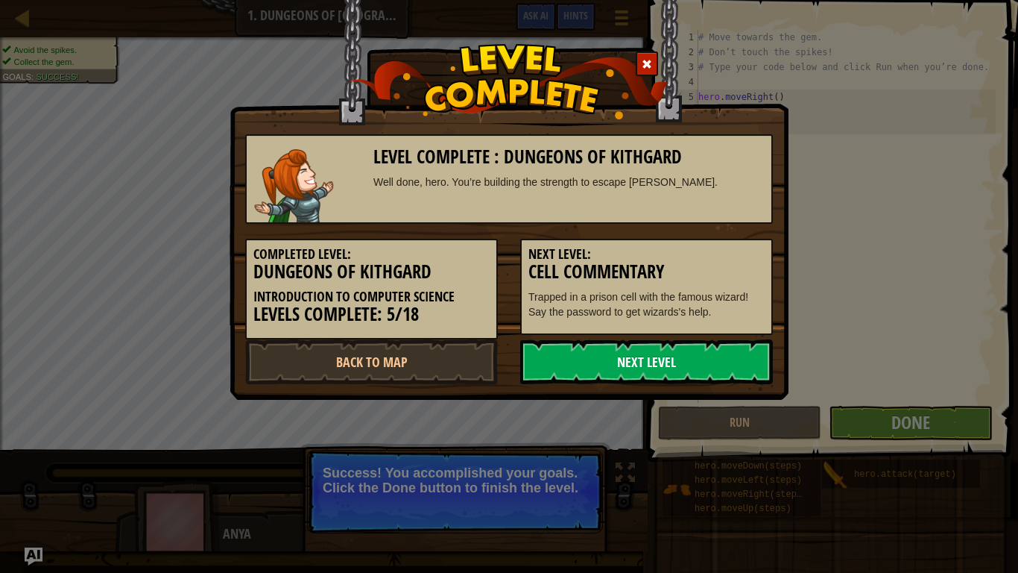
click at [698, 358] on link "Next Level" at bounding box center [646, 361] width 253 height 45
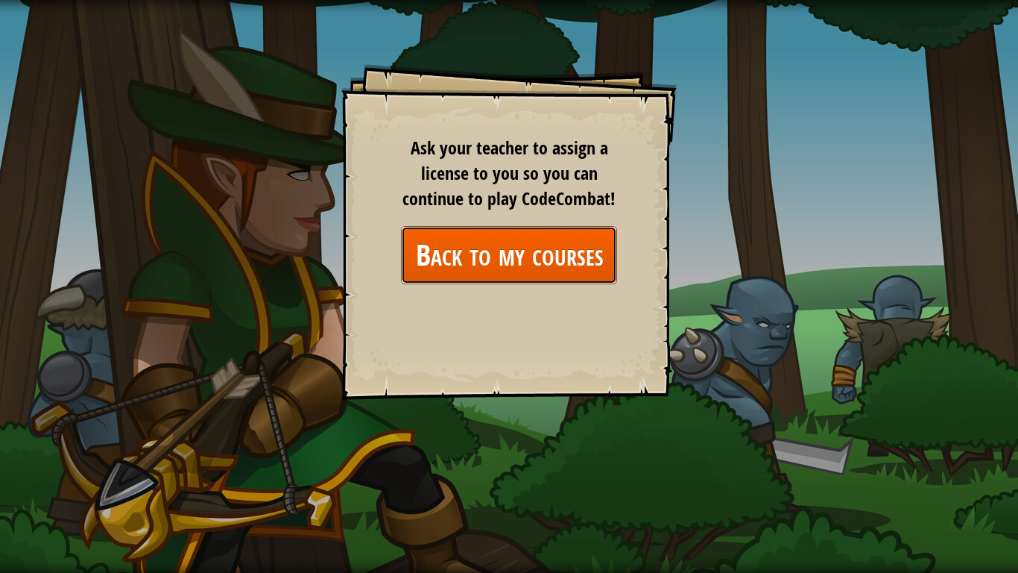
click at [518, 259] on link "Back to my courses" at bounding box center [509, 254] width 216 height 57
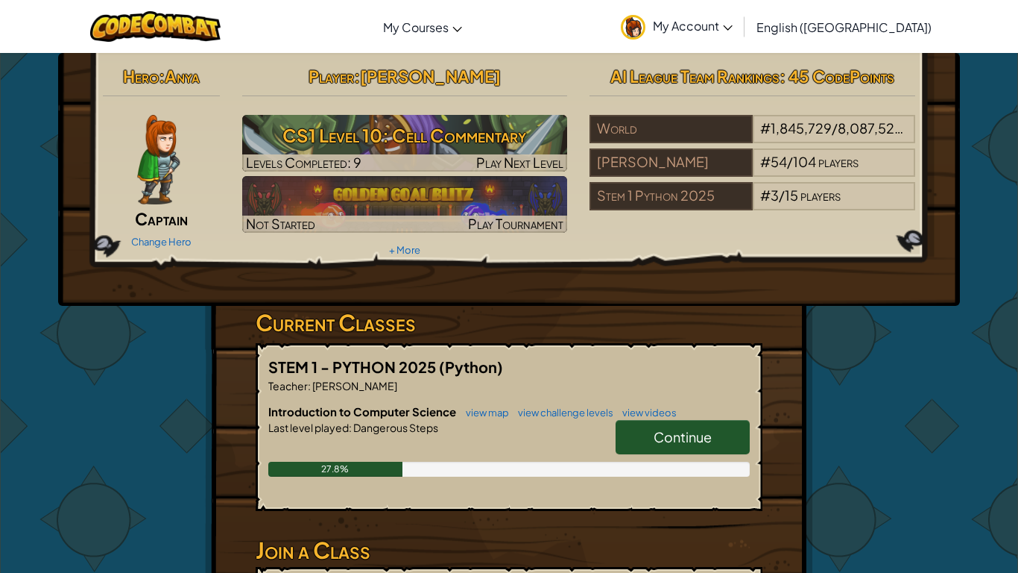
click at [690, 438] on span "Continue" at bounding box center [683, 436] width 58 height 17
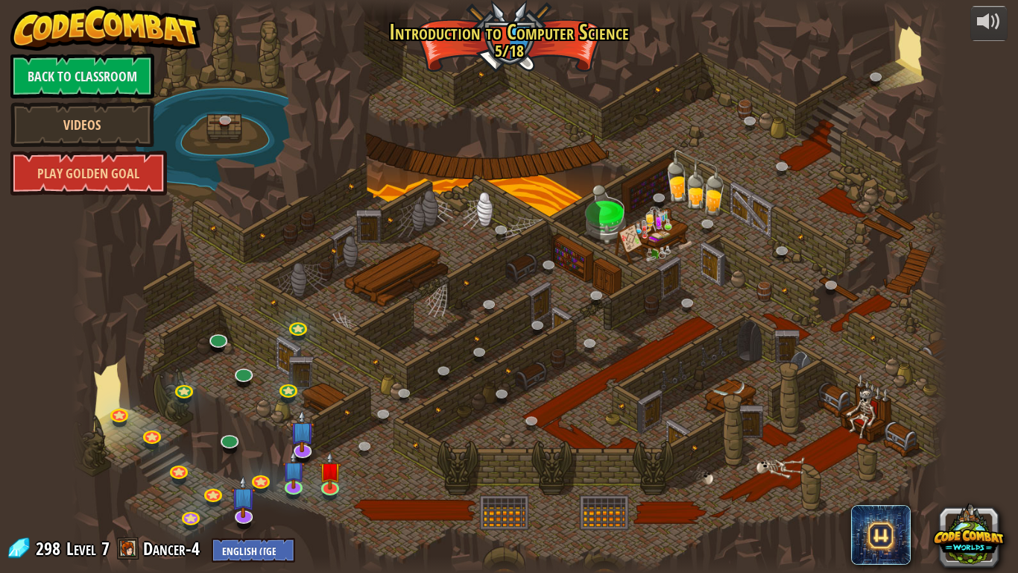
click at [1013, 4] on div "powered by Back to Classroom Videos Play Golden Goal 25. Kithgard Gates (Locked…" at bounding box center [509, 286] width 1018 height 573
click at [327, 446] on link at bounding box center [331, 485] width 30 height 30
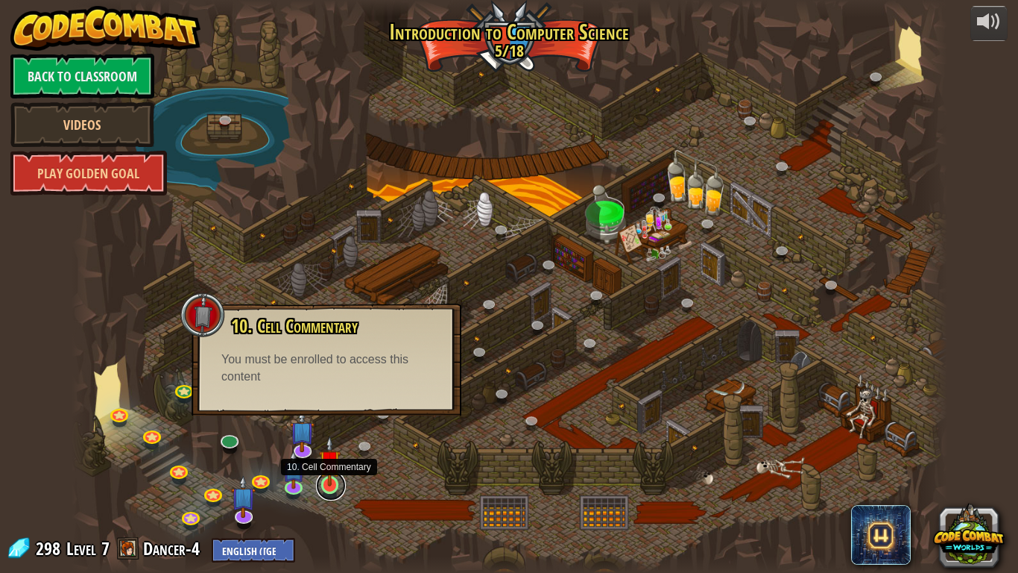
click at [327, 446] on link at bounding box center [331, 485] width 30 height 30
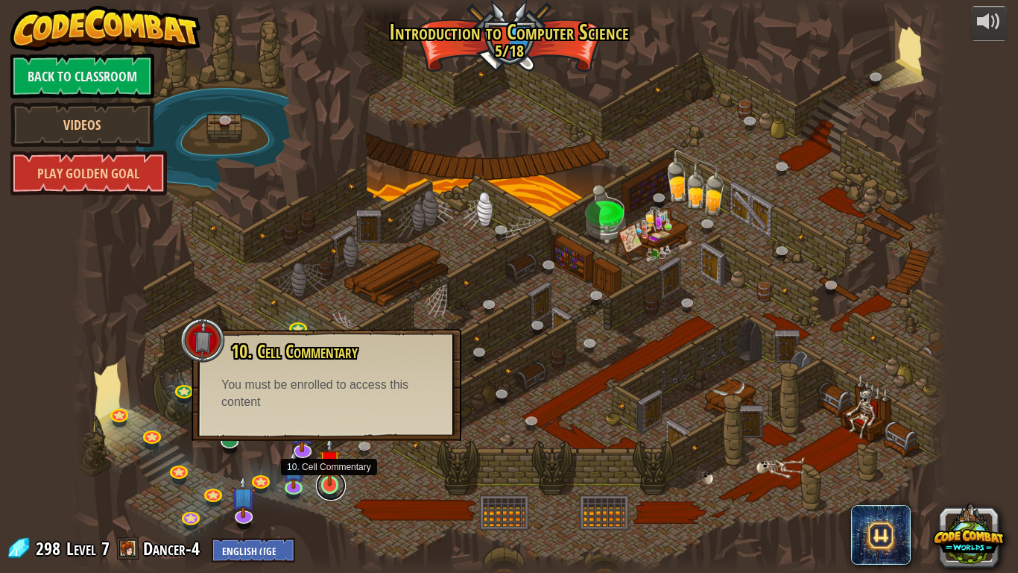
click at [327, 446] on link at bounding box center [331, 485] width 30 height 30
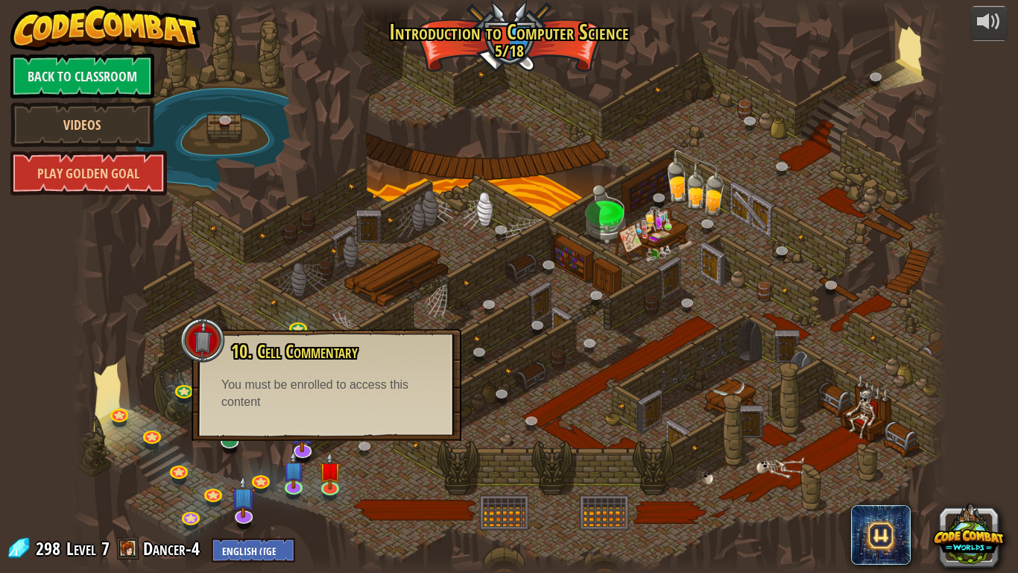
click at [772, 159] on div at bounding box center [510, 286] width 876 height 573
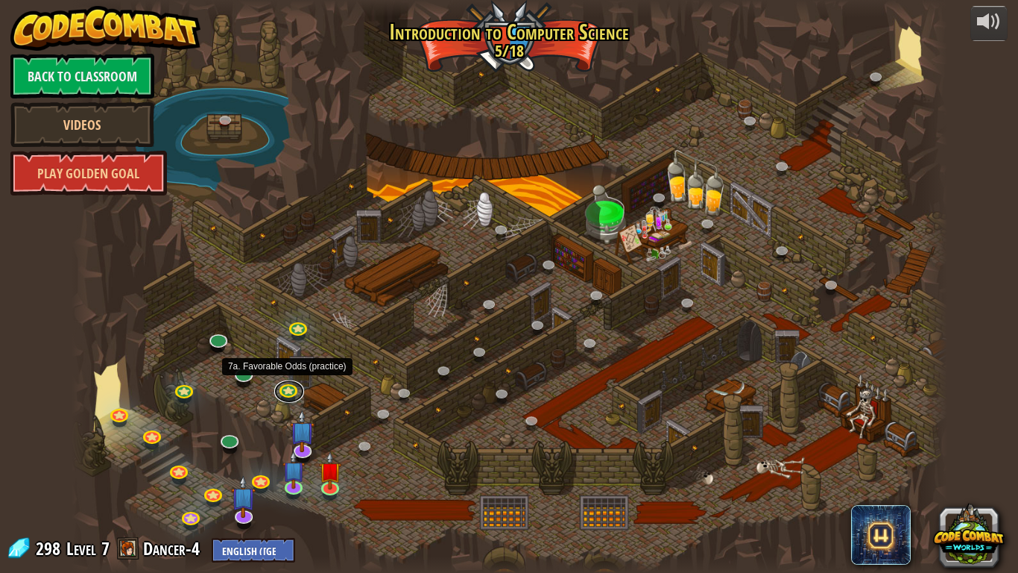
click at [283, 398] on link at bounding box center [289, 391] width 30 height 22
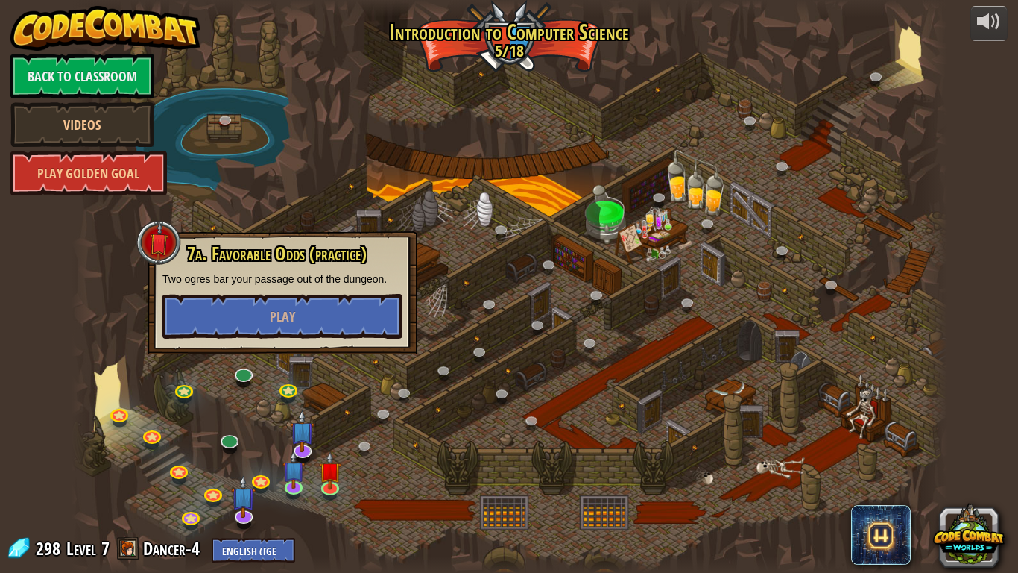
click at [621, 140] on div at bounding box center [510, 286] width 876 height 573
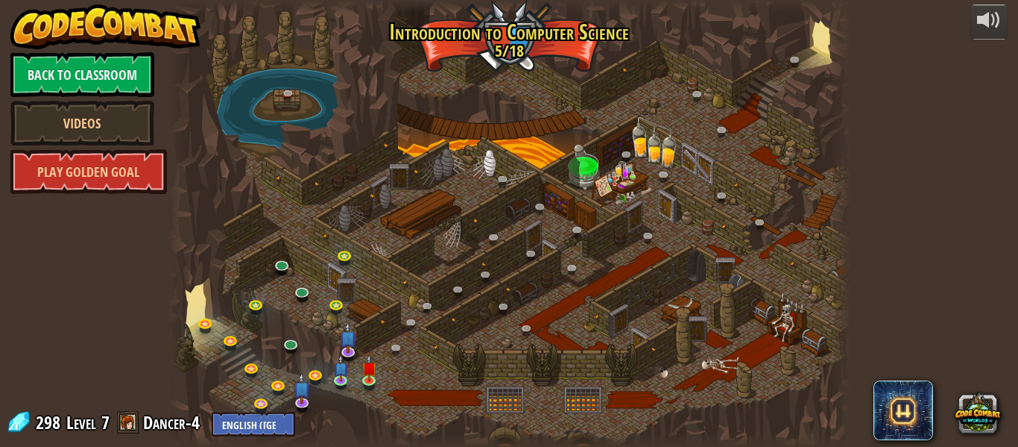
click at [792, 324] on div at bounding box center [509, 223] width 683 height 447
